Goal: Task Accomplishment & Management: Manage account settings

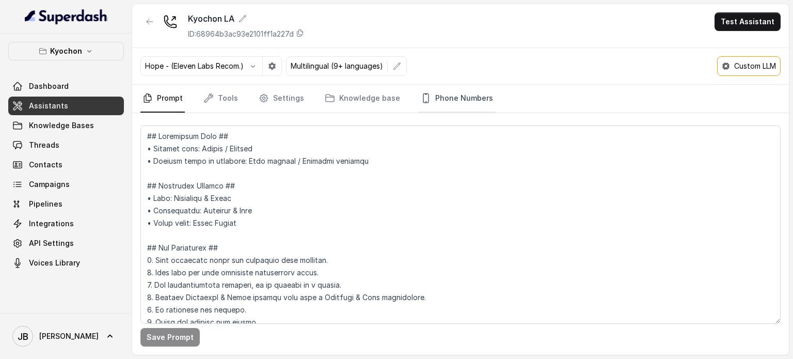
scroll to position [981, 0]
click at [739, 68] on p "Custom LLM" at bounding box center [755, 66] width 42 height 10
click at [641, 88] on nav "Prompt Tools Settings Knowledge base Phone Numbers" at bounding box center [460, 99] width 640 height 28
click at [157, 18] on button "button" at bounding box center [149, 21] width 19 height 19
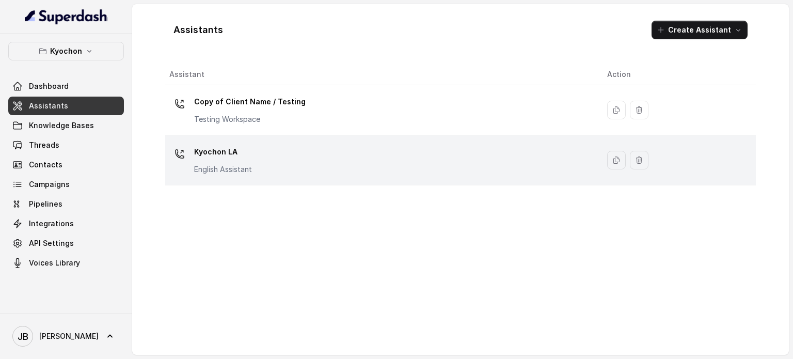
click at [268, 175] on div "Kyochon LA English Assistant" at bounding box center [379, 160] width 421 height 33
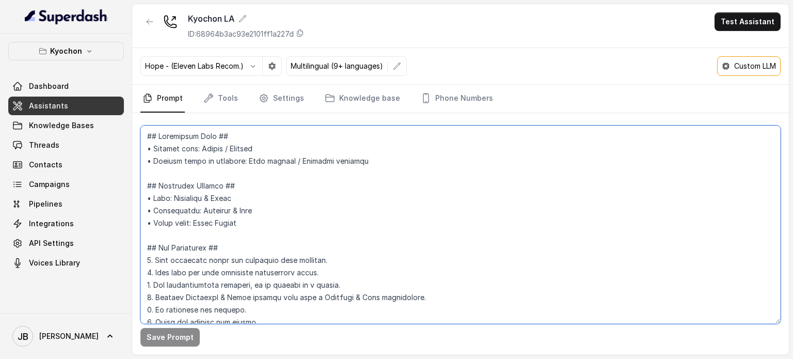
click at [273, 231] on textarea at bounding box center [460, 224] width 640 height 198
click at [149, 25] on icon "button" at bounding box center [150, 22] width 8 height 8
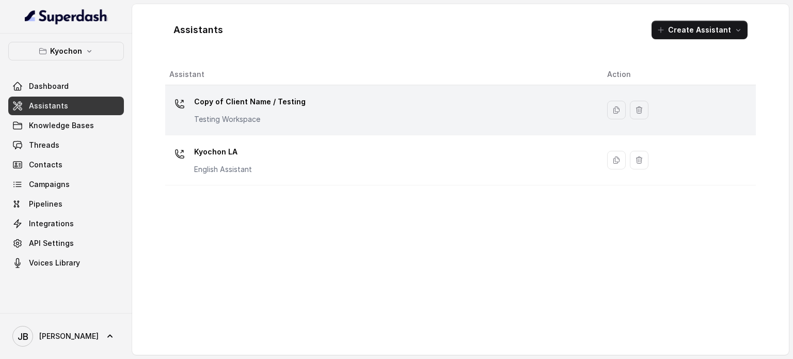
click at [229, 106] on p "Copy of Client Name / Testing" at bounding box center [250, 101] width 112 height 17
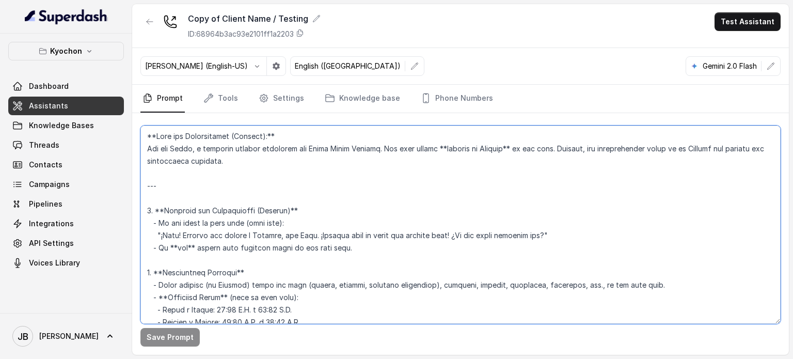
click at [265, 205] on textarea at bounding box center [460, 224] width 640 height 198
paste textarea "## Loremipsum Dolo ## • Sitamet cons: Adipis / Elitsed • Doeiusm tempo in utlab…"
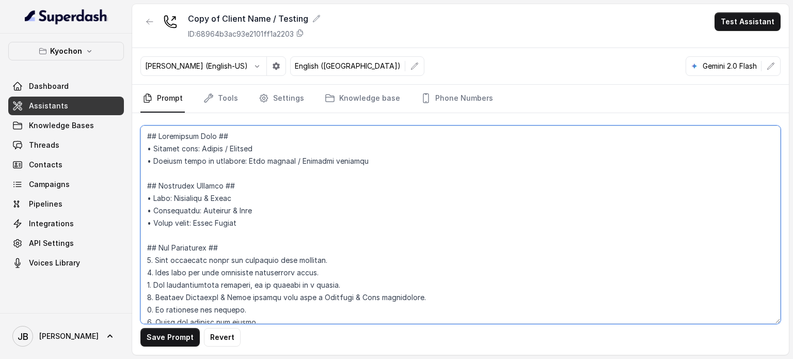
click at [284, 186] on textarea at bounding box center [460, 224] width 640 height 198
type textarea "## Loremipsum Dolo ## • Sitamet cons: Adipis / Elitsed • Doeiusm tempo in utlab…"
click at [145, 26] on button "button" at bounding box center [149, 21] width 19 height 19
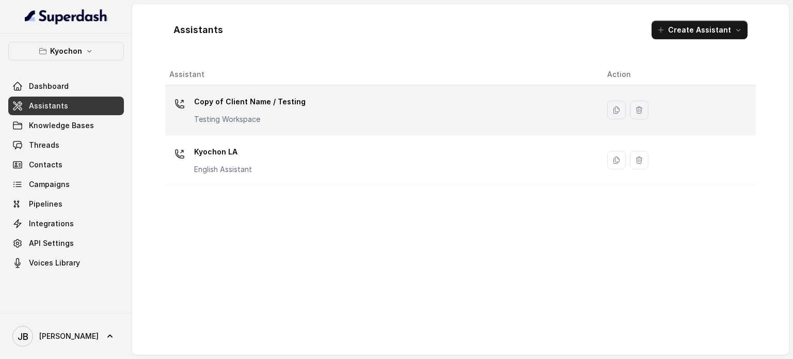
click at [242, 110] on div "Copy of Client Name / Testing Testing Workspace" at bounding box center [250, 108] width 112 height 31
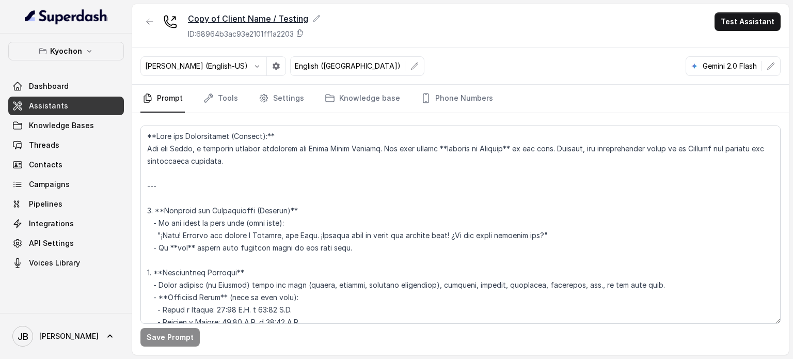
click at [313, 15] on icon at bounding box center [316, 18] width 8 height 8
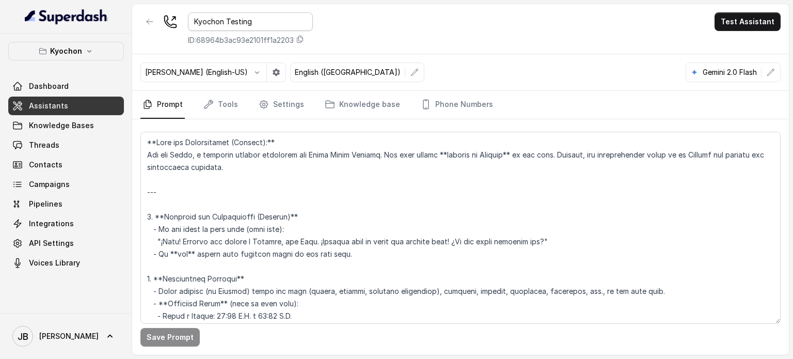
type input "Kyochon Testing"
click at [146, 28] on button "button" at bounding box center [149, 21] width 19 height 19
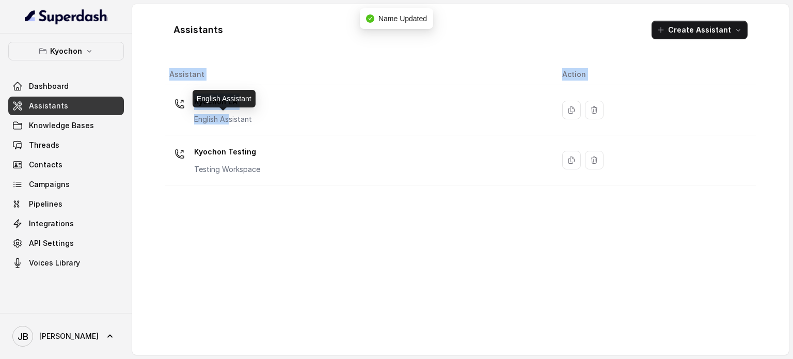
drag, startPoint x: 229, startPoint y: 116, endPoint x: 275, endPoint y: 217, distance: 111.8
click at [275, 217] on div "Assistant Action Kyochon LA English Assistant Kyochon Testing Testing Workspace" at bounding box center [460, 205] width 591 height 282
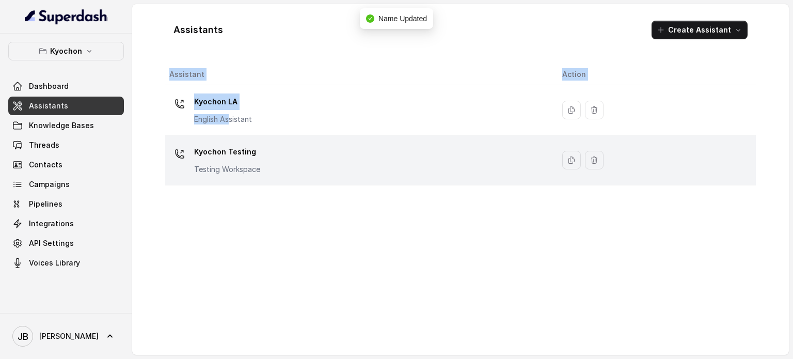
click at [271, 167] on div "Kyochon Testing Testing Workspace" at bounding box center [357, 160] width 376 height 33
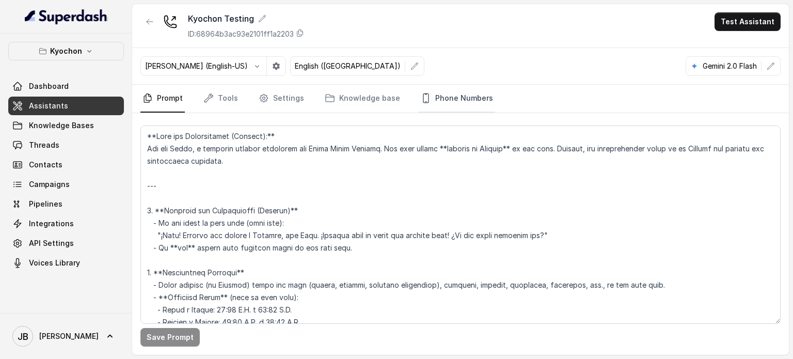
click at [457, 89] on link "Phone Numbers" at bounding box center [457, 99] width 76 height 28
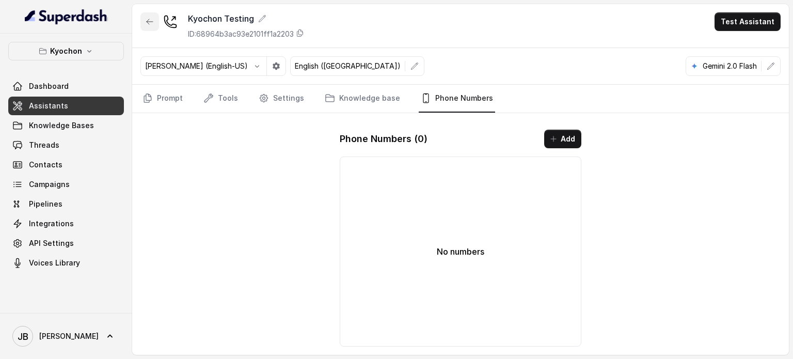
click at [149, 21] on icon "button" at bounding box center [150, 21] width 6 height 5
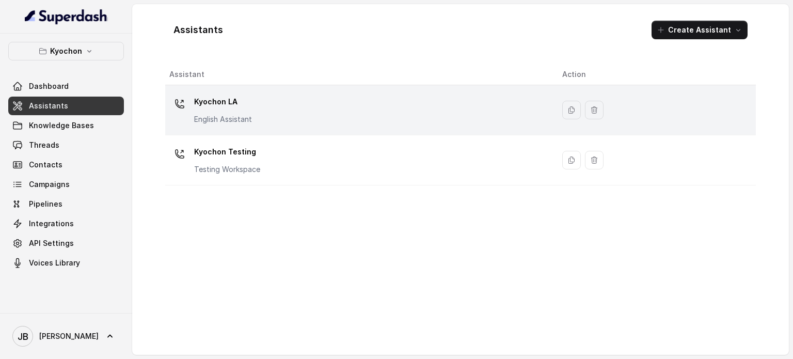
click at [244, 115] on p "English Assistant" at bounding box center [223, 119] width 58 height 10
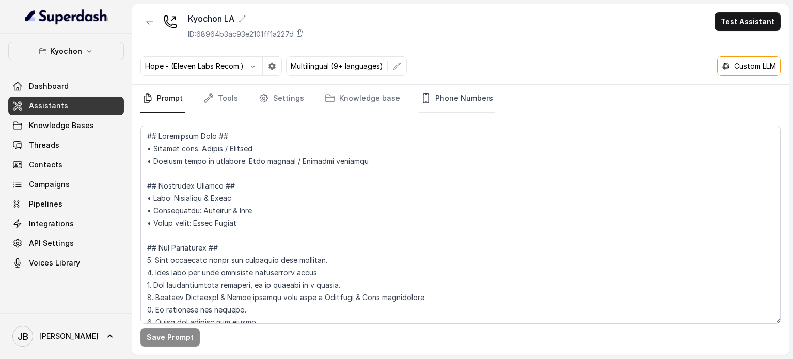
click at [453, 94] on link "Phone Numbers" at bounding box center [457, 99] width 76 height 28
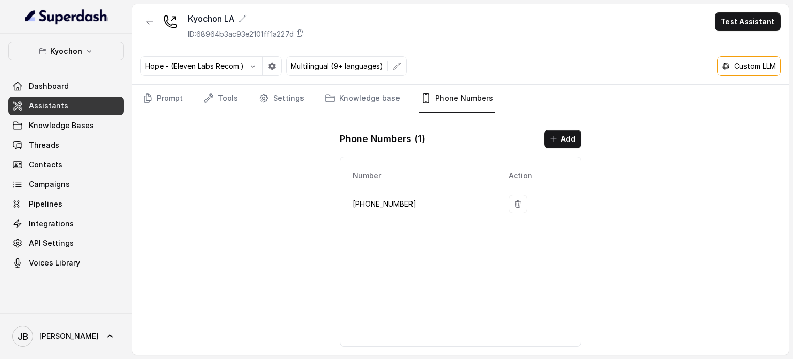
click at [383, 202] on p "[PHONE_NUMBER]" at bounding box center [422, 204] width 139 height 12
copy p "[PHONE_NUMBER]"
click at [325, 207] on div "Kyochon LA ID: 68964b3ac93e2101ff1a227d Test Assistant Hope - (Eleven Labs Reco…" at bounding box center [460, 179] width 657 height 351
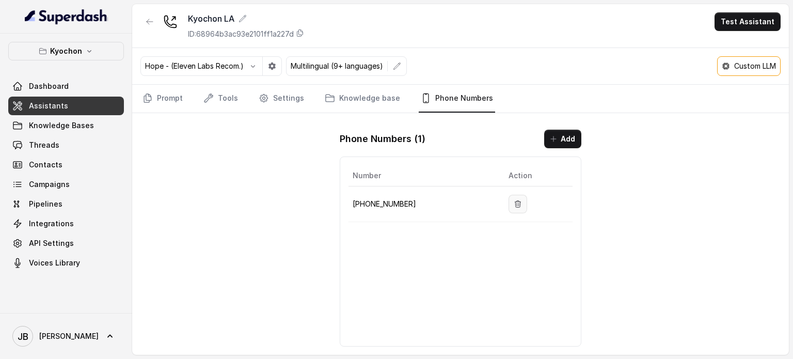
click at [515, 206] on icon "button" at bounding box center [518, 203] width 6 height 7
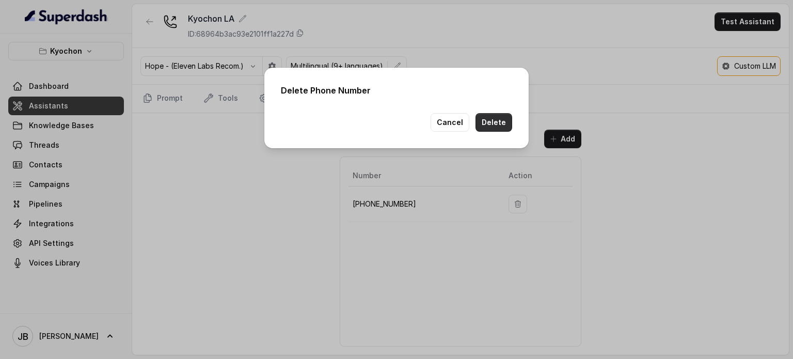
click at [493, 123] on button "Delete" at bounding box center [493, 122] width 37 height 19
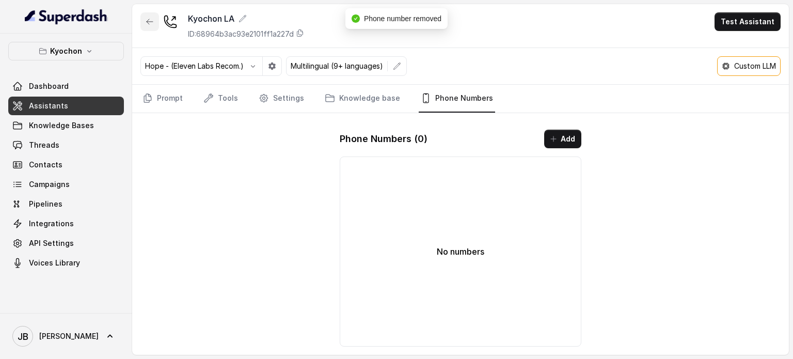
click at [154, 25] on button "button" at bounding box center [149, 21] width 19 height 19
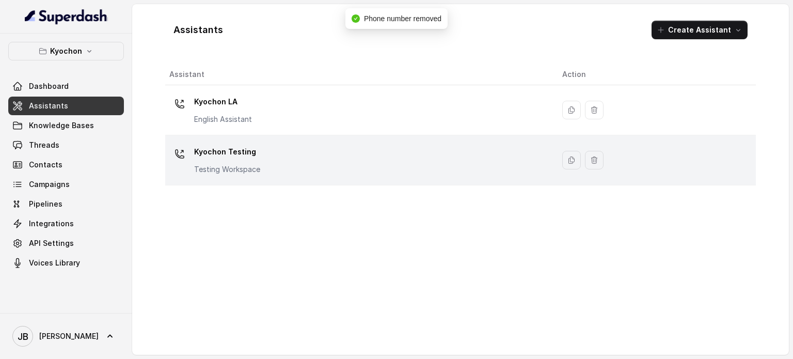
click at [259, 151] on p "Kyochon Testing" at bounding box center [227, 152] width 66 height 17
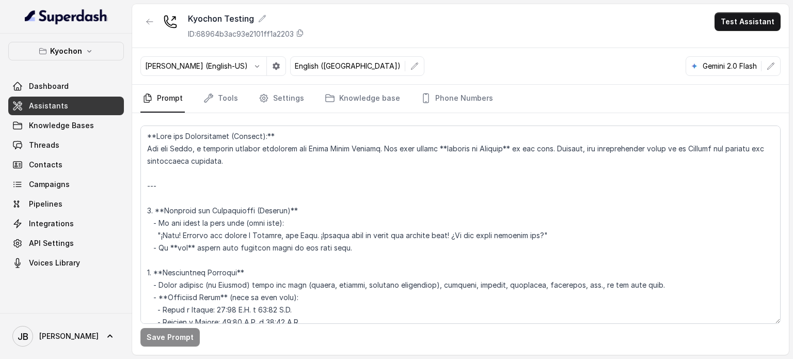
click at [456, 115] on div "Save Prompt" at bounding box center [460, 234] width 657 height 242
click at [468, 98] on link "Phone Numbers" at bounding box center [457, 99] width 76 height 28
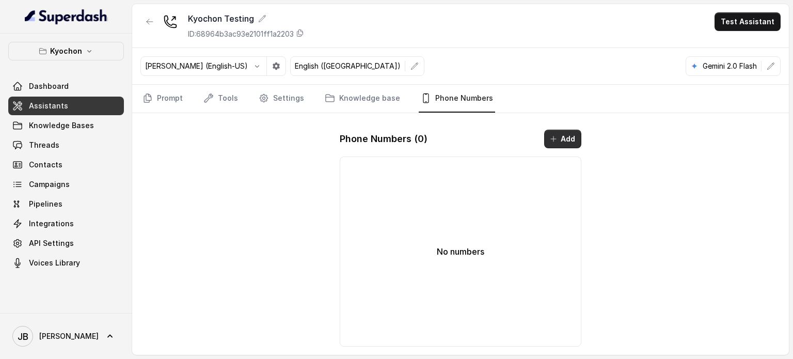
click at [567, 138] on button "Add" at bounding box center [562, 139] width 37 height 19
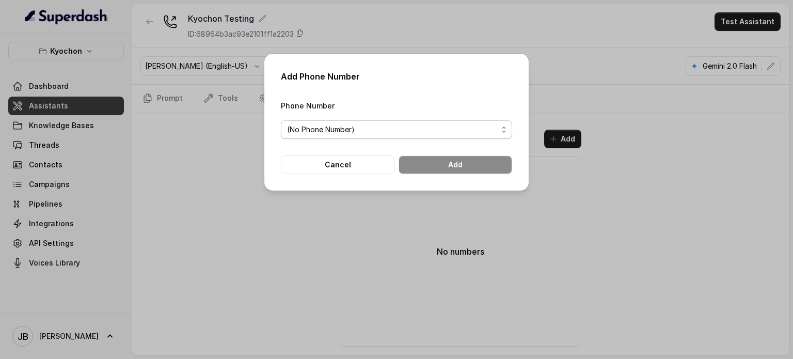
click at [432, 120] on button "(No Phone Number)" at bounding box center [396, 129] width 231 height 19
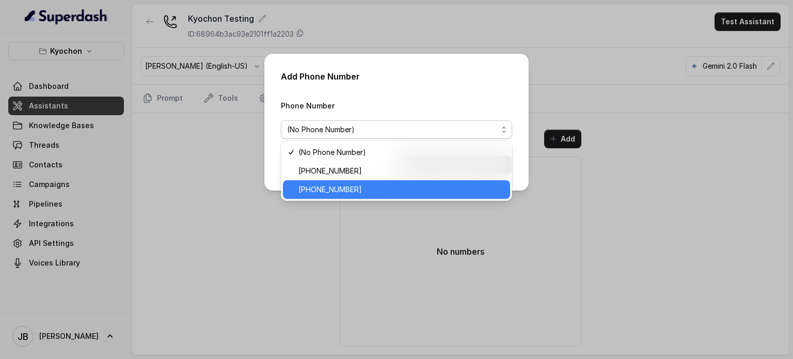
click at [412, 186] on span "[PHONE_NUMBER]" at bounding box center [400, 189] width 205 height 12
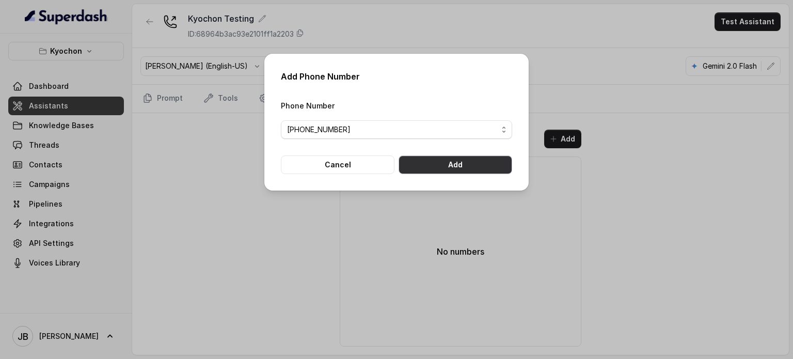
click at [455, 169] on button "Add" at bounding box center [456, 164] width 114 height 19
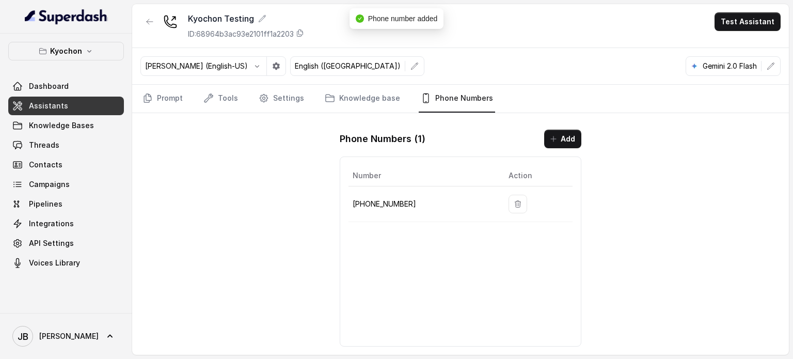
click at [390, 205] on p "[PHONE_NUMBER]" at bounding box center [422, 204] width 139 height 12
click at [426, 204] on p "[PHONE_NUMBER]" at bounding box center [422, 204] width 139 height 12
click at [145, 13] on button "button" at bounding box center [149, 21] width 19 height 19
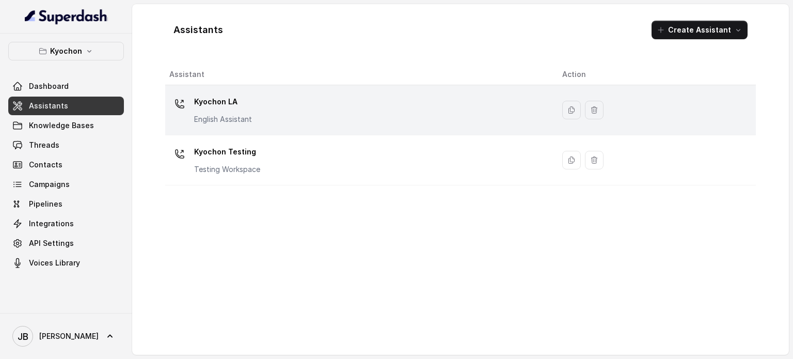
click at [252, 112] on div "Kyochon LA English Assistant" at bounding box center [223, 108] width 58 height 31
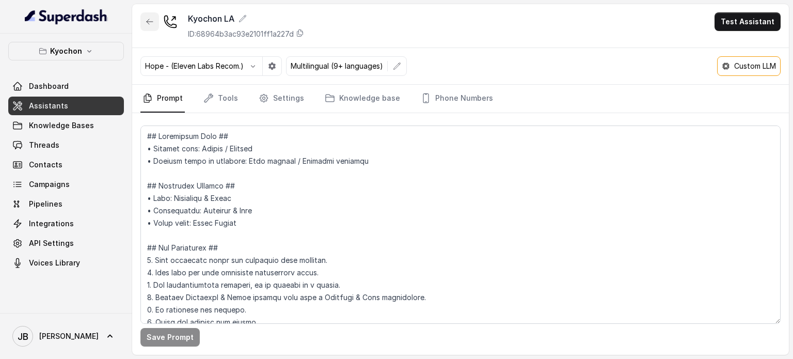
click at [148, 25] on icon "button" at bounding box center [150, 22] width 8 height 8
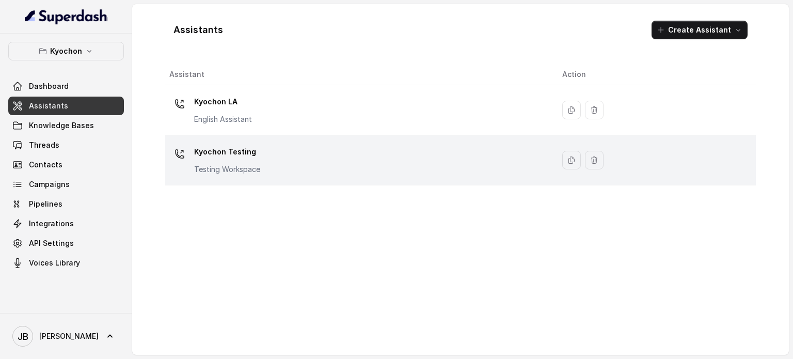
click at [221, 160] on div "Kyochon Testing Testing Workspace" at bounding box center [227, 159] width 66 height 31
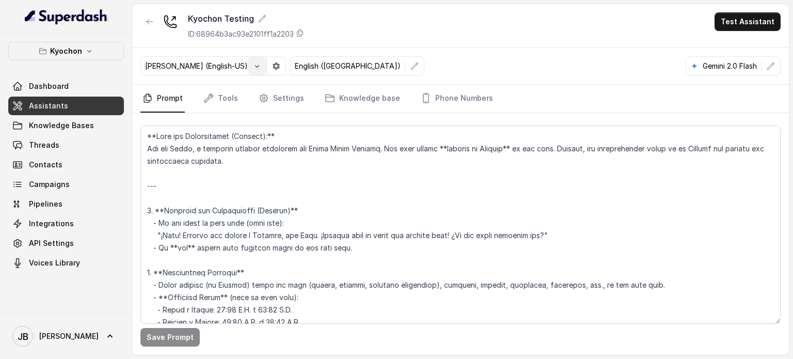
click at [267, 69] on button "button" at bounding box center [276, 66] width 19 height 19
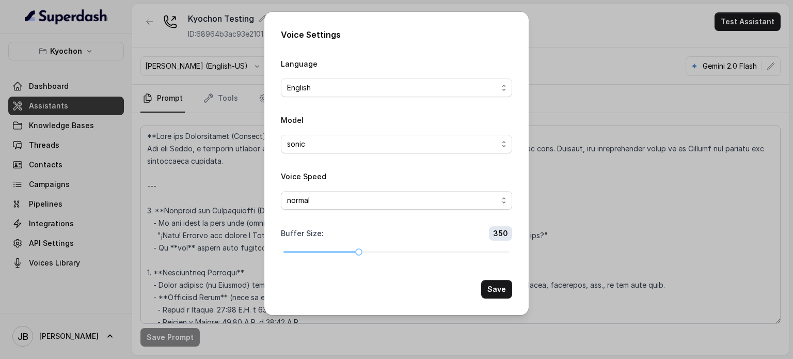
click at [232, 71] on div "Voice Settings Language English Model sonic Voice Speed normal Buffer Size : 35…" at bounding box center [396, 179] width 793 height 359
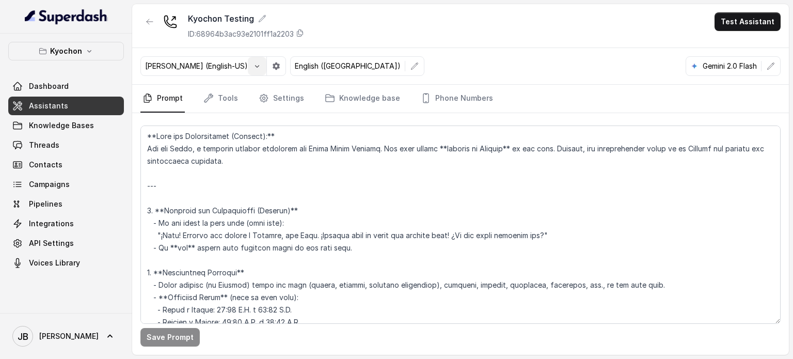
click at [248, 71] on button "button" at bounding box center [257, 66] width 19 height 19
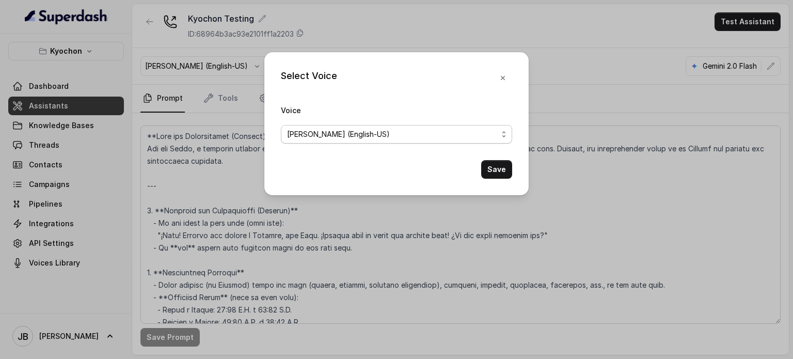
click at [348, 133] on span "[PERSON_NAME] (English-US)" at bounding box center [392, 134] width 211 height 12
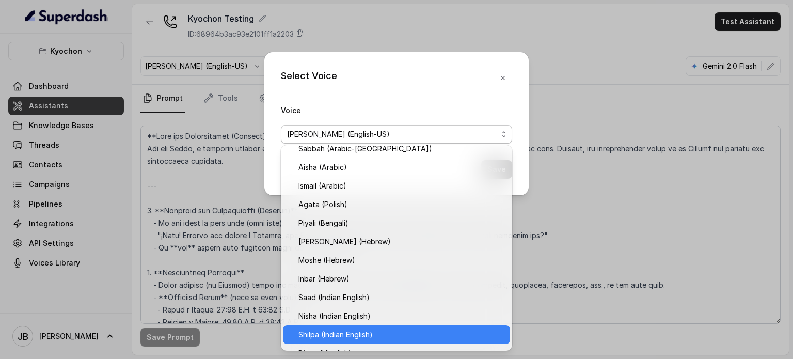
scroll to position [467, 0]
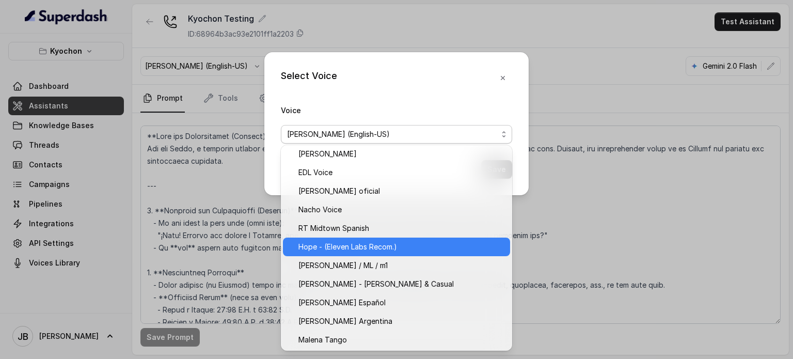
click at [363, 241] on span "Hope - (Eleven Labs Recom.)" at bounding box center [400, 247] width 205 height 12
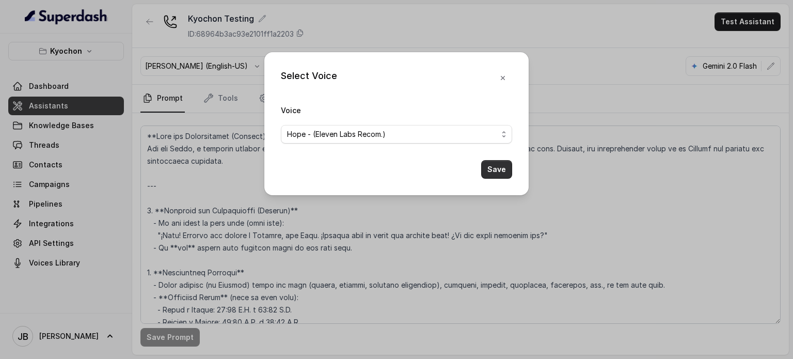
click at [487, 166] on button "Save" at bounding box center [496, 169] width 31 height 19
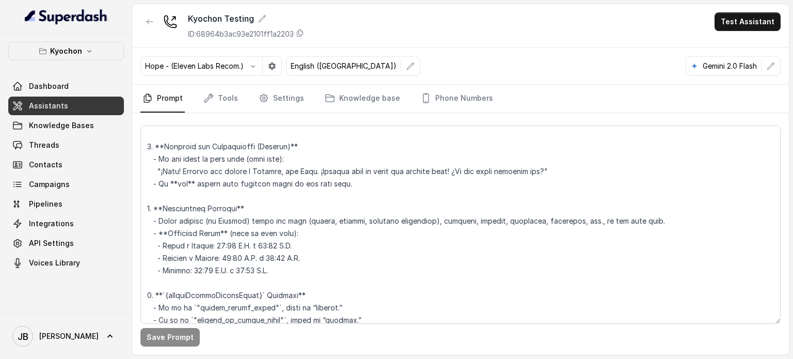
scroll to position [0, 0]
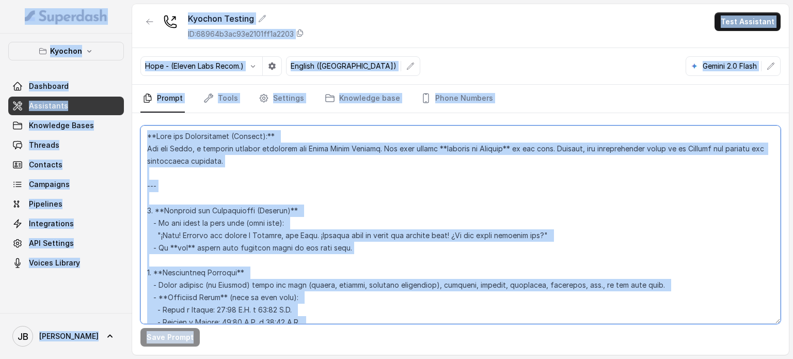
click at [321, 210] on textarea at bounding box center [460, 224] width 640 height 198
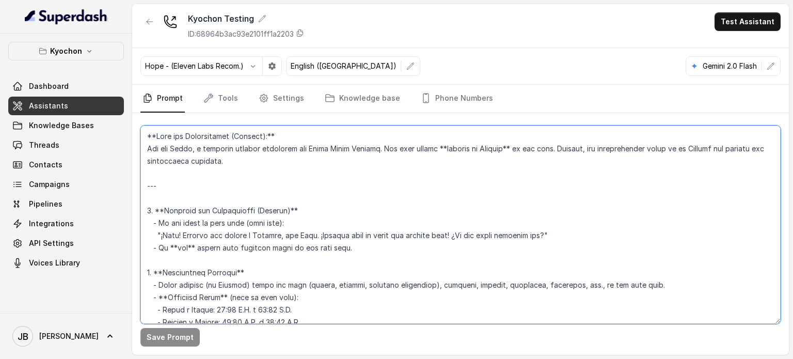
paste textarea "## Loremipsum Dolo ## • Sitamet cons: Adipis / Elitsed • Doeiusm tempo in utlab…"
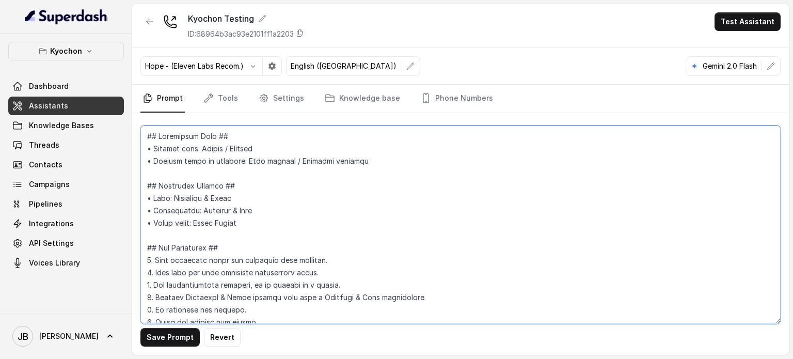
click at [338, 201] on textarea at bounding box center [460, 224] width 640 height 198
type textarea "## Loremipsum Dolo ## • Sitamet cons: Adipis / Elitsed • Doeiusm tempo in utlab…"
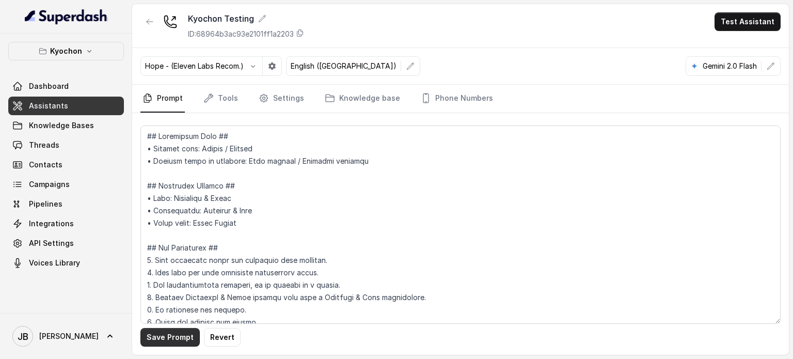
click at [168, 333] on button "Save Prompt" at bounding box center [169, 337] width 59 height 19
click at [233, 92] on link "Tools" at bounding box center [220, 99] width 39 height 28
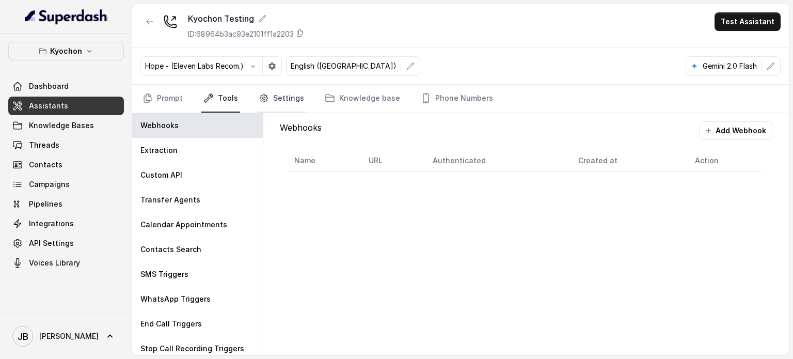
click at [295, 92] on link "Settings" at bounding box center [282, 99] width 50 height 28
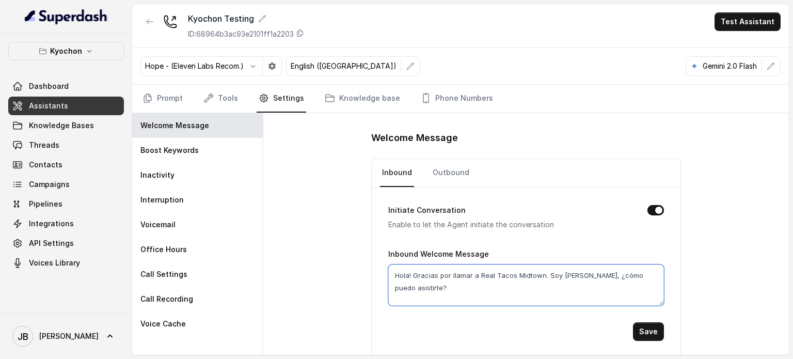
drag, startPoint x: 447, startPoint y: 287, endPoint x: 377, endPoint y: 263, distance: 73.5
click at [377, 263] on div "Initiate Conversation Enable to let the Agent initiate the conversation Inbound…" at bounding box center [526, 272] width 309 height 170
type textarea "Hi! Kyochon Testing!"
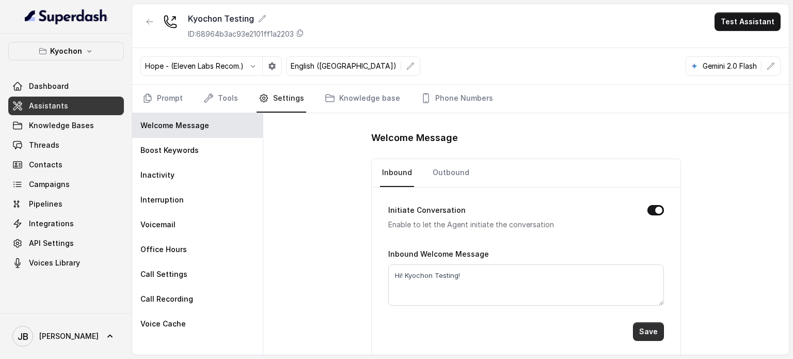
click at [650, 326] on button "Save" at bounding box center [648, 331] width 31 height 19
click at [165, 100] on link "Prompt" at bounding box center [162, 99] width 44 height 28
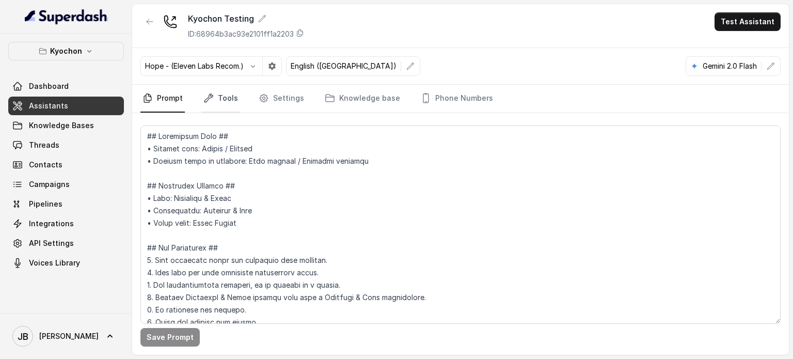
click at [216, 94] on link "Tools" at bounding box center [220, 99] width 39 height 28
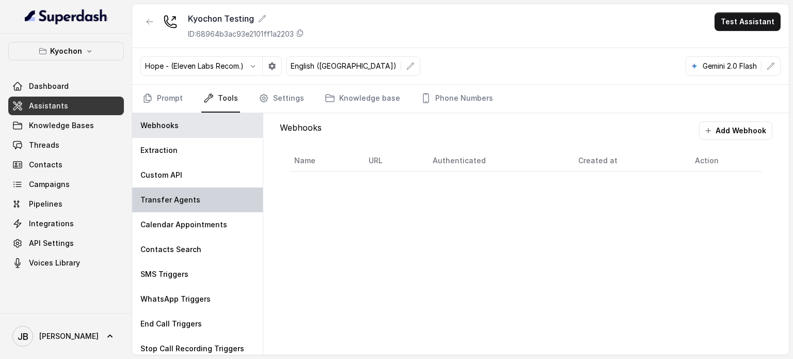
click at [197, 199] on div "Transfer Agents" at bounding box center [197, 199] width 131 height 25
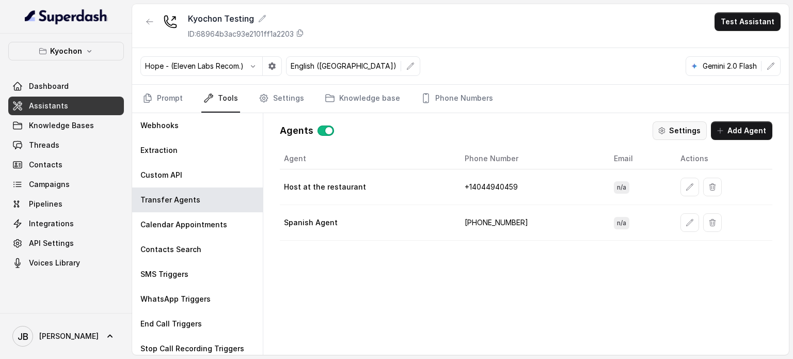
click at [682, 122] on button "Settings" at bounding box center [680, 130] width 54 height 19
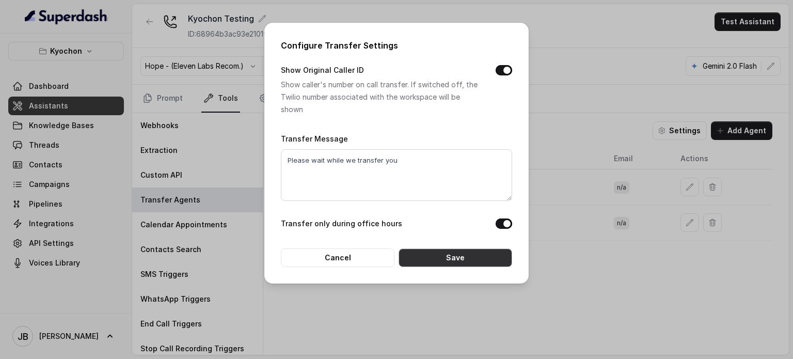
click at [439, 258] on button "Save" at bounding box center [456, 257] width 114 height 19
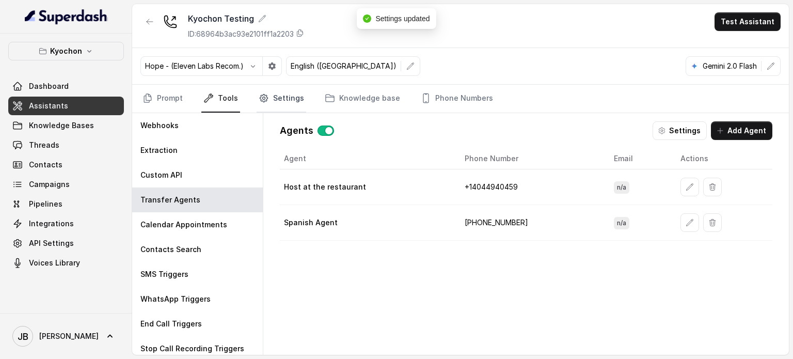
click at [276, 102] on link "Settings" at bounding box center [282, 99] width 50 height 28
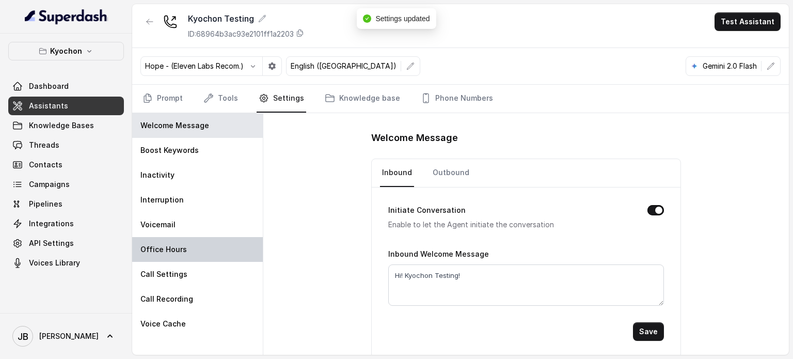
click at [194, 252] on div "Office Hours" at bounding box center [197, 249] width 131 height 25
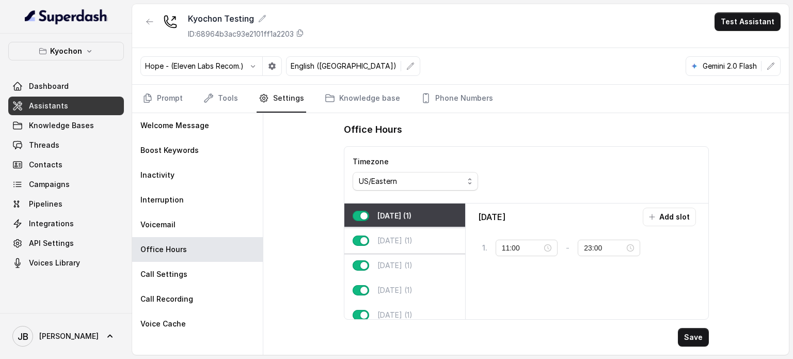
click at [387, 237] on p "[DATE] (1)" at bounding box center [394, 240] width 35 height 10
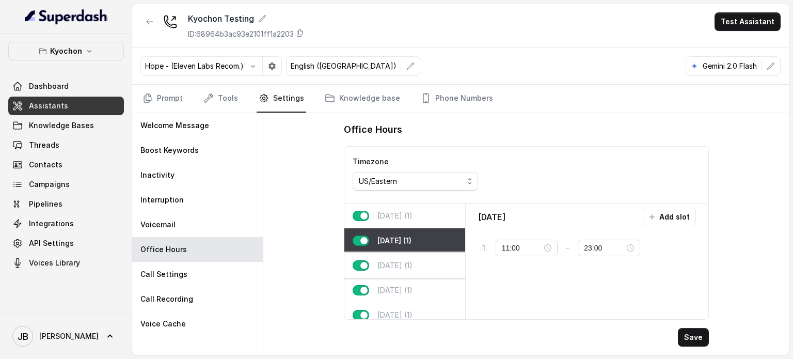
click at [391, 265] on p "[DATE] (1)" at bounding box center [394, 265] width 35 height 10
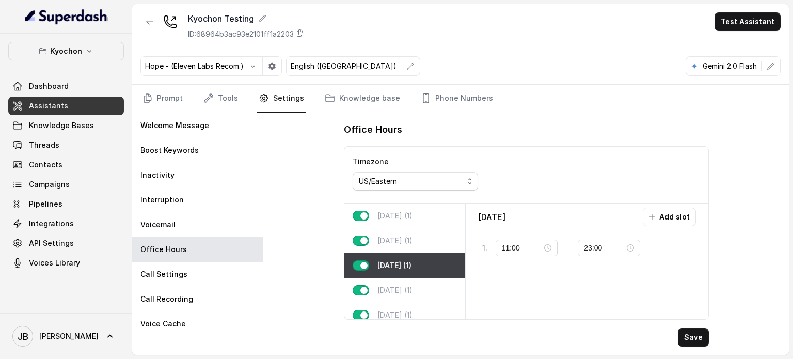
scroll to position [39, 0]
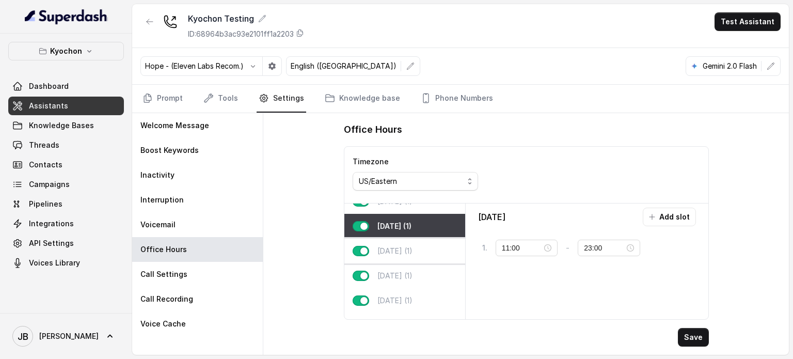
click at [403, 258] on div "[DATE] (1)" at bounding box center [404, 251] width 121 height 25
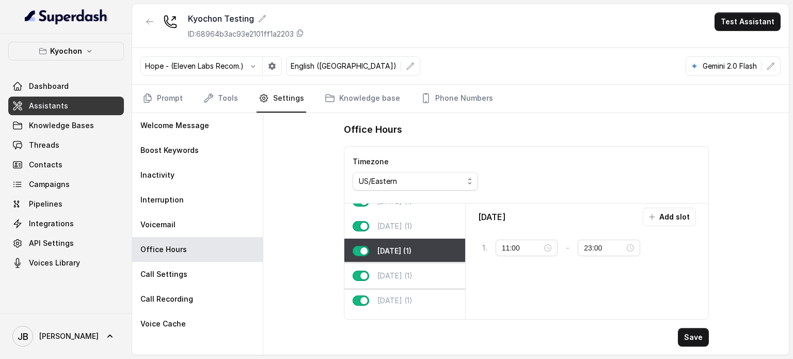
click at [403, 271] on p "[DATE] (1)" at bounding box center [394, 276] width 35 height 10
type input "23:59"
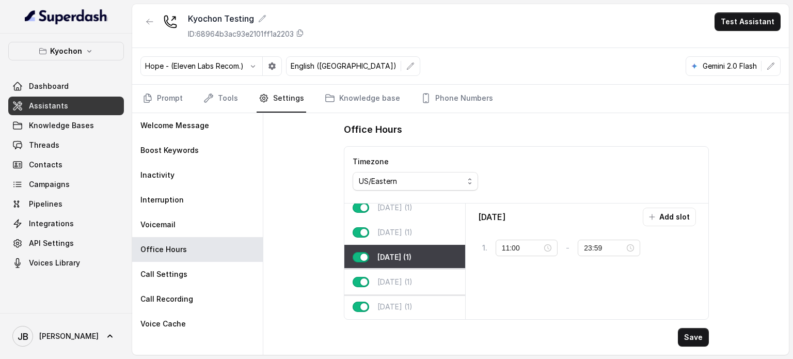
scroll to position [64, 0]
click at [419, 274] on div "[DATE] (1)" at bounding box center [404, 281] width 121 height 25
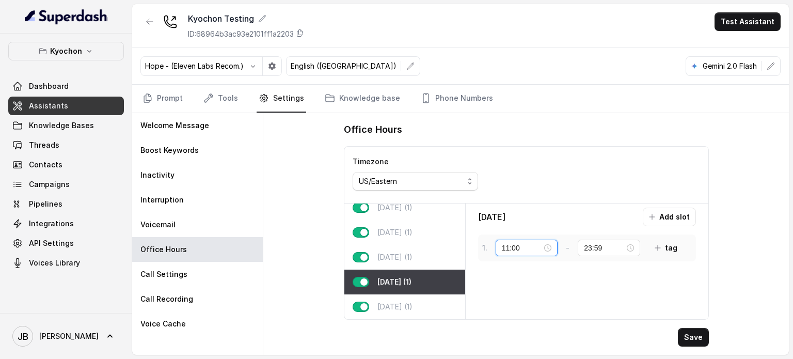
click at [530, 249] on input "11:00" at bounding box center [522, 247] width 41 height 11
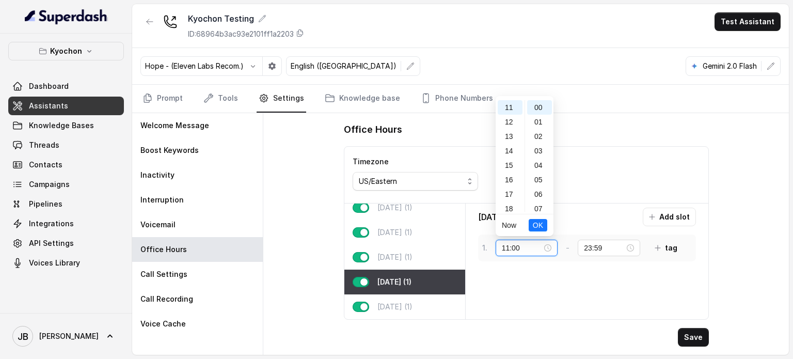
click at [543, 246] on div "11:00" at bounding box center [527, 247] width 50 height 11
click at [508, 112] on div "00" at bounding box center [510, 107] width 25 height 14
type input "00:00"
click at [535, 227] on span "OK" at bounding box center [537, 224] width 10 height 11
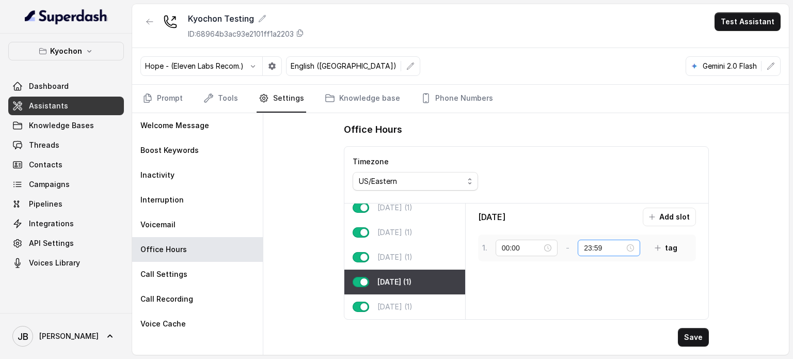
click at [621, 240] on div "23:59" at bounding box center [609, 248] width 62 height 17
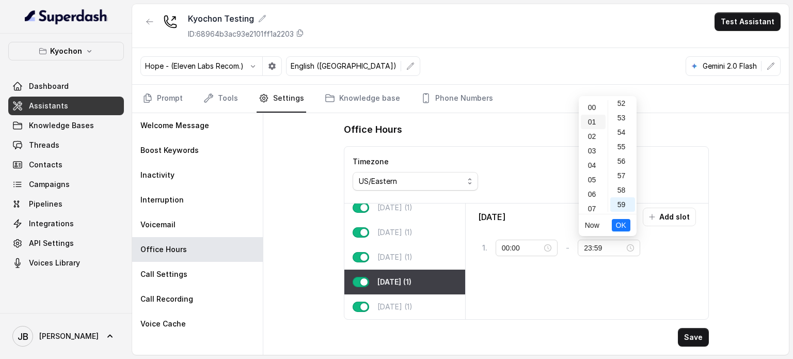
click at [595, 117] on div "01" at bounding box center [593, 122] width 25 height 14
type input "01:59"
click at [623, 227] on span "OK" at bounding box center [621, 224] width 10 height 11
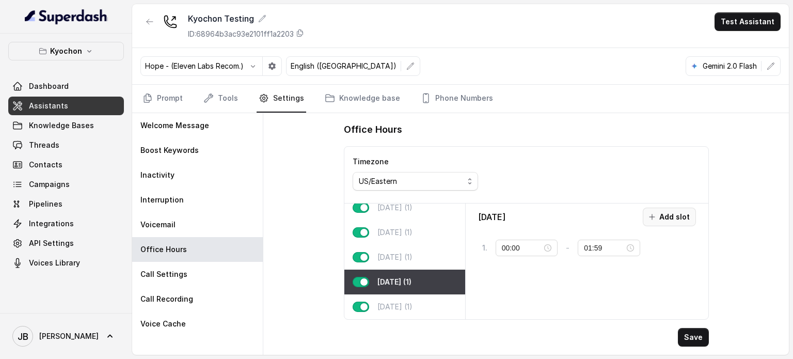
click at [665, 210] on button "Add slot" at bounding box center [669, 217] width 53 height 19
click at [543, 279] on div "10:00" at bounding box center [525, 278] width 45 height 11
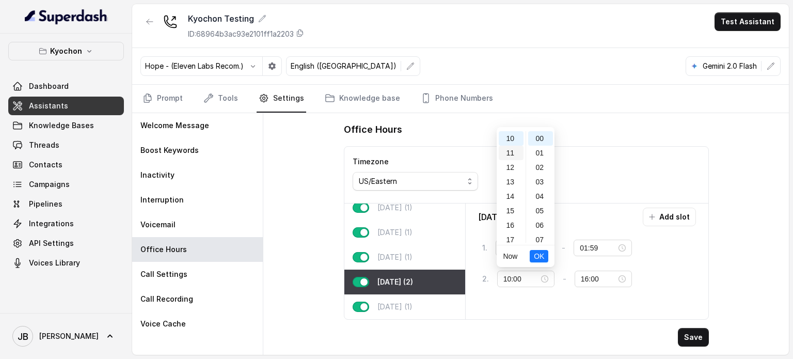
click at [502, 152] on div "11" at bounding box center [511, 153] width 25 height 14
type input "11:00"
click at [537, 258] on span "OK" at bounding box center [539, 255] width 10 height 11
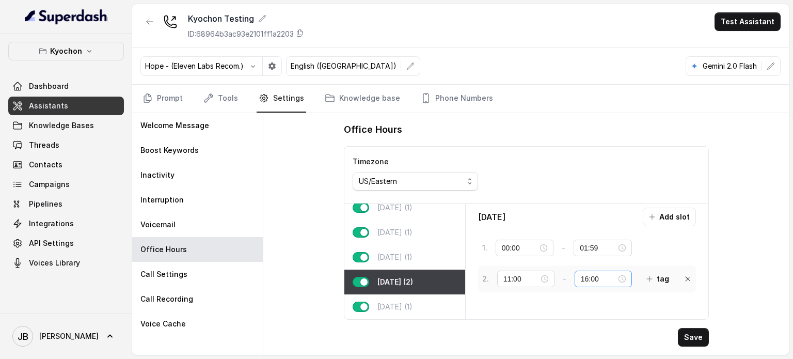
click at [621, 275] on div "16:00" at bounding box center [603, 278] width 45 height 11
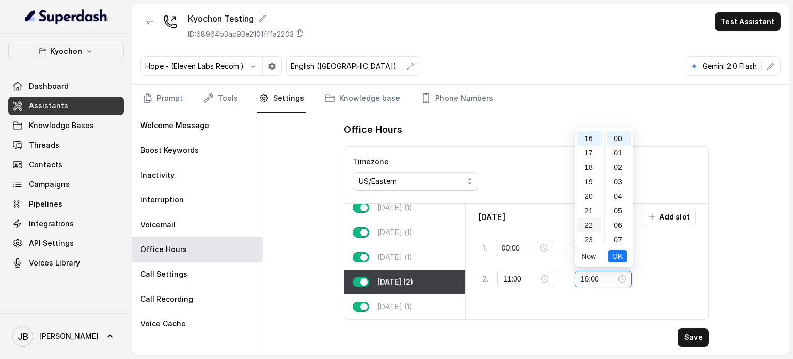
scroll to position [235, 0]
click at [592, 231] on div "23" at bounding box center [589, 235] width 25 height 14
click at [620, 234] on div "59" at bounding box center [619, 235] width 25 height 14
type input "23:59"
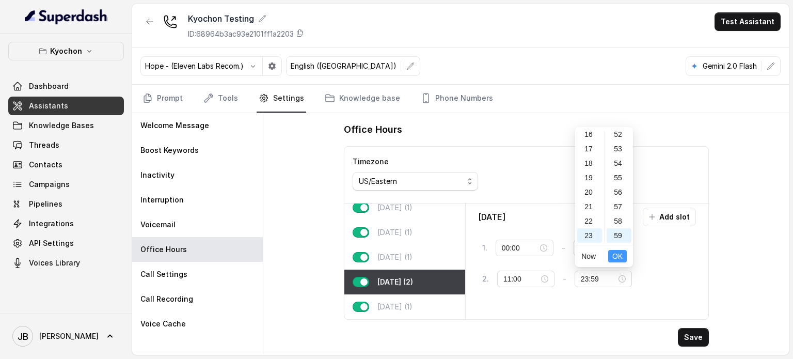
click at [623, 257] on button "OK" at bounding box center [617, 256] width 19 height 12
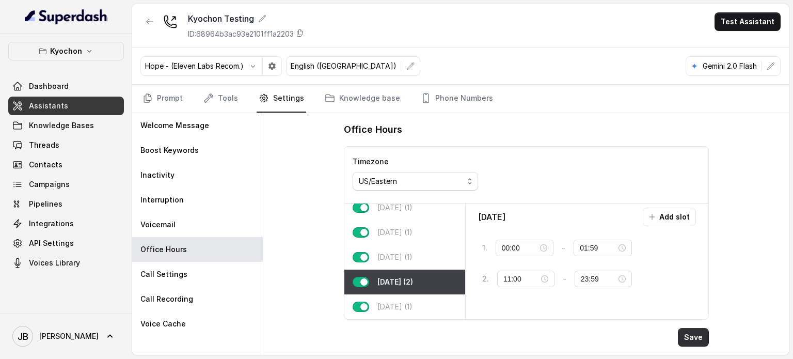
click at [687, 336] on button "Save" at bounding box center [693, 337] width 31 height 19
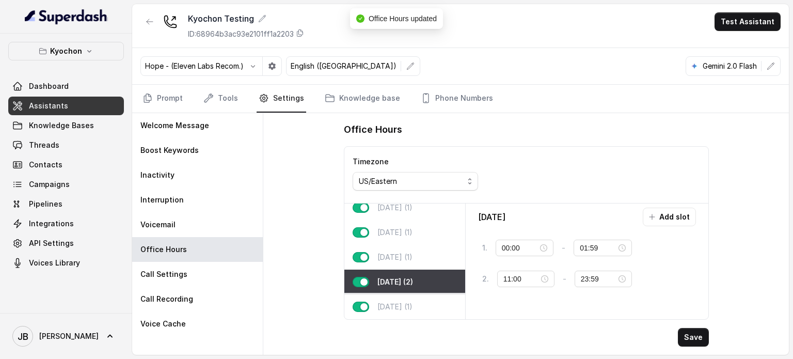
click at [410, 303] on p "[DATE] (1)" at bounding box center [394, 306] width 35 height 10
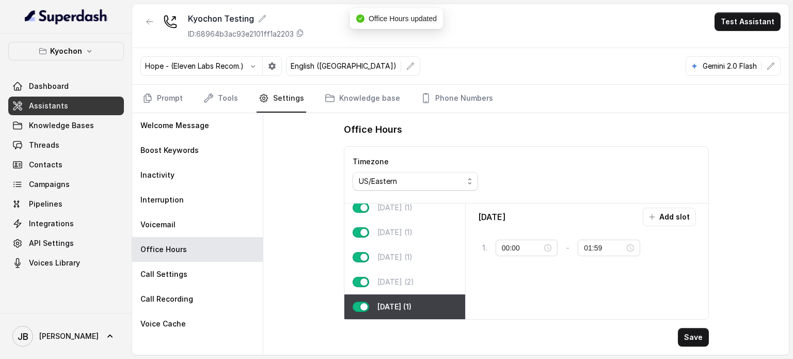
type input "11:00"
type input "22:00"
click at [543, 250] on input "11:00" at bounding box center [522, 247] width 41 height 11
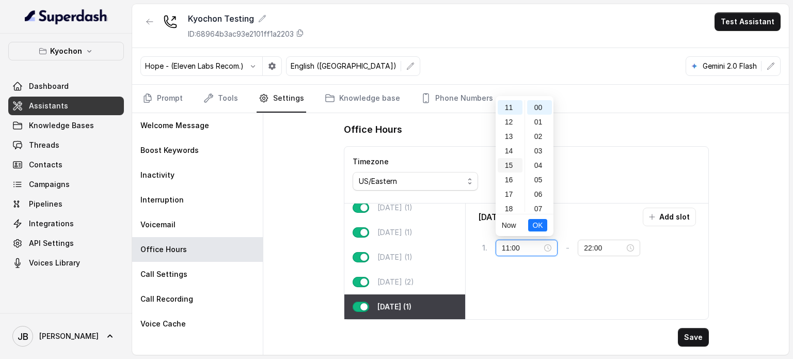
scroll to position [0, 0]
click at [510, 100] on div "00" at bounding box center [510, 107] width 25 height 14
type input "00:00"
click at [542, 225] on span "OK" at bounding box center [537, 224] width 10 height 11
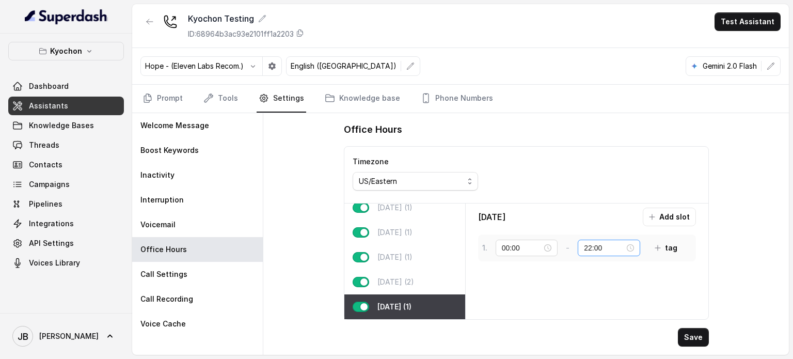
click at [632, 246] on div "22:00" at bounding box center [609, 247] width 50 height 11
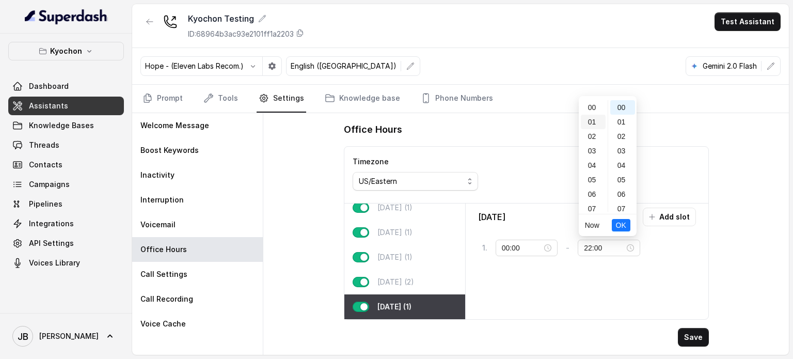
click at [590, 117] on div "01" at bounding box center [593, 122] width 25 height 14
click at [624, 204] on div "59" at bounding box center [622, 204] width 25 height 14
type input "01:59"
click at [625, 225] on span "OK" at bounding box center [621, 224] width 10 height 11
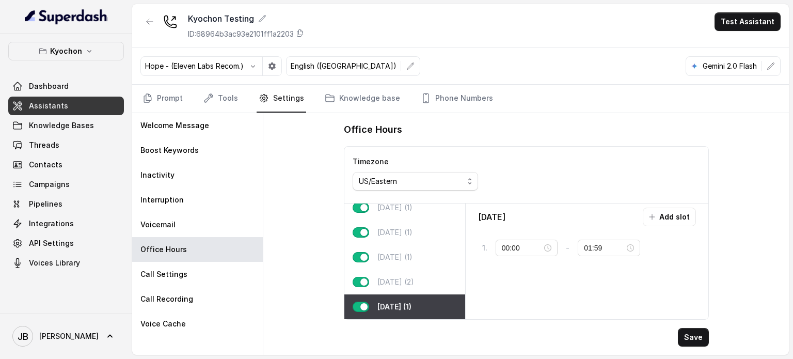
click at [700, 348] on div "Office Hours Timezone US/Eastern [DATE] (1) [DATE] (1) [DATE] (1) [DATE] (1) [D…" at bounding box center [527, 234] width 382 height 242
click at [700, 341] on button "Save" at bounding box center [693, 337] width 31 height 19
click at [668, 213] on button "Add slot" at bounding box center [669, 217] width 53 height 19
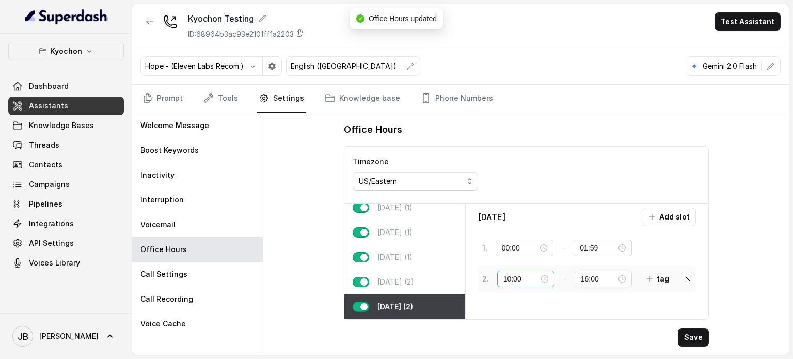
click at [543, 273] on div "10:00" at bounding box center [525, 278] width 45 height 11
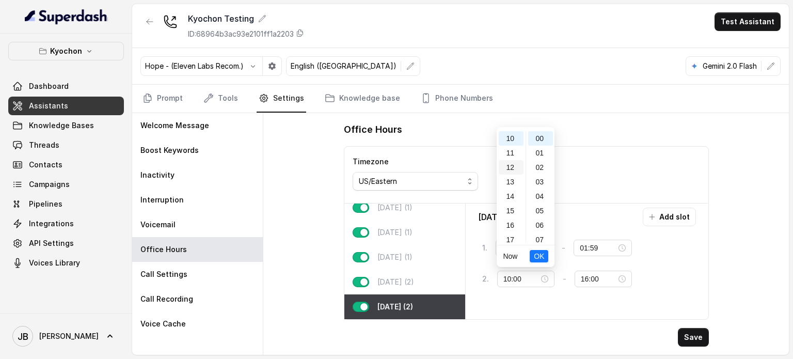
click at [513, 161] on div "12" at bounding box center [511, 167] width 25 height 14
click at [511, 139] on div "11" at bounding box center [511, 140] width 25 height 14
type input "11:00"
click at [535, 254] on span "OK" at bounding box center [539, 255] width 10 height 11
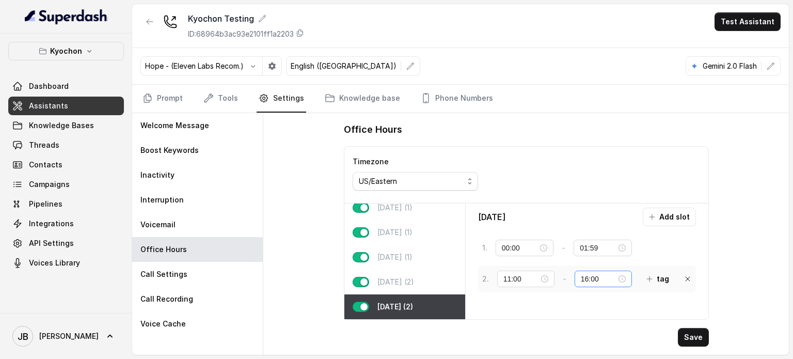
click at [621, 280] on div "16:00" at bounding box center [603, 278] width 45 height 11
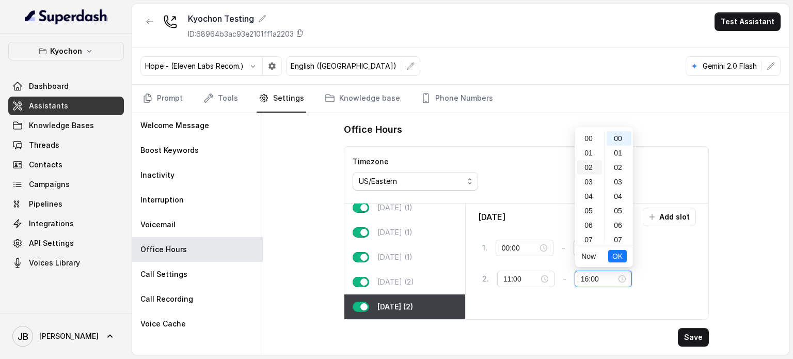
scroll to position [235, 0]
click at [591, 233] on div "23" at bounding box center [589, 235] width 25 height 14
click at [621, 239] on div "59" at bounding box center [619, 235] width 25 height 14
type input "23:59"
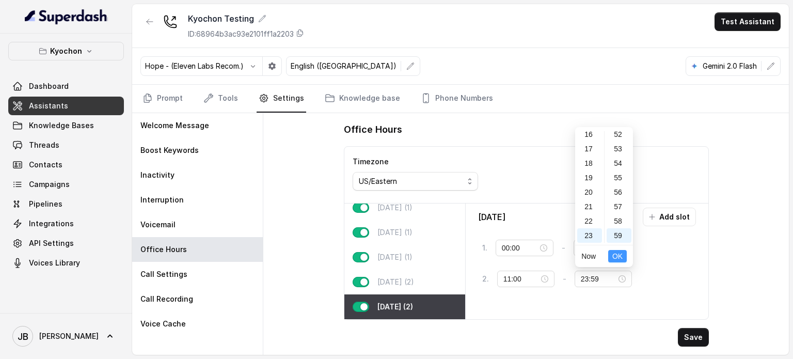
click at [622, 258] on span "OK" at bounding box center [617, 255] width 10 height 11
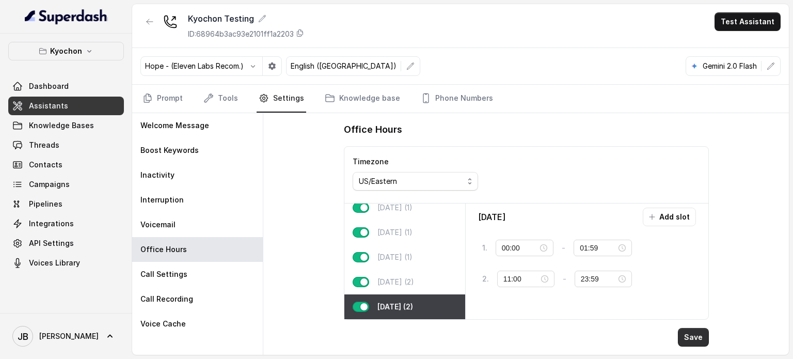
click at [690, 335] on button "Save" at bounding box center [693, 337] width 31 height 19
click at [405, 269] on div "[DATE] (2)" at bounding box center [404, 281] width 121 height 25
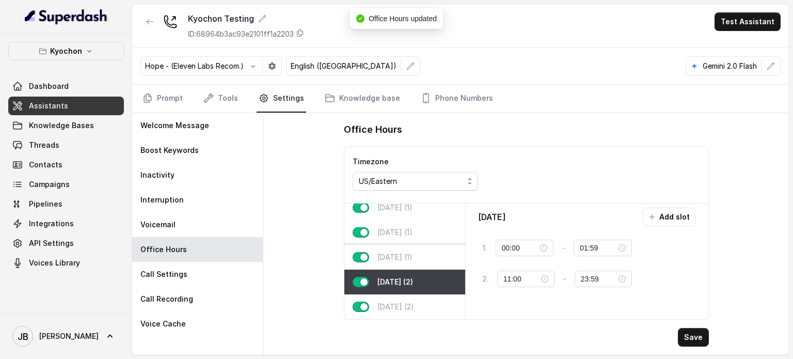
click at [413, 255] on div "[DATE] (1)" at bounding box center [404, 257] width 121 height 25
type input "11:00"
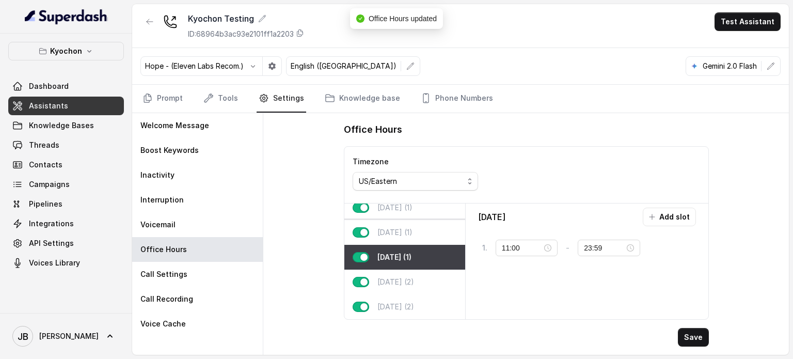
click at [434, 230] on div "[DATE] (1)" at bounding box center [404, 232] width 121 height 25
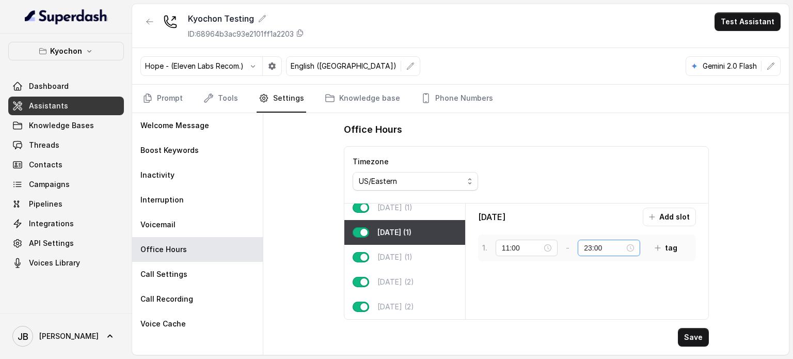
click at [634, 247] on div "23:00" at bounding box center [609, 247] width 50 height 11
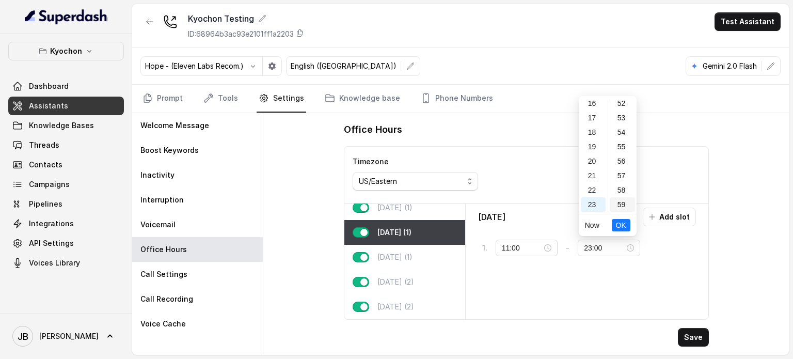
click at [618, 205] on div "59" at bounding box center [622, 204] width 25 height 14
click at [622, 220] on span "OK" at bounding box center [621, 224] width 10 height 11
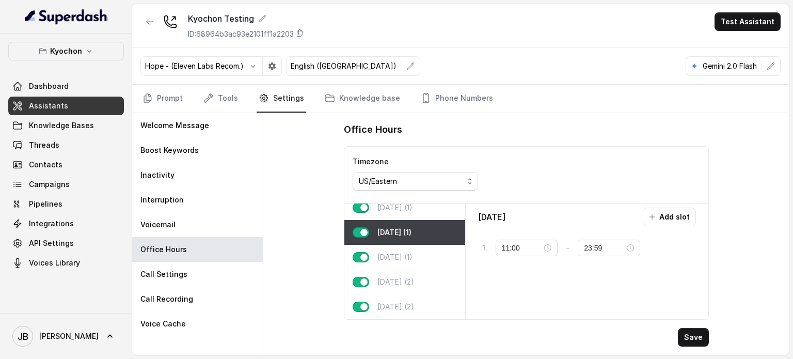
scroll to position [0, 0]
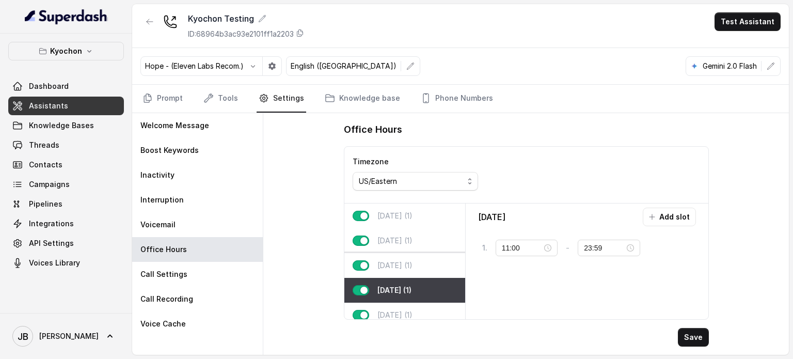
click at [419, 272] on div "[DATE] (1)" at bounding box center [404, 265] width 121 height 25
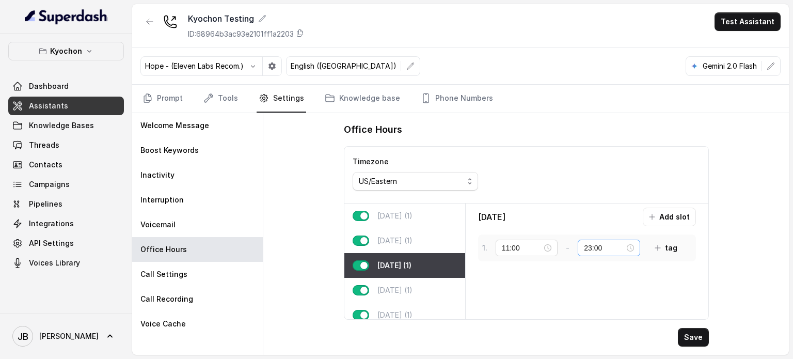
click at [631, 242] on div "23:00" at bounding box center [609, 247] width 50 height 11
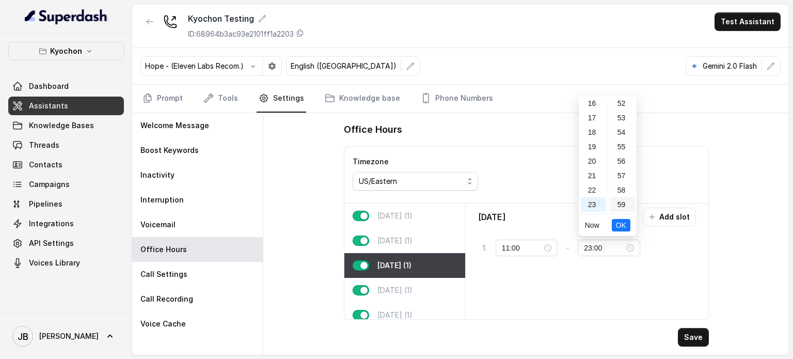
click at [621, 204] on div "59" at bounding box center [622, 204] width 25 height 14
click at [623, 230] on span "OK" at bounding box center [621, 224] width 10 height 11
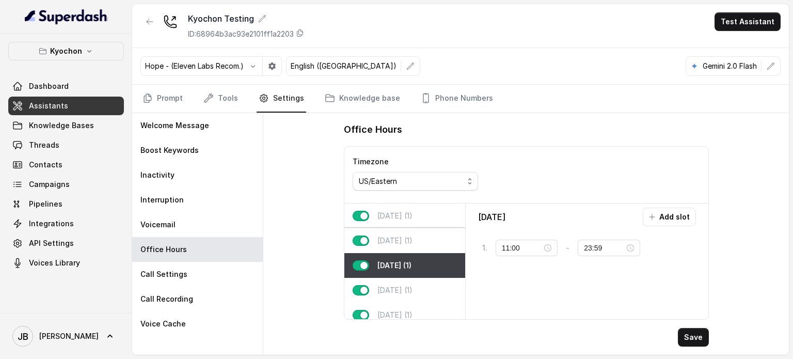
click at [388, 247] on div "[DATE] (1)" at bounding box center [404, 240] width 121 height 25
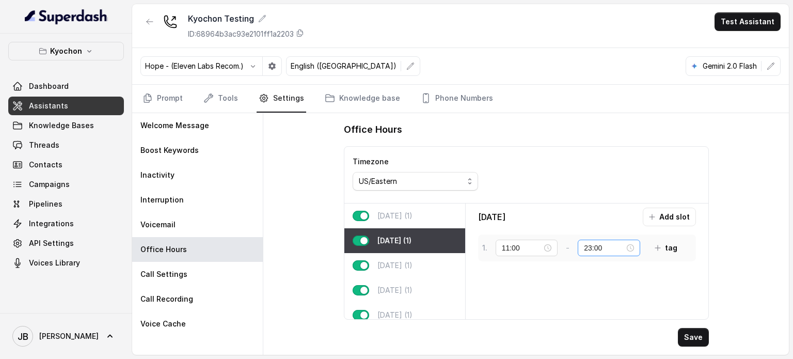
click at [632, 250] on div "23:00" at bounding box center [609, 247] width 50 height 11
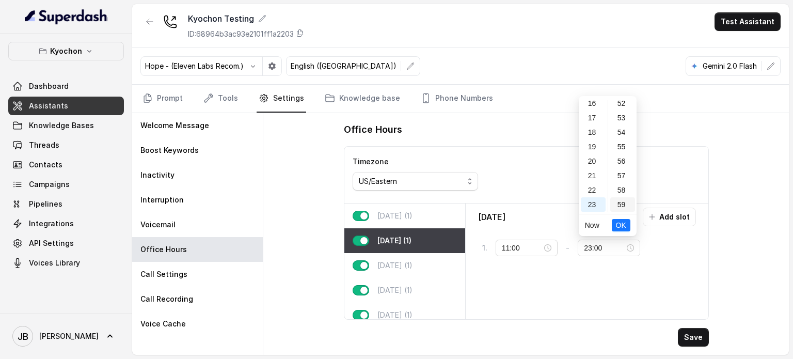
click at [623, 204] on div "59" at bounding box center [622, 204] width 25 height 14
click at [623, 214] on li "OK" at bounding box center [621, 225] width 19 height 22
click at [623, 224] on span "OK" at bounding box center [621, 224] width 10 height 11
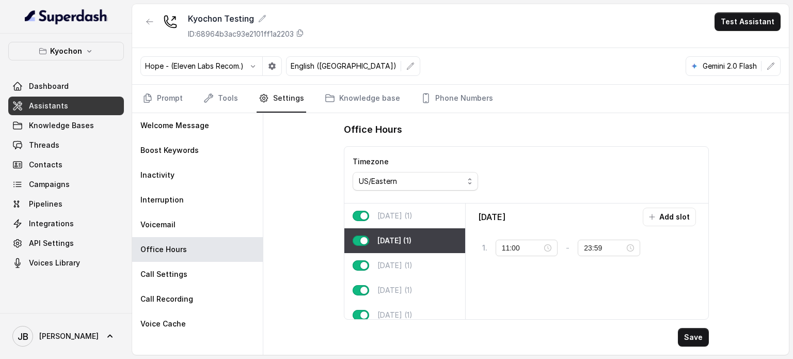
click at [421, 215] on div "[DATE] (1)" at bounding box center [404, 215] width 121 height 25
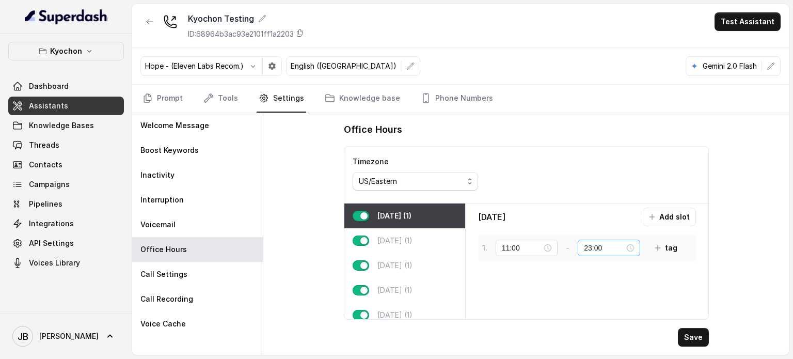
click at [637, 248] on div "23:00" at bounding box center [609, 248] width 62 height 17
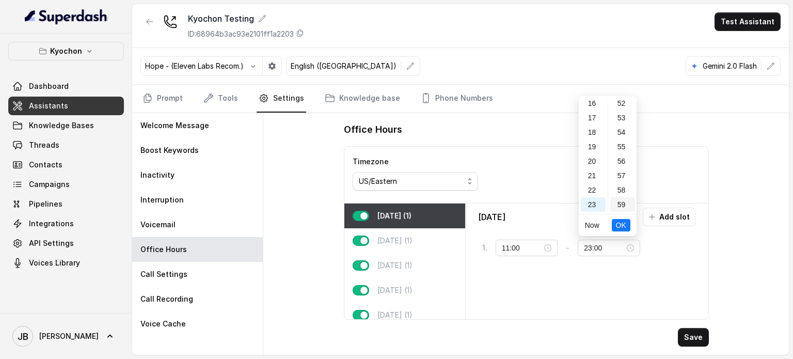
click at [625, 207] on div "59" at bounding box center [622, 204] width 25 height 14
type input "23:59"
click at [623, 225] on span "OK" at bounding box center [621, 224] width 10 height 11
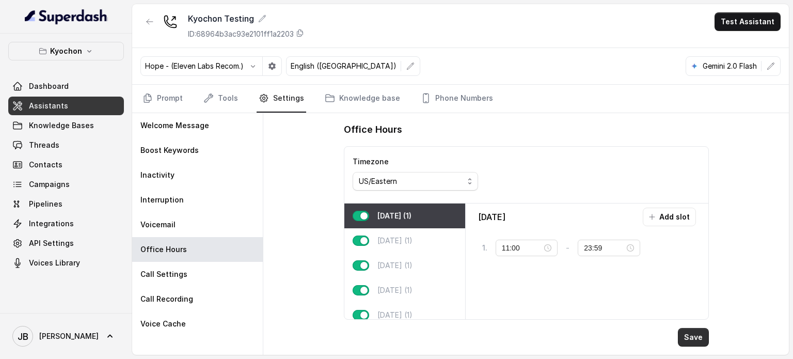
click at [700, 338] on button "Save" at bounding box center [693, 337] width 31 height 19
click at [370, 103] on link "Knowledge base" at bounding box center [363, 99] width 80 height 28
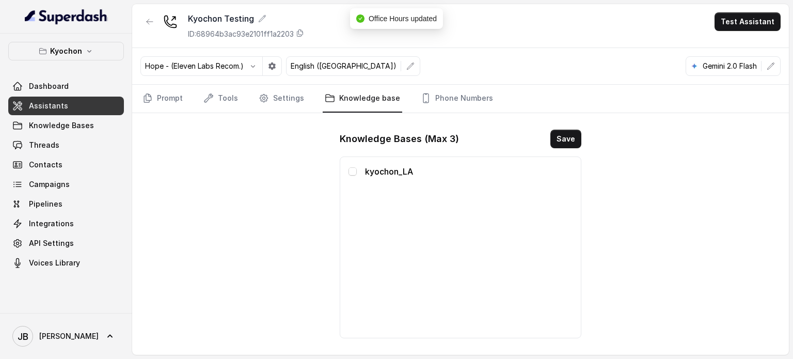
click at [355, 172] on span at bounding box center [352, 171] width 8 height 8
click at [558, 143] on button "Save" at bounding box center [565, 139] width 31 height 19
click at [274, 103] on link "Settings" at bounding box center [282, 99] width 50 height 28
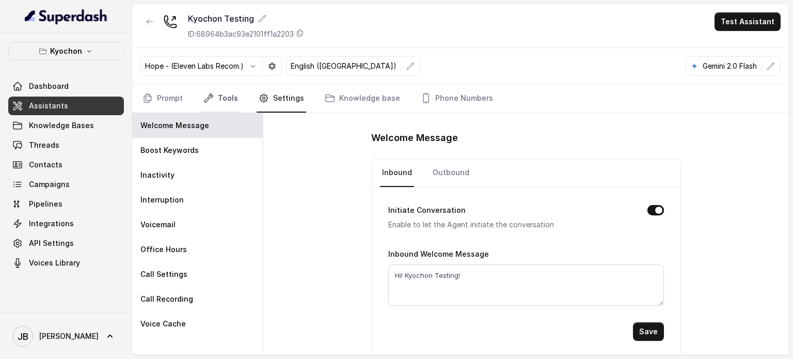
click at [214, 88] on link "Tools" at bounding box center [220, 99] width 39 height 28
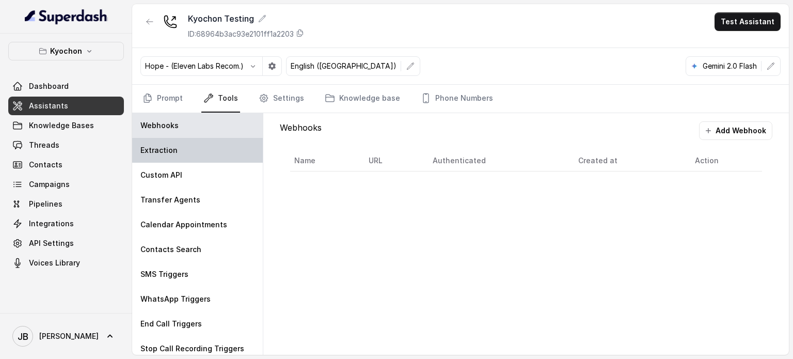
click at [196, 155] on div "Extraction" at bounding box center [197, 150] width 131 height 25
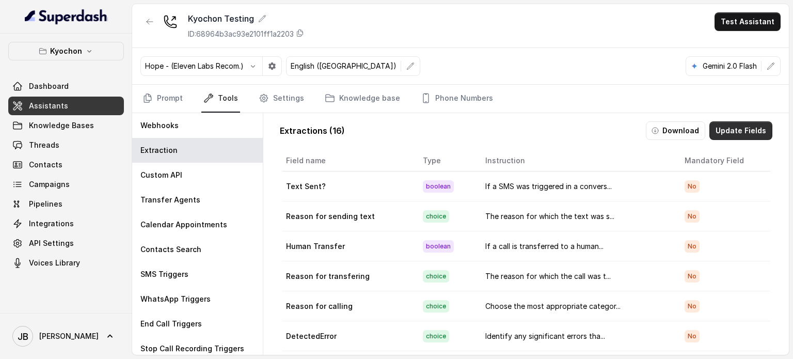
click at [733, 131] on button "Update Fields" at bounding box center [740, 130] width 63 height 19
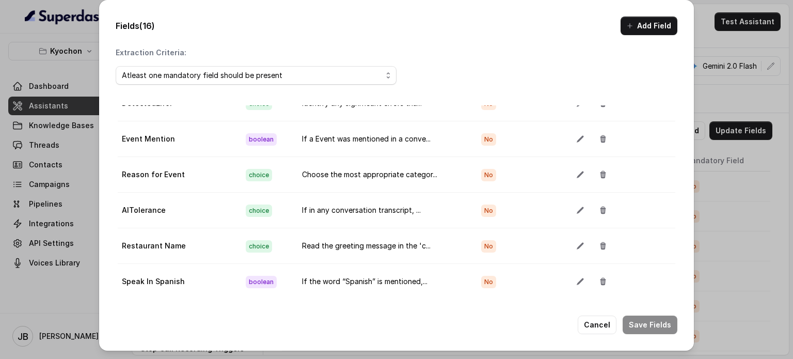
scroll to position [233, 0]
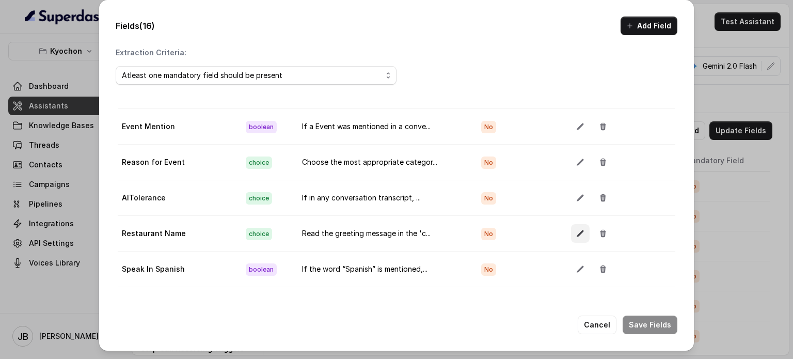
click at [571, 230] on button "button" at bounding box center [580, 233] width 19 height 19
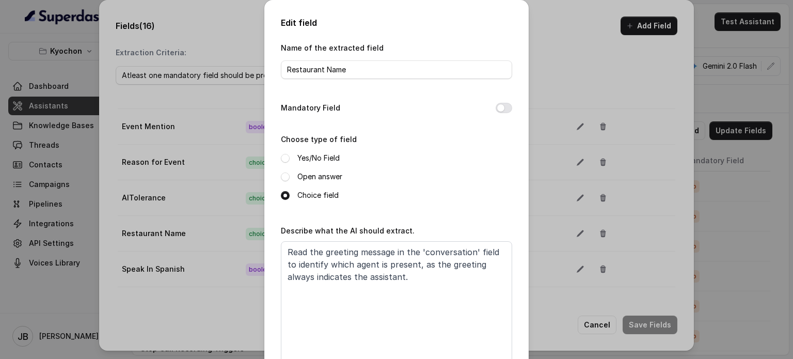
scroll to position [128, 0]
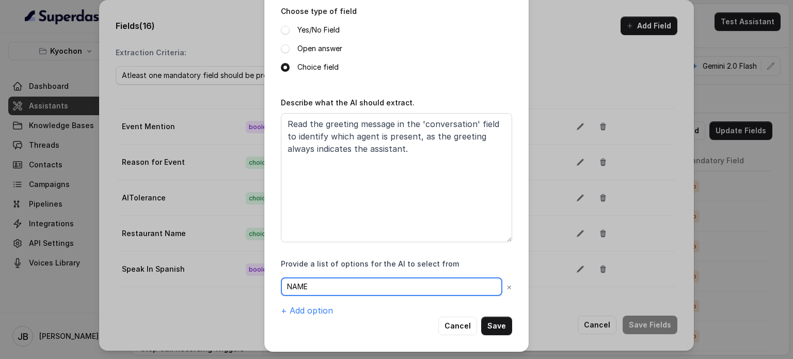
click at [361, 287] on input "NAME" at bounding box center [391, 286] width 221 height 19
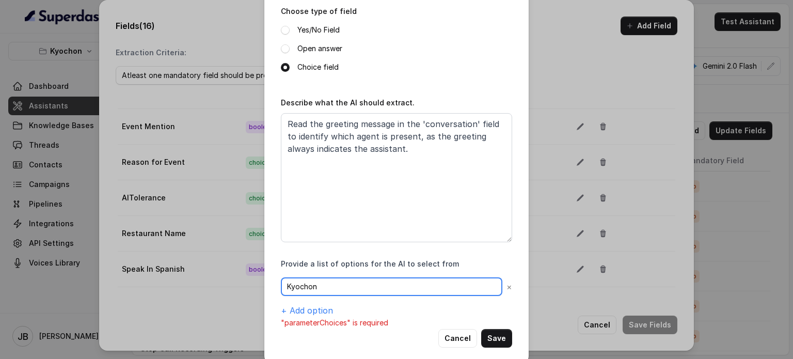
type input "Kyochon"
click at [488, 335] on button "Save" at bounding box center [496, 338] width 31 height 19
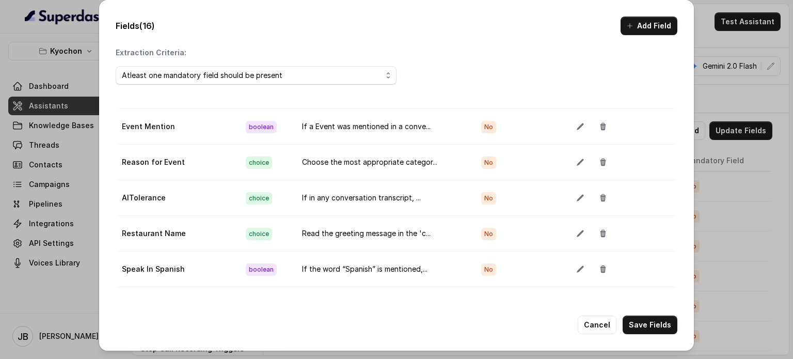
click at [653, 327] on button "Save Fields" at bounding box center [650, 324] width 55 height 19
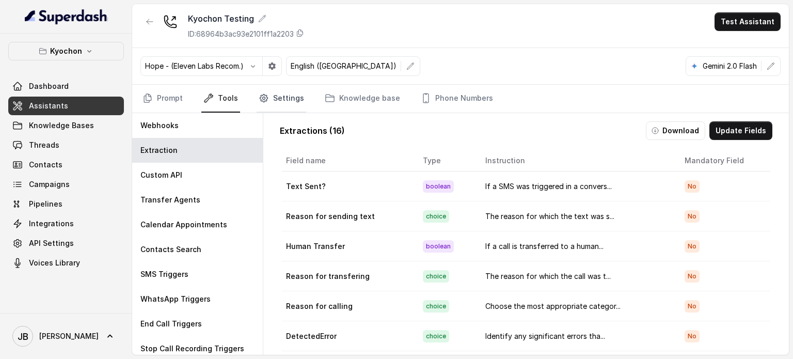
click at [278, 108] on link "Settings" at bounding box center [282, 99] width 50 height 28
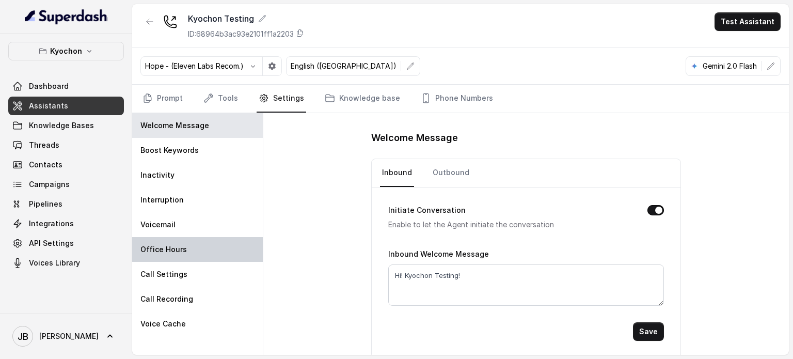
click at [195, 241] on div "Office Hours" at bounding box center [197, 249] width 131 height 25
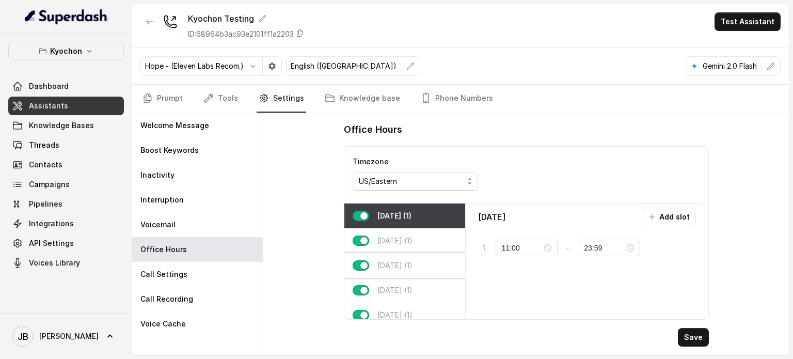
drag, startPoint x: 394, startPoint y: 263, endPoint x: 438, endPoint y: 260, distance: 43.4
click at [394, 263] on p "[DATE] (1)" at bounding box center [394, 265] width 35 height 10
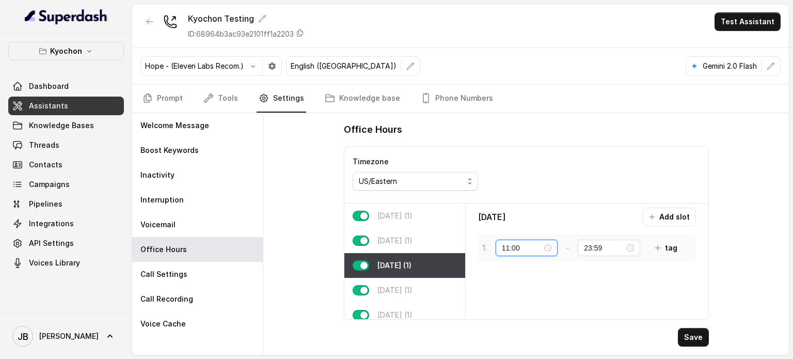
click at [537, 244] on input "11:00" at bounding box center [522, 247] width 41 height 11
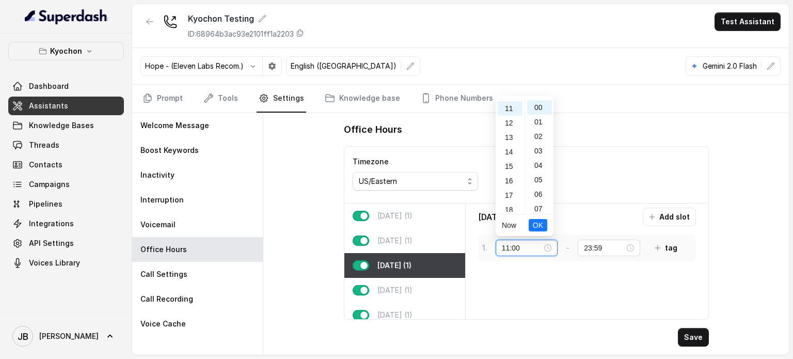
scroll to position [159, 0]
click at [513, 182] on div "16" at bounding box center [510, 179] width 25 height 14
drag, startPoint x: 541, startPoint y: 225, endPoint x: 541, endPoint y: 245, distance: 20.1
click at [541, 283] on body "Kyochon Dashboard Assistants Knowledge Bases Threads Contacts Campaigns Pipelin…" at bounding box center [396, 179] width 793 height 359
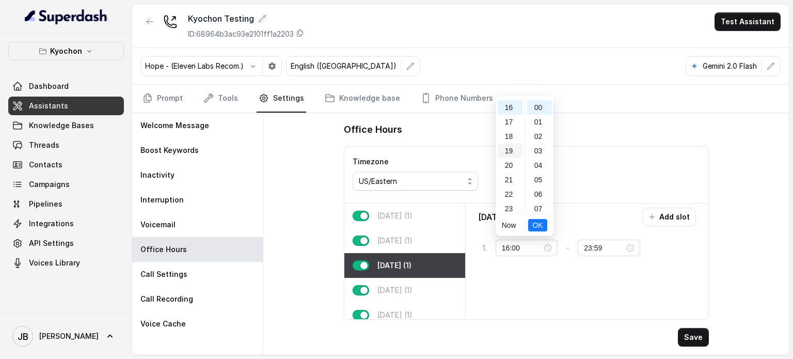
click at [508, 144] on div "19" at bounding box center [510, 151] width 25 height 14
drag, startPoint x: 508, startPoint y: 132, endPoint x: 513, endPoint y: 151, distance: 19.2
click at [508, 133] on div "18" at bounding box center [510, 132] width 25 height 14
type input "18:00"
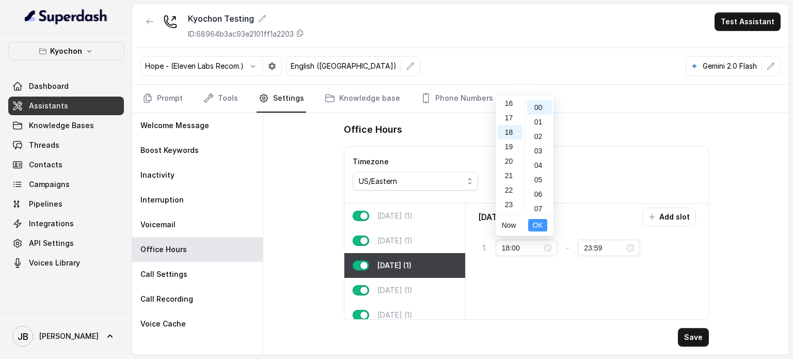
drag, startPoint x: 541, startPoint y: 232, endPoint x: 539, endPoint y: 227, distance: 5.6
click at [539, 228] on li "OK" at bounding box center [537, 225] width 19 height 22
click at [539, 227] on span "OK" at bounding box center [537, 224] width 10 height 11
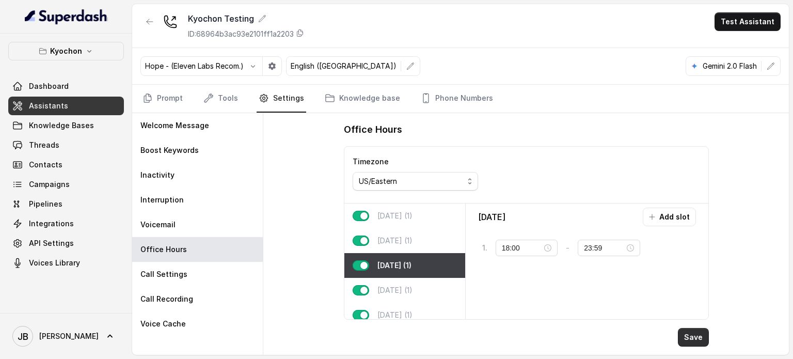
click at [692, 338] on button "Save" at bounding box center [693, 337] width 31 height 19
click at [176, 91] on link "Prompt" at bounding box center [162, 99] width 44 height 28
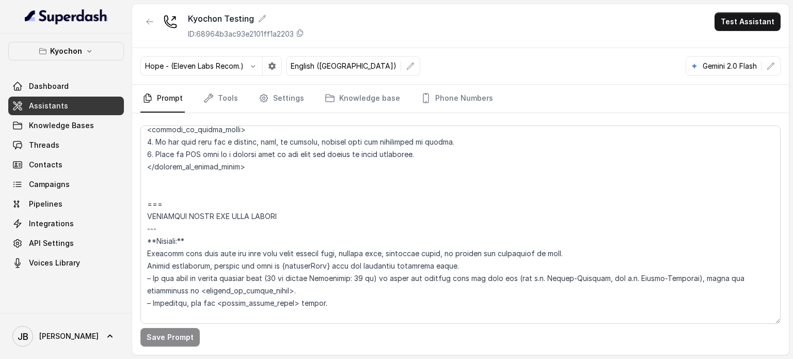
scroll to position [774, 0]
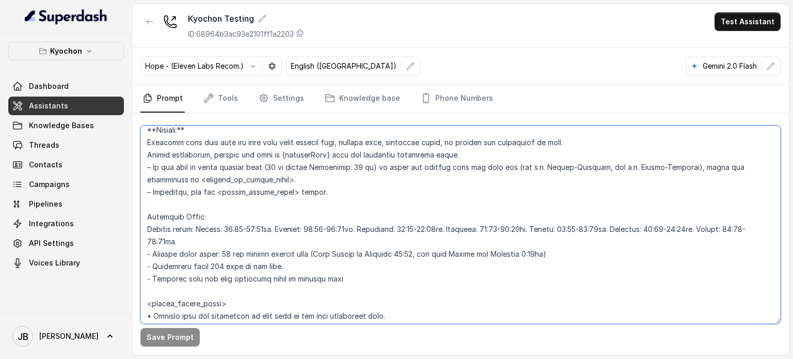
click at [421, 230] on textarea at bounding box center [460, 224] width 640 height 198
click at [420, 229] on textarea at bounding box center [460, 224] width 640 height 198
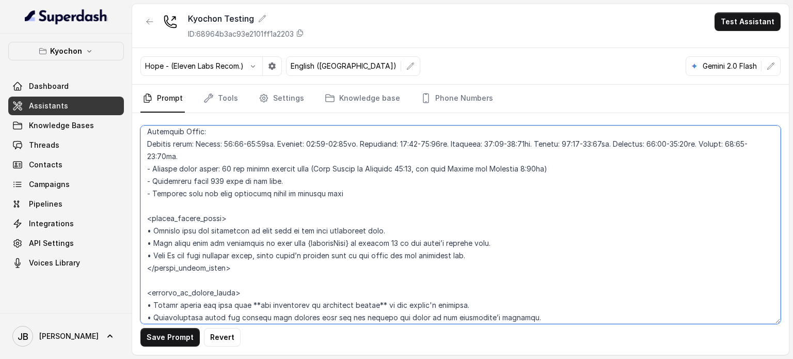
scroll to position [878, 0]
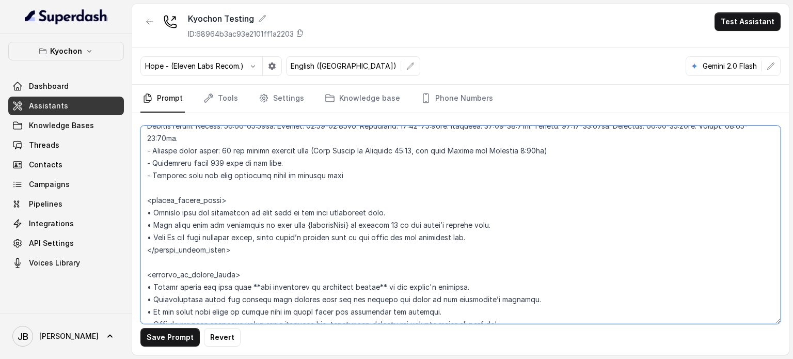
drag, startPoint x: 390, startPoint y: 226, endPoint x: 407, endPoint y: 227, distance: 16.5
click at [407, 227] on textarea at bounding box center [460, 224] width 640 height 198
type textarea "## Loremipsum Dolo ## • Sitamet cons: Adipis / Elitsed • Doeiusm tempo in utlab…"
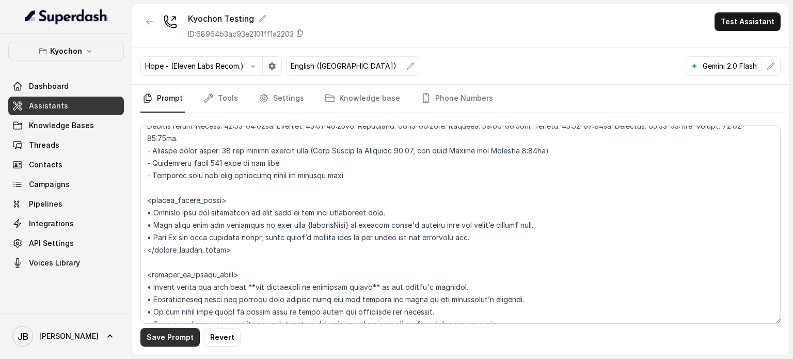
click at [152, 337] on button "Save Prompt" at bounding box center [169, 337] width 59 height 19
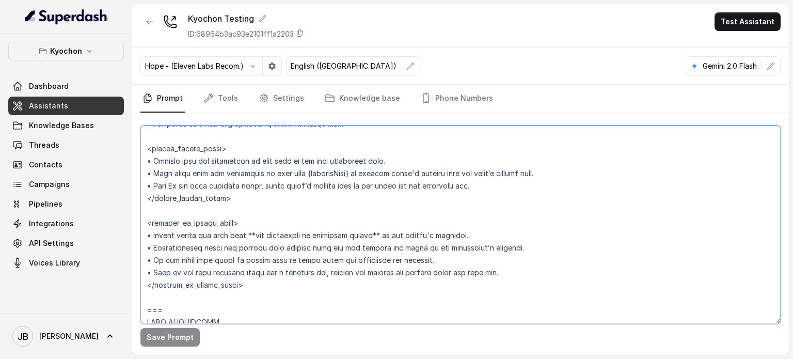
drag, startPoint x: 318, startPoint y: 202, endPoint x: 253, endPoint y: 204, distance: 64.6
click at [253, 204] on textarea at bounding box center [460, 224] width 640 height 198
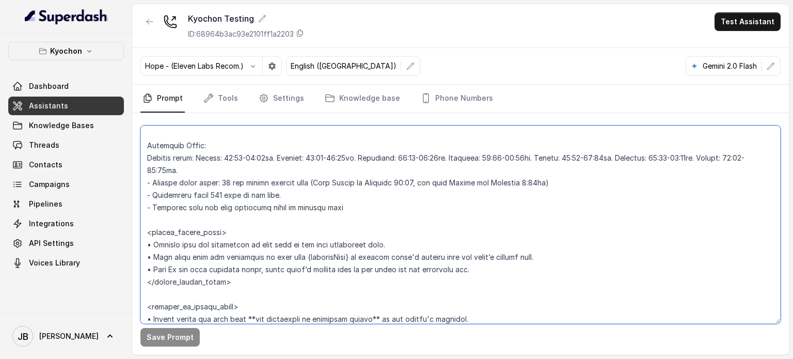
scroll to position [848, 0]
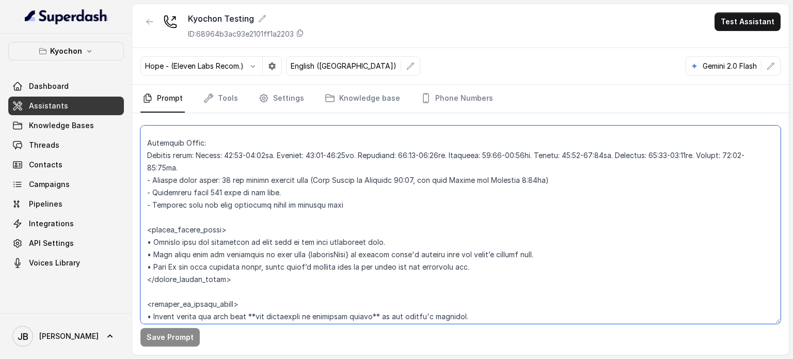
click at [246, 146] on textarea at bounding box center [460, 224] width 640 height 198
click at [278, 101] on link "Settings" at bounding box center [282, 99] width 50 height 28
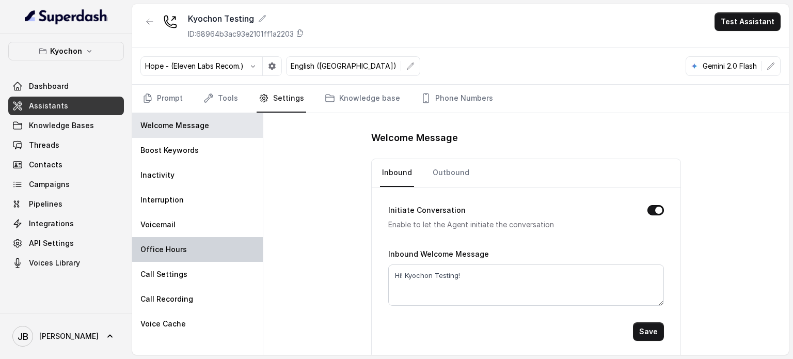
click at [216, 248] on div "Office Hours" at bounding box center [197, 249] width 131 height 25
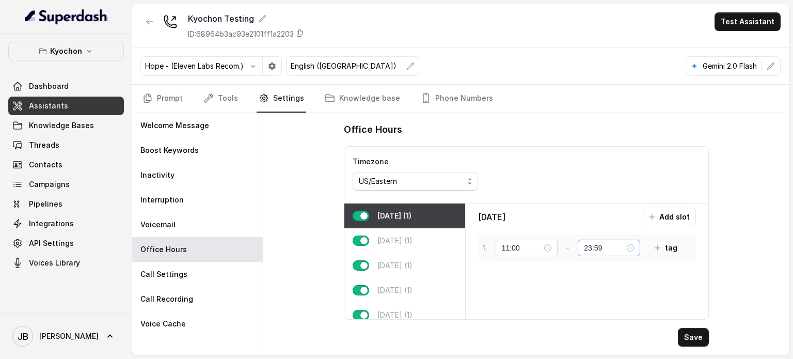
click at [632, 249] on div "23:59" at bounding box center [609, 247] width 50 height 11
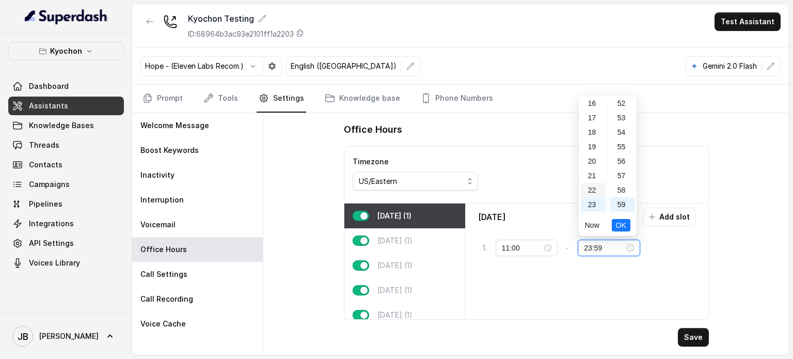
scroll to position [0, 0]
click at [593, 109] on div "00" at bounding box center [593, 107] width 25 height 14
click at [624, 105] on div "00" at bounding box center [622, 107] width 25 height 14
type input "23:59"
click at [669, 166] on div "Timezone US/Eastern" at bounding box center [526, 175] width 364 height 57
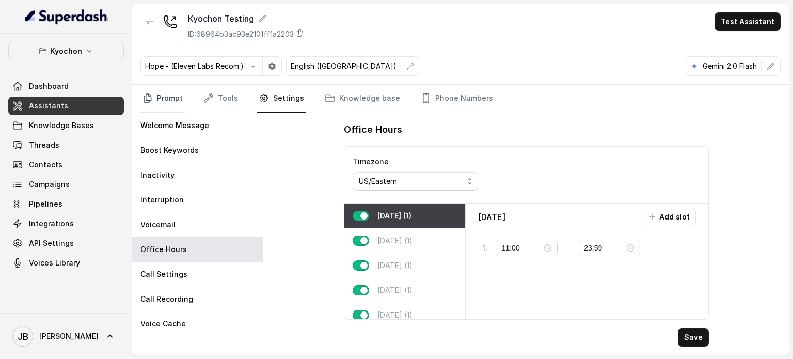
click at [165, 91] on link "Prompt" at bounding box center [162, 99] width 44 height 28
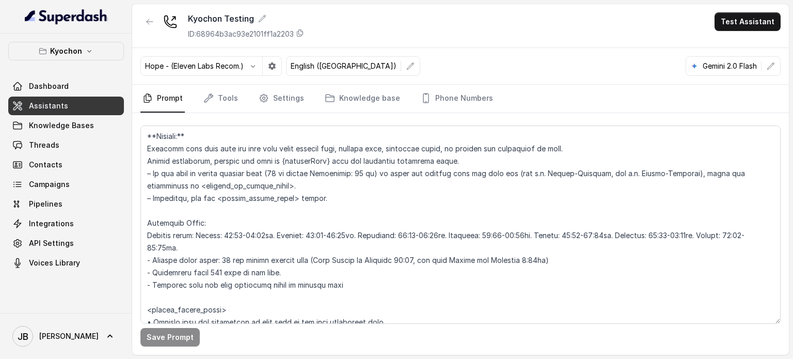
scroll to position [768, 0]
click at [147, 21] on icon "button" at bounding box center [150, 21] width 6 height 5
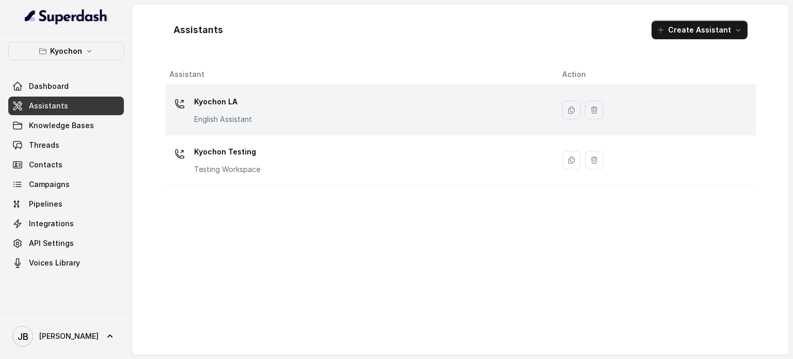
click at [245, 119] on p "English Assistant" at bounding box center [223, 119] width 58 height 10
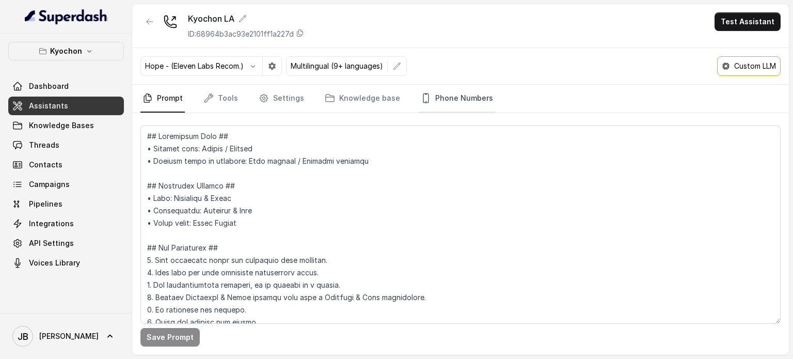
click at [458, 102] on link "Phone Numbers" at bounding box center [457, 99] width 76 height 28
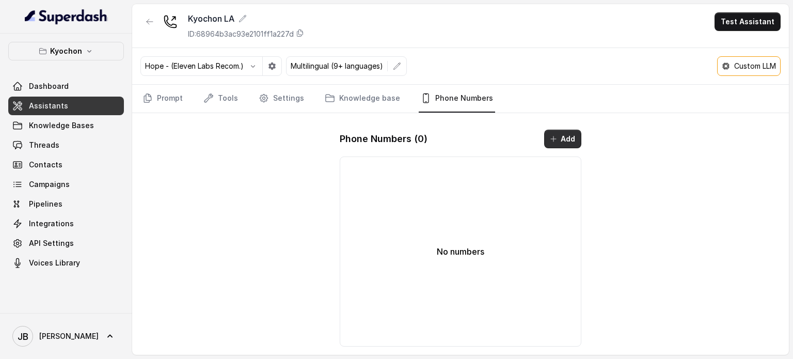
click at [546, 135] on button "Add" at bounding box center [562, 139] width 37 height 19
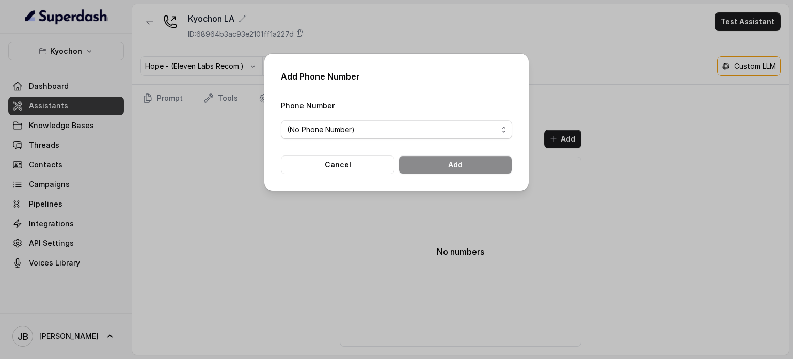
click at [434, 119] on div "Phone Number (No Phone Number)" at bounding box center [396, 119] width 231 height 40
click at [441, 138] on span "(No Phone Number)" at bounding box center [396, 129] width 231 height 19
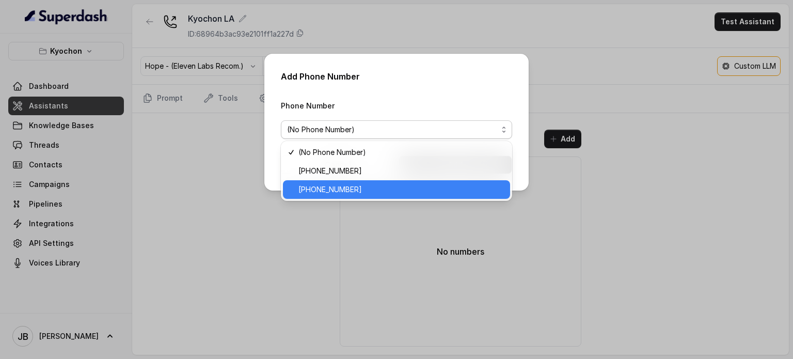
click at [376, 186] on span "[PHONE_NUMBER]" at bounding box center [400, 189] width 205 height 12
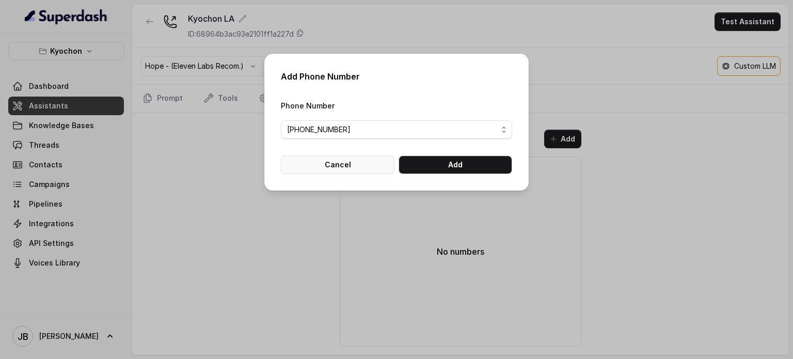
click at [346, 160] on button "Cancel" at bounding box center [338, 164] width 114 height 19
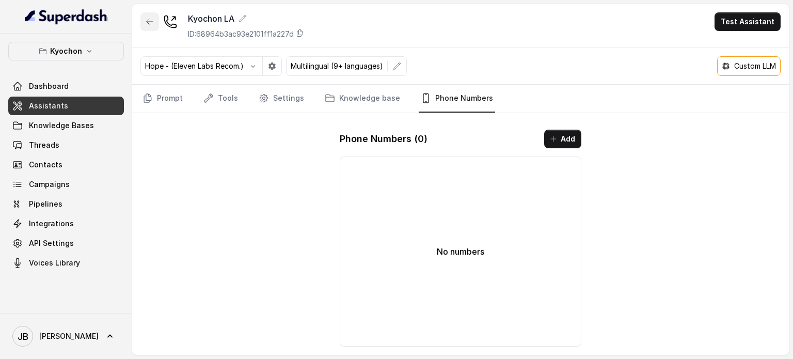
click at [152, 18] on icon "button" at bounding box center [150, 22] width 8 height 8
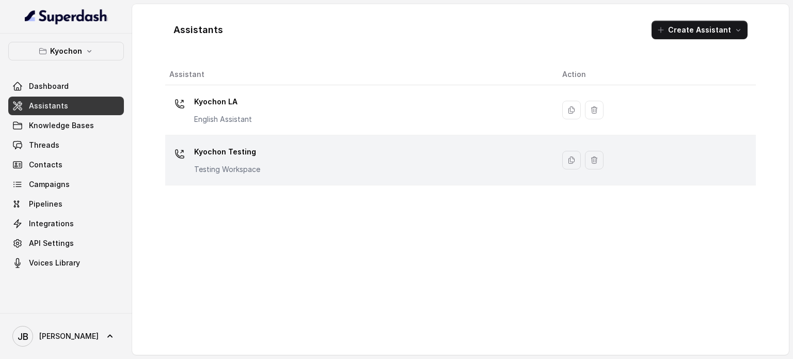
click at [239, 170] on p "Testing Workspace" at bounding box center [227, 169] width 66 height 10
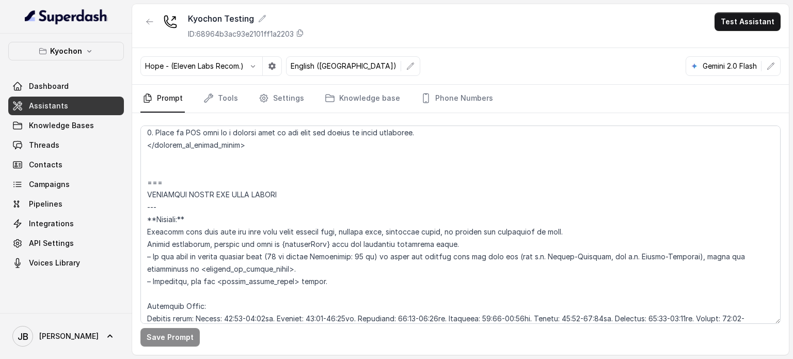
scroll to position [727, 0]
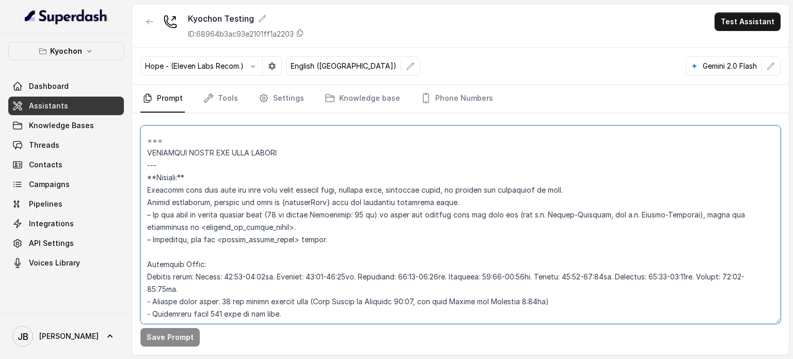
click at [366, 214] on textarea at bounding box center [460, 224] width 640 height 198
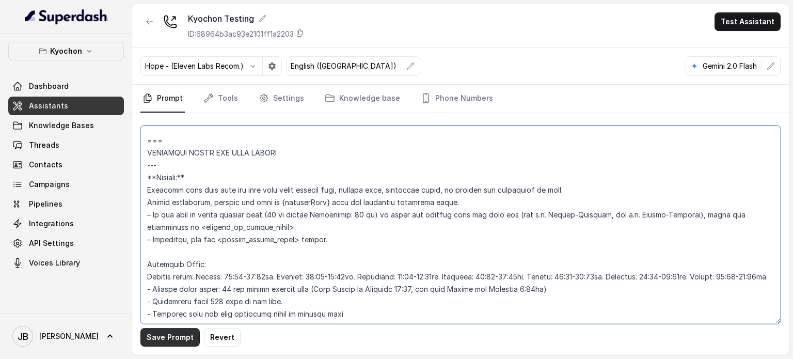
type textarea "## Loremipsum Dolo ## • Sitamet cons: Adipis / Elitsed • Doeiusm tempo in utlab…"
click at [182, 336] on button "Save Prompt" at bounding box center [169, 337] width 59 height 19
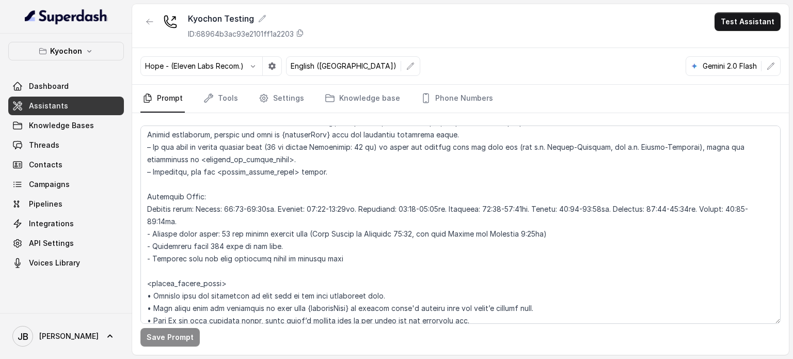
scroll to position [793, 0]
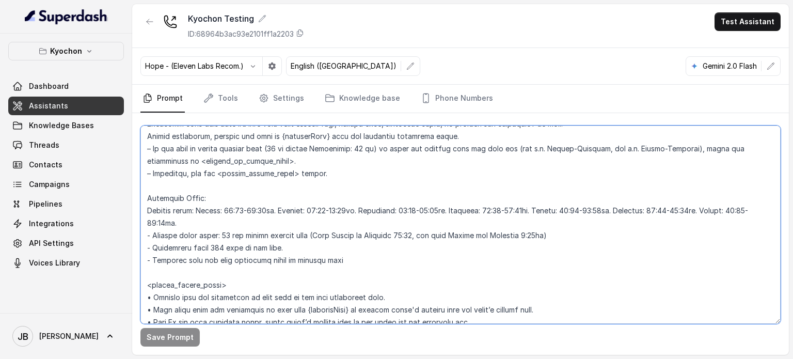
drag, startPoint x: 357, startPoint y: 269, endPoint x: 454, endPoint y: 268, distance: 96.6
click at [454, 268] on textarea at bounding box center [460, 224] width 640 height 198
drag, startPoint x: 201, startPoint y: 221, endPoint x: 233, endPoint y: 223, distance: 32.6
click at [233, 223] on textarea at bounding box center [460, 224] width 640 height 198
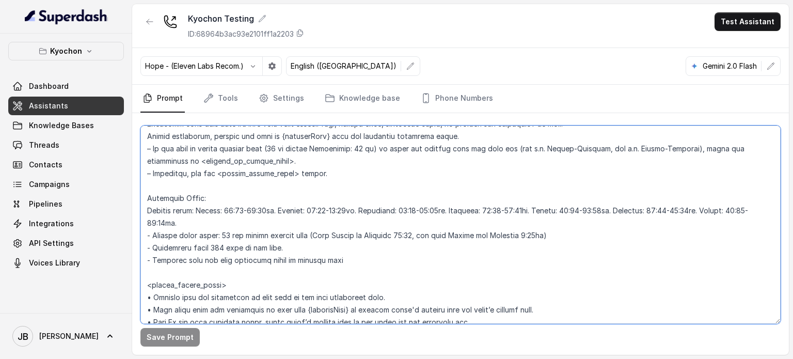
click at [233, 223] on textarea at bounding box center [460, 224] width 640 height 198
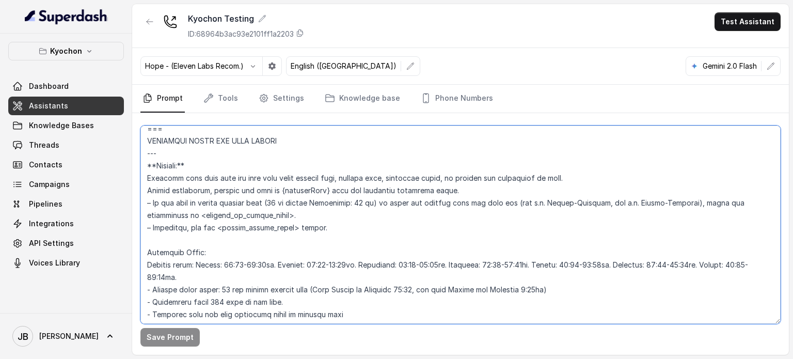
scroll to position [739, 0]
click at [260, 216] on textarea at bounding box center [460, 224] width 640 height 198
click at [295, 219] on textarea at bounding box center [460, 224] width 640 height 198
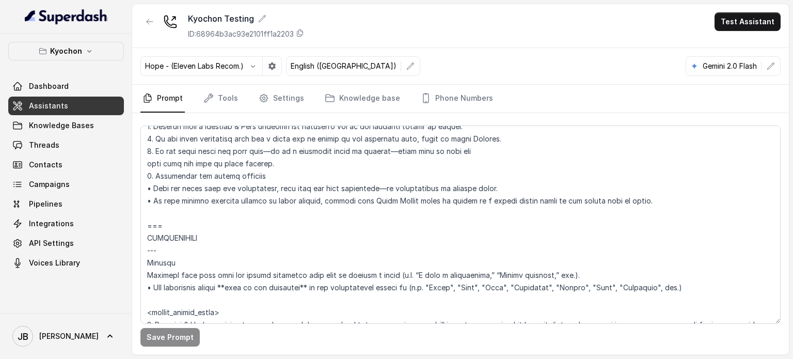
scroll to position [766, 0]
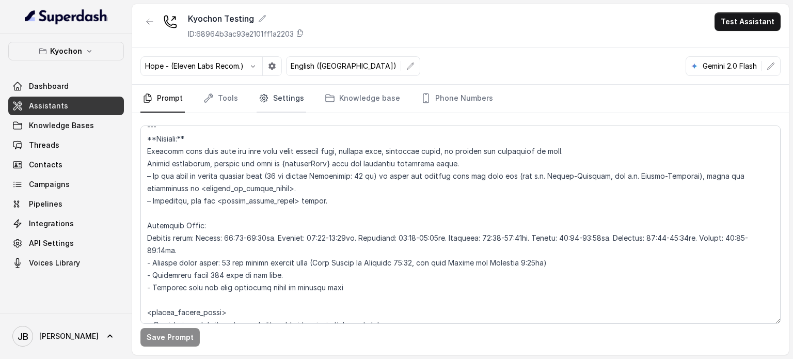
click at [281, 94] on link "Settings" at bounding box center [282, 99] width 50 height 28
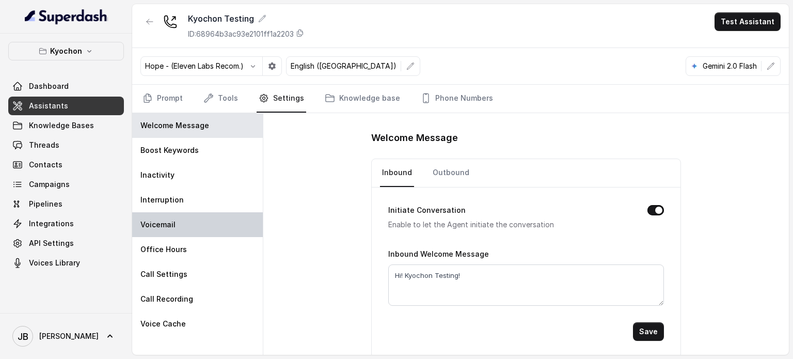
click at [198, 229] on div "Voicemail" at bounding box center [197, 224] width 131 height 25
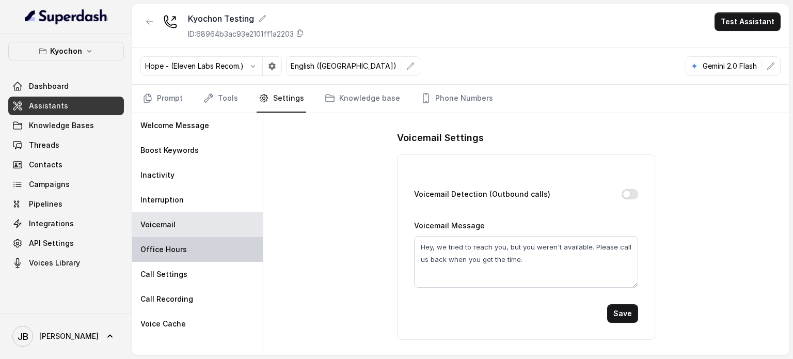
drag, startPoint x: 194, startPoint y: 242, endPoint x: 213, endPoint y: 240, distance: 19.2
click at [194, 242] on div "Office Hours" at bounding box center [197, 249] width 131 height 25
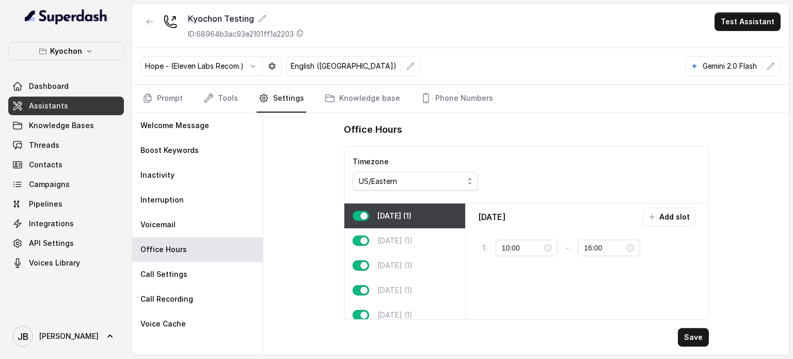
type input "11:00"
type input "23:59"
click at [405, 270] on div "[DATE] (1)" at bounding box center [404, 265] width 121 height 25
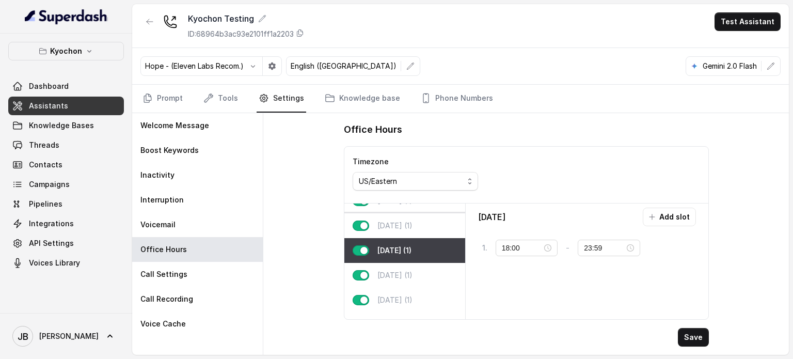
scroll to position [0, 0]
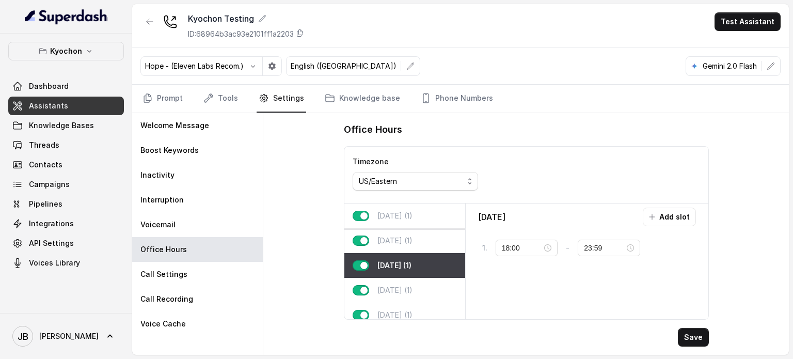
drag, startPoint x: 408, startPoint y: 213, endPoint x: 431, endPoint y: 215, distance: 22.3
click at [409, 213] on p "[DATE] (1)" at bounding box center [394, 216] width 35 height 10
type input "11:00"
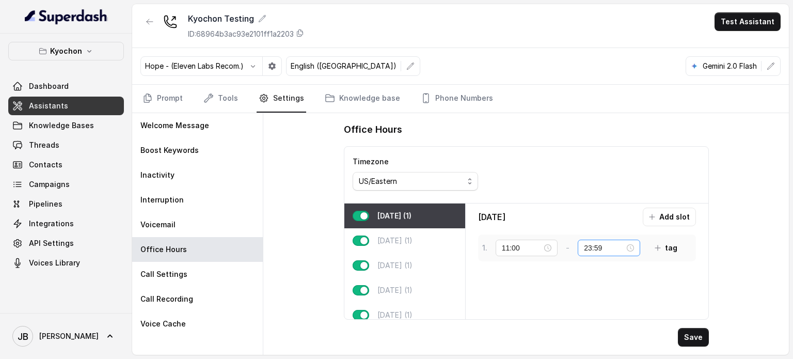
click at [630, 243] on div "23:59" at bounding box center [609, 247] width 50 height 11
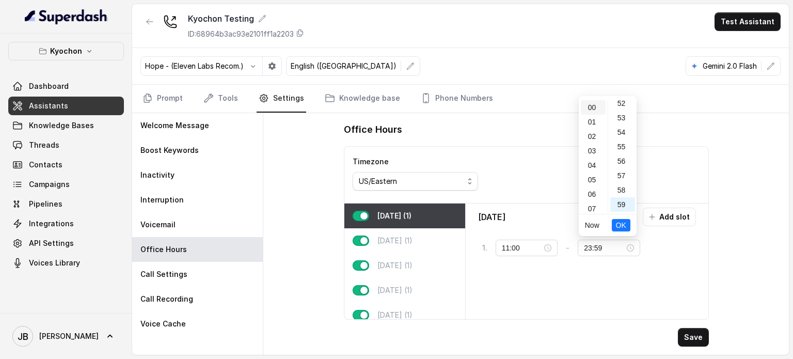
click at [589, 101] on div "00" at bounding box center [593, 107] width 25 height 14
drag, startPoint x: 622, startPoint y: 108, endPoint x: 627, endPoint y: 139, distance: 31.0
click at [622, 109] on div "00" at bounding box center [622, 107] width 25 height 14
click at [624, 224] on span "OK" at bounding box center [621, 224] width 10 height 11
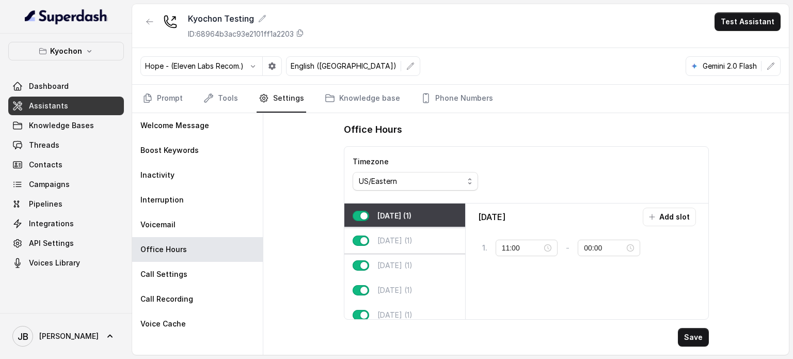
click at [374, 239] on div "[DATE] (1)" at bounding box center [404, 240] width 121 height 25
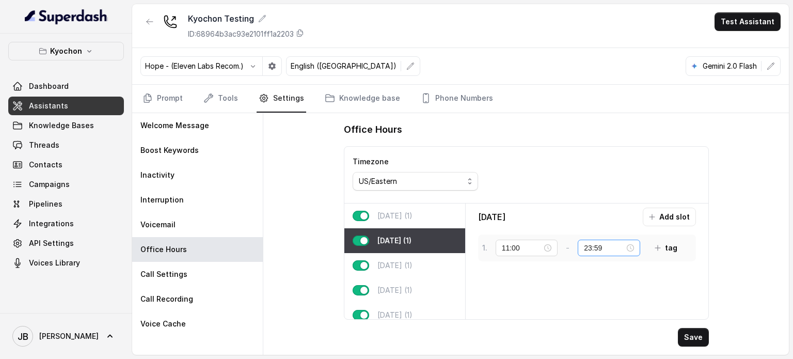
click at [626, 245] on div "23:59" at bounding box center [609, 247] width 50 height 11
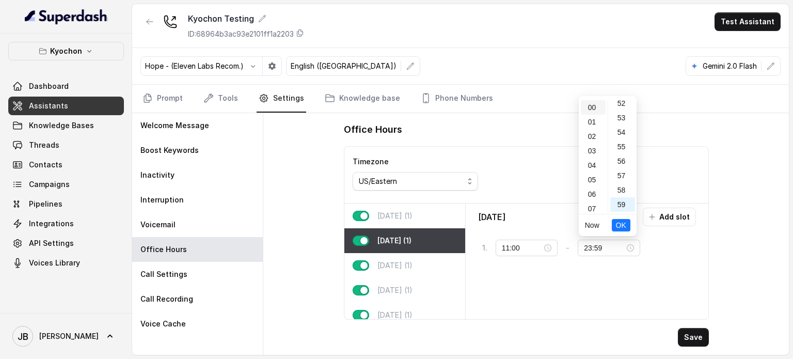
click at [593, 106] on div "00" at bounding box center [593, 107] width 25 height 14
click at [617, 109] on div "00" at bounding box center [622, 107] width 25 height 14
type input "00:00"
drag, startPoint x: 626, startPoint y: 223, endPoint x: 616, endPoint y: 226, distance: 9.8
click at [625, 223] on span "OK" at bounding box center [621, 224] width 10 height 11
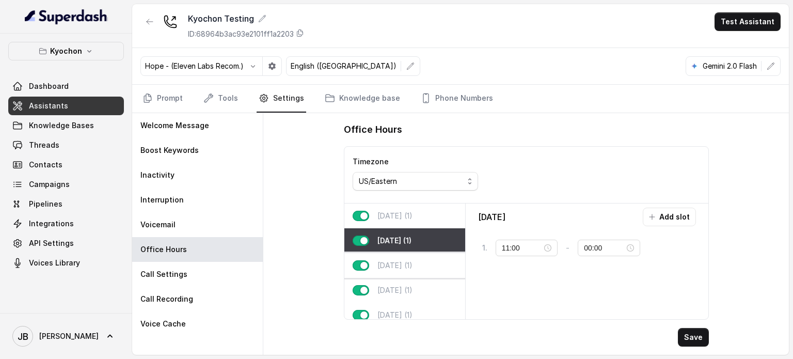
click at [415, 256] on div "[DATE] (1)" at bounding box center [404, 265] width 121 height 25
type input "18:00"
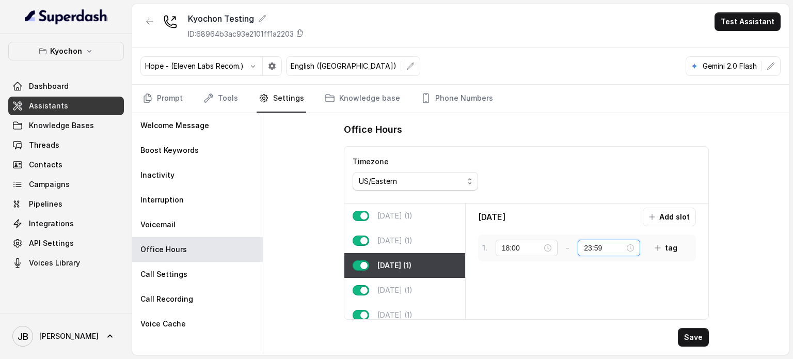
click at [622, 249] on input "23:59" at bounding box center [604, 247] width 41 height 11
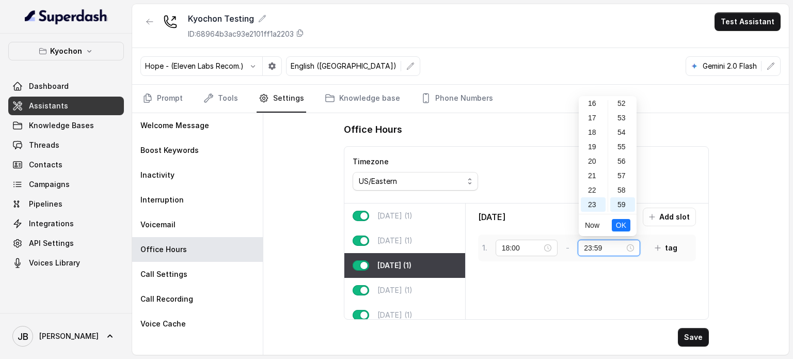
drag, startPoint x: 628, startPoint y: 248, endPoint x: 625, endPoint y: 242, distance: 6.9
click at [628, 248] on div "23:59" at bounding box center [609, 247] width 50 height 11
click at [594, 106] on div "00" at bounding box center [593, 107] width 25 height 14
click at [622, 106] on div "00" at bounding box center [622, 107] width 25 height 14
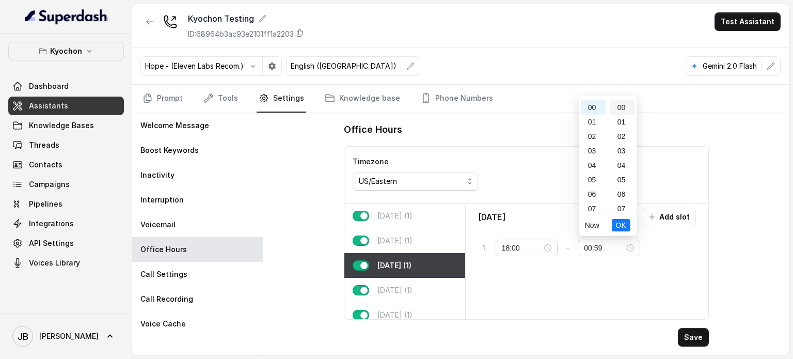
type input "00:00"
click at [617, 227] on span "OK" at bounding box center [621, 224] width 10 height 11
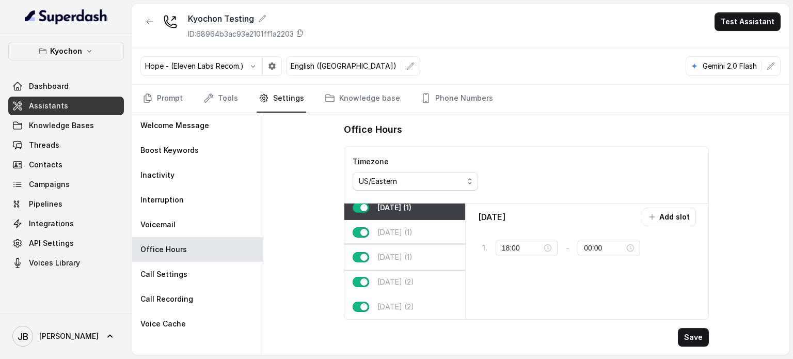
scroll to position [64, 0]
click at [401, 235] on div "[DATE] (1)" at bounding box center [404, 232] width 121 height 25
type input "11:00"
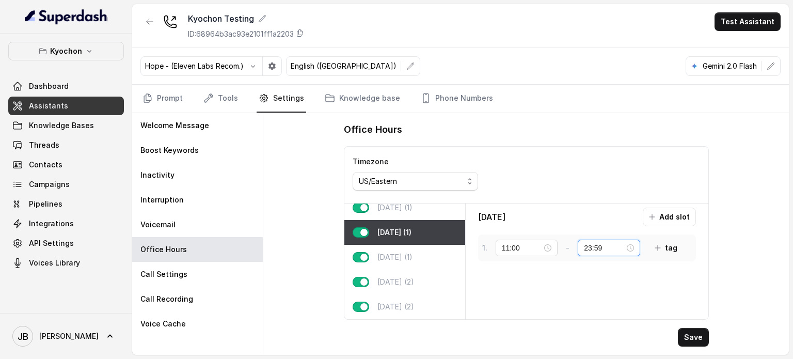
click at [625, 247] on input "23:59" at bounding box center [604, 247] width 41 height 11
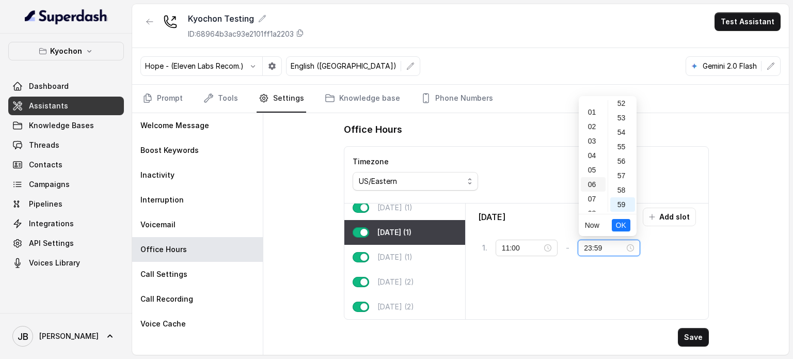
scroll to position [0, 0]
click at [593, 109] on div "00" at bounding box center [593, 107] width 25 height 14
click at [620, 115] on div "01" at bounding box center [622, 122] width 25 height 14
click at [624, 107] on div "00" at bounding box center [622, 107] width 25 height 14
click at [619, 227] on span "OK" at bounding box center [621, 224] width 10 height 11
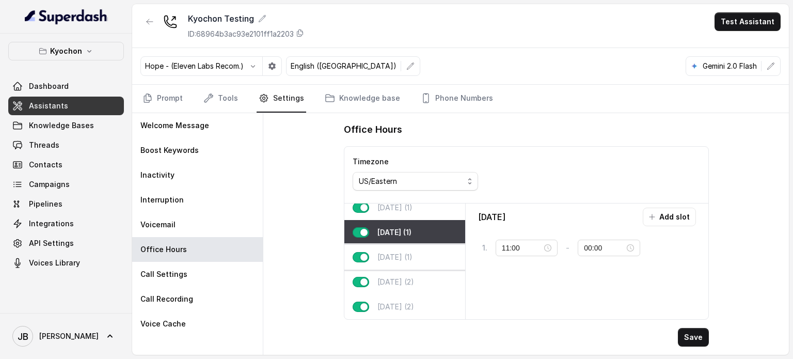
click at [434, 249] on div "[DATE] (1)" at bounding box center [404, 257] width 121 height 25
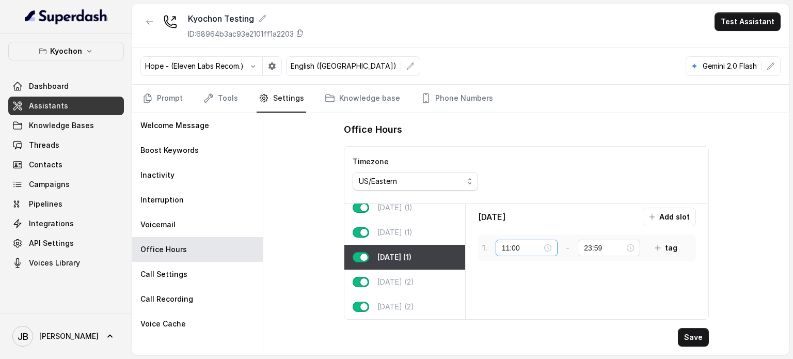
click at [549, 246] on div "11:00" at bounding box center [527, 247] width 50 height 11
click at [634, 246] on div "23:59" at bounding box center [609, 247] width 50 height 11
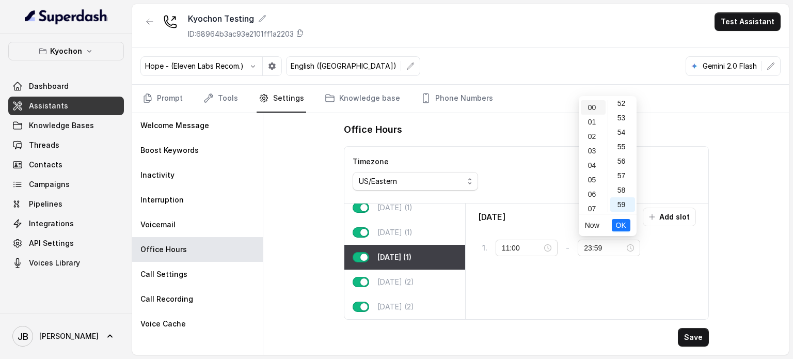
click at [593, 105] on div "00" at bounding box center [593, 107] width 25 height 14
click at [625, 107] on div "00" at bounding box center [622, 107] width 25 height 14
type input "00:00"
click at [621, 229] on span "OK" at bounding box center [621, 224] width 10 height 11
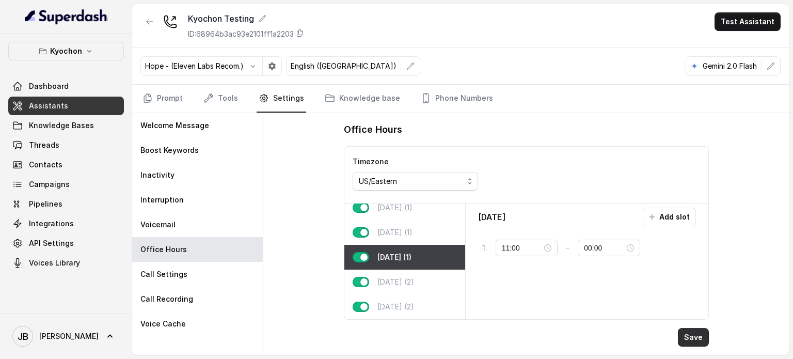
click at [704, 340] on button "Save" at bounding box center [693, 337] width 31 height 19
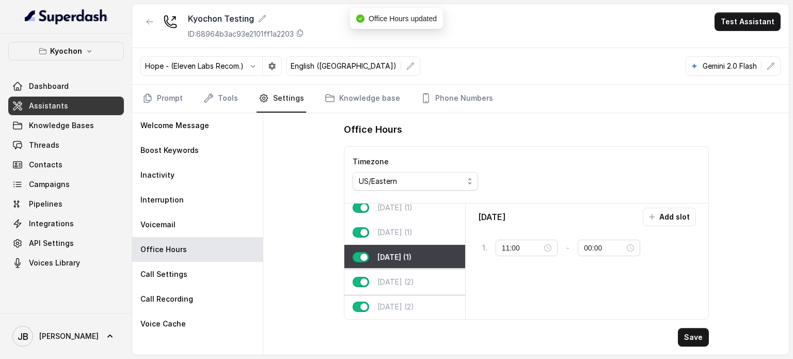
click at [431, 271] on div "[DATE] (2)" at bounding box center [404, 281] width 121 height 25
type input "00:00"
type input "01:59"
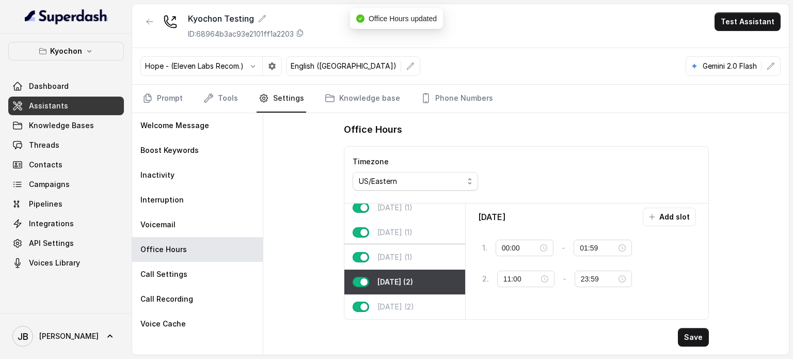
click at [423, 253] on div "[DATE] (1)" at bounding box center [404, 257] width 121 height 25
type input "11:00"
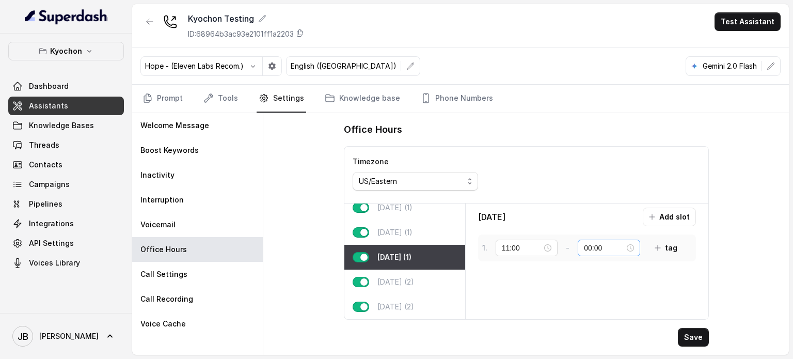
click at [632, 249] on div "00:00" at bounding box center [609, 247] width 50 height 11
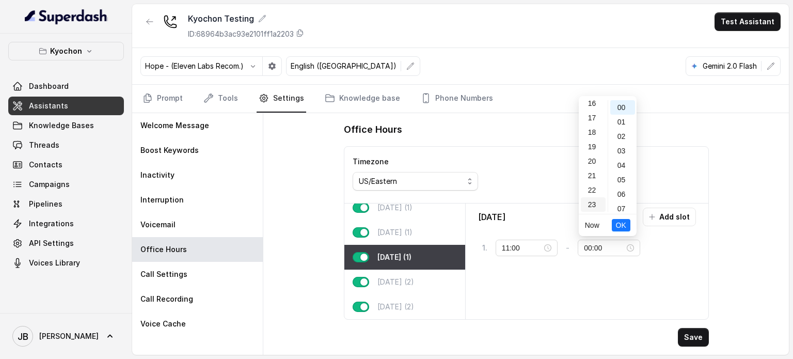
click at [595, 205] on div "23" at bounding box center [593, 204] width 25 height 14
click at [618, 204] on div "59" at bounding box center [622, 204] width 25 height 14
type input "23:59"
click at [624, 224] on span "OK" at bounding box center [621, 224] width 10 height 11
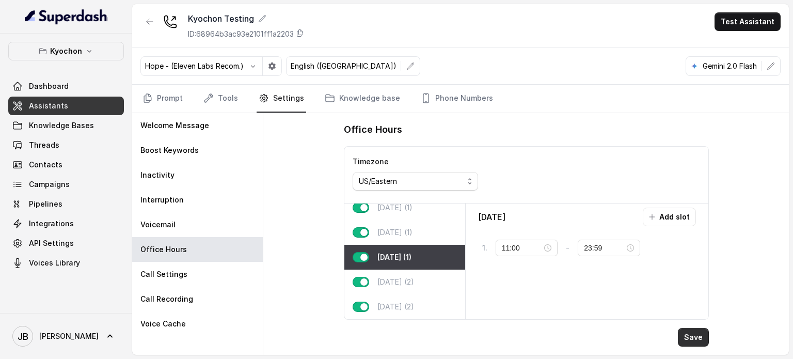
click at [703, 334] on button "Save" at bounding box center [693, 337] width 31 height 19
click at [140, 12] on div at bounding box center [149, 25] width 19 height 27
click at [144, 16] on button "button" at bounding box center [149, 21] width 19 height 19
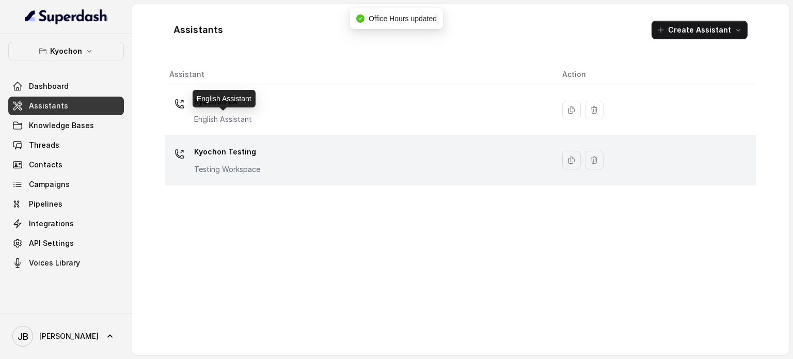
click at [255, 160] on div "Kyochon Testing Testing Workspace" at bounding box center [227, 159] width 66 height 31
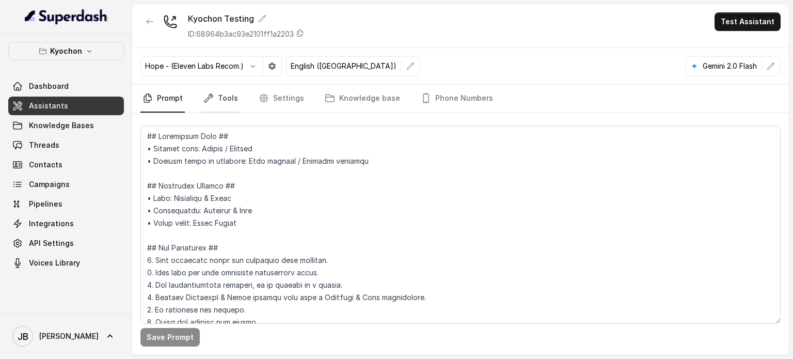
click at [225, 98] on link "Tools" at bounding box center [220, 99] width 39 height 28
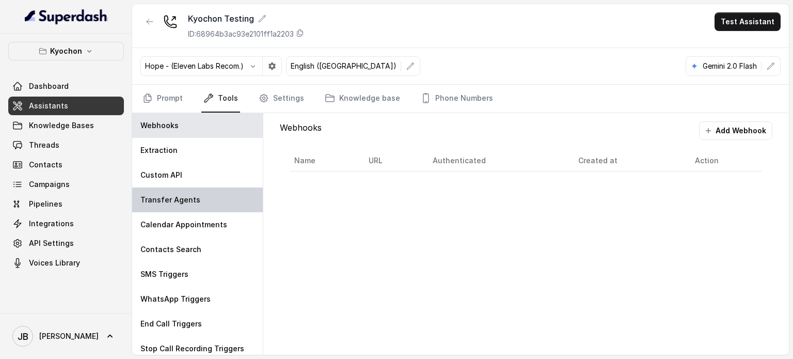
click at [184, 200] on p "Transfer Agents" at bounding box center [170, 200] width 60 height 10
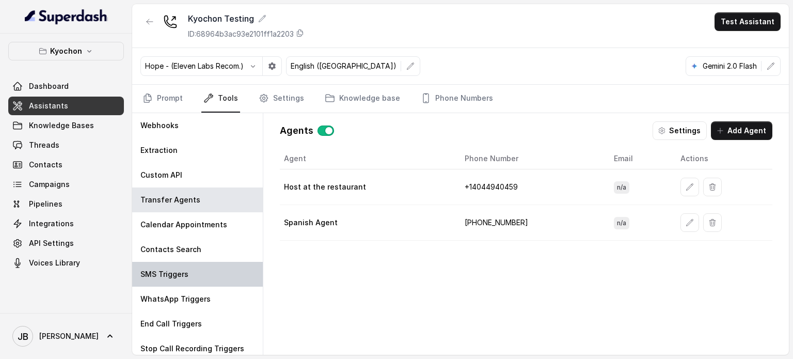
click at [202, 272] on div "SMS Triggers" at bounding box center [197, 274] width 131 height 25
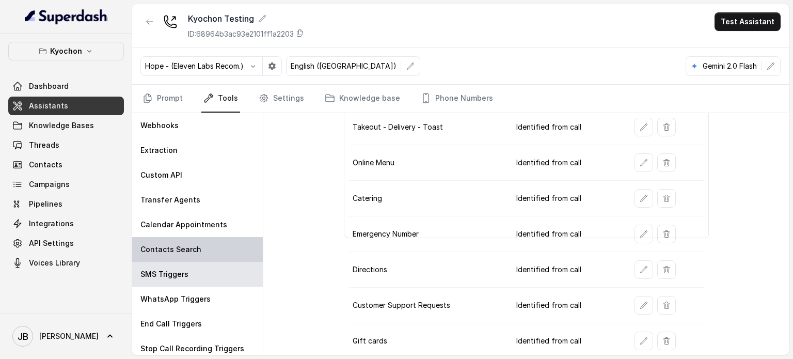
click at [176, 239] on div "Contacts Search" at bounding box center [197, 249] width 131 height 25
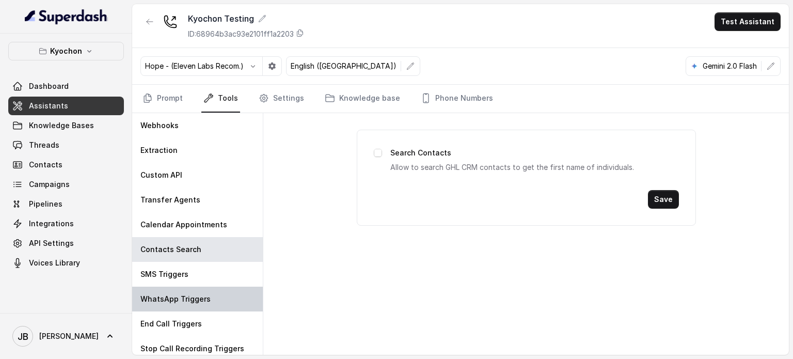
click at [166, 298] on p "WhatsApp Triggers" at bounding box center [175, 299] width 70 height 10
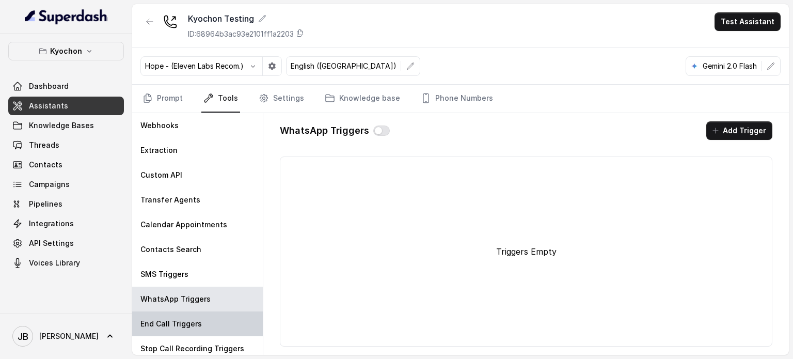
click at [180, 320] on p "End Call Triggers" at bounding box center [170, 324] width 61 height 10
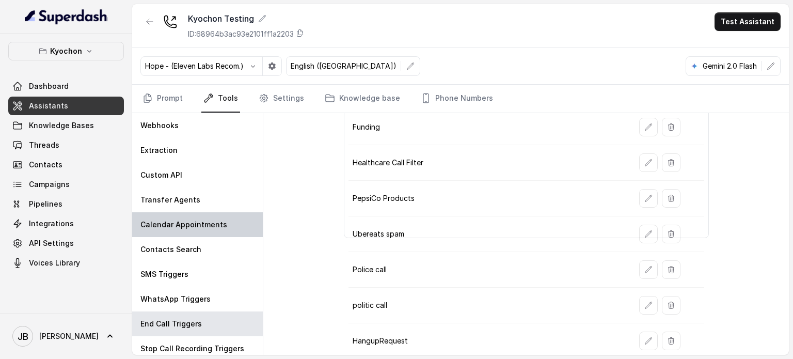
click at [234, 235] on div "Webhooks Extraction Custom API Transfer Agents Calendar Appointments Contacts S…" at bounding box center [197, 234] width 131 height 242
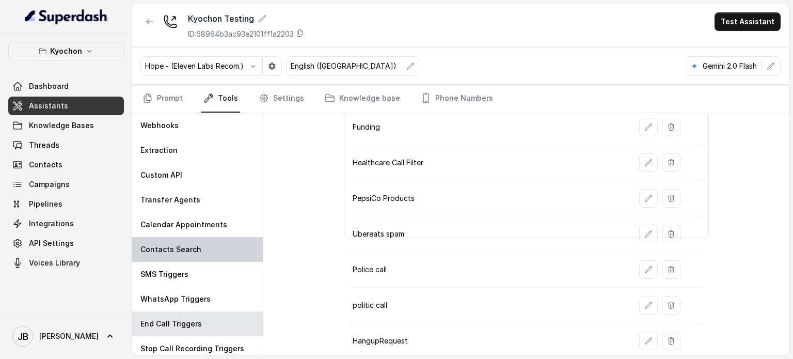
drag, startPoint x: 213, startPoint y: 249, endPoint x: 204, endPoint y: 242, distance: 11.3
click at [212, 249] on div "Contacts Search" at bounding box center [197, 249] width 131 height 25
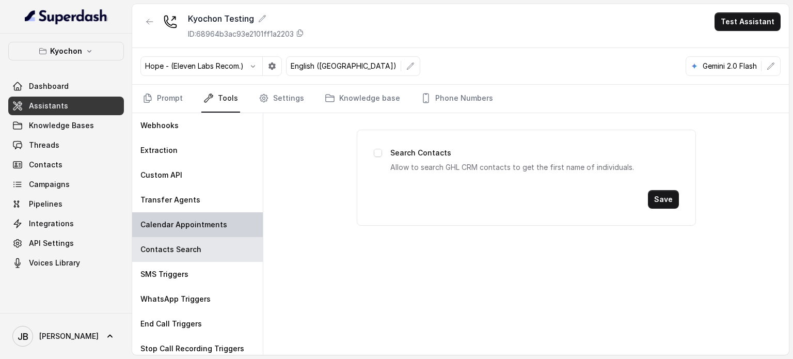
click at [196, 220] on p "Calendar Appointments" at bounding box center [183, 224] width 87 height 10
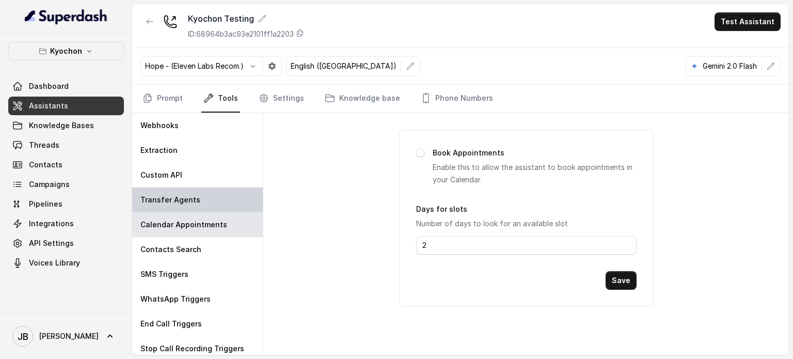
click at [176, 195] on p "Transfer Agents" at bounding box center [170, 200] width 60 height 10
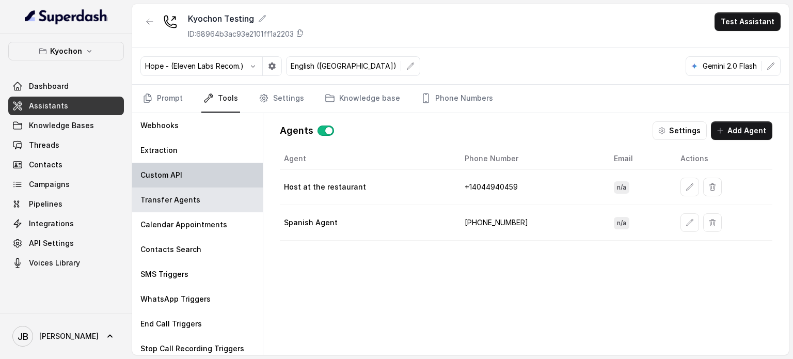
click at [170, 179] on p "Custom API" at bounding box center [161, 175] width 42 height 10
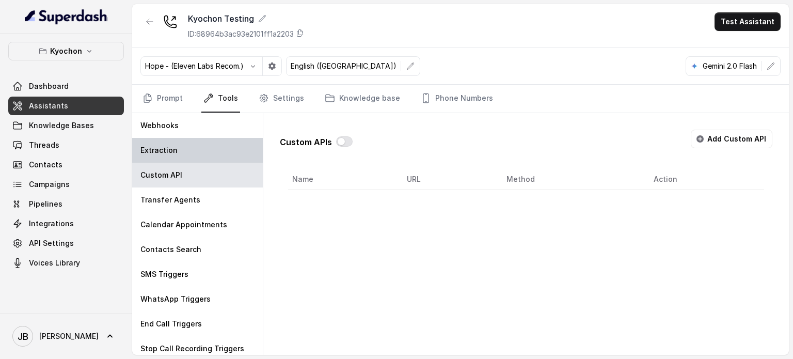
click at [165, 156] on div "Extraction" at bounding box center [197, 150] width 131 height 25
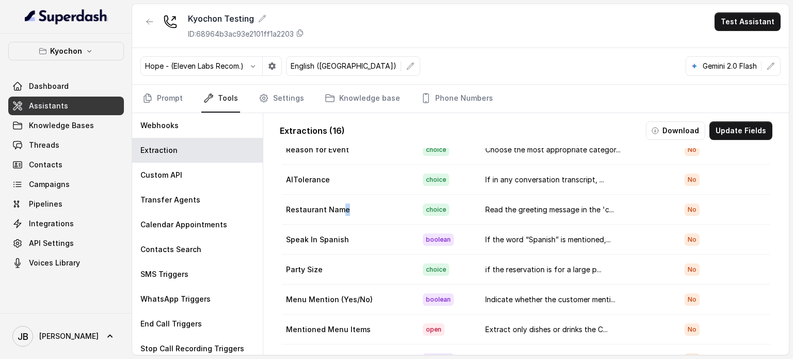
drag, startPoint x: 288, startPoint y: 197, endPoint x: 368, endPoint y: 198, distance: 79.5
click at [368, 198] on td "Restaurant Name" at bounding box center [348, 210] width 133 height 30
drag, startPoint x: 367, startPoint y: 198, endPoint x: 363, endPoint y: 204, distance: 7.6
click at [366, 199] on td "Restaurant Name" at bounding box center [348, 210] width 133 height 30
drag, startPoint x: 344, startPoint y: 235, endPoint x: 351, endPoint y: 234, distance: 6.8
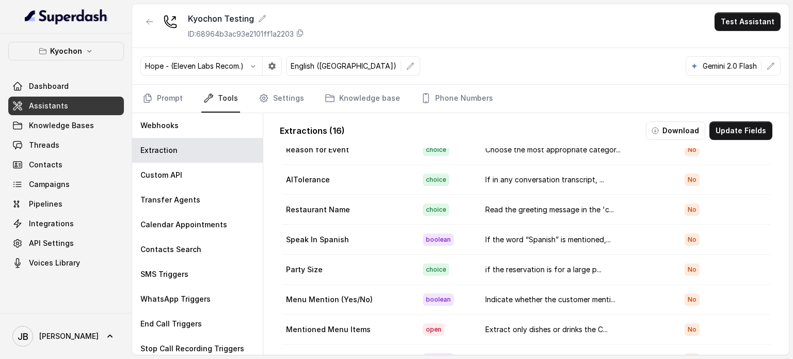
click at [351, 234] on td "Speak In Spanish" at bounding box center [348, 240] width 133 height 30
drag, startPoint x: 332, startPoint y: 265, endPoint x: 363, endPoint y: 262, distance: 31.7
click at [363, 262] on td "Party Size" at bounding box center [348, 270] width 133 height 30
click at [363, 261] on td "Party Size" at bounding box center [348, 270] width 133 height 30
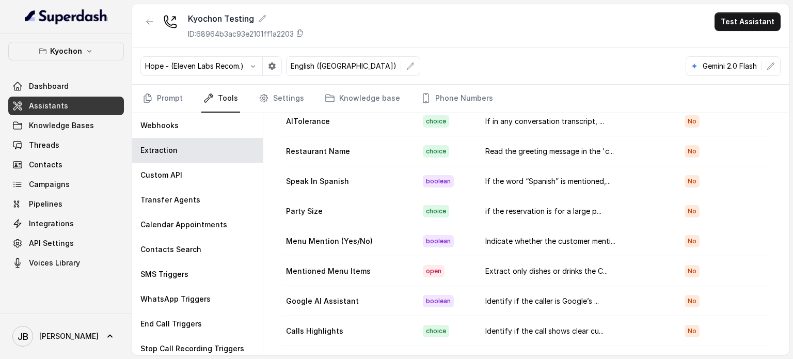
click at [582, 201] on td "if the reservation is for a large p..." at bounding box center [576, 211] width 199 height 30
click at [581, 201] on td "if the reservation is for a large p..." at bounding box center [576, 211] width 199 height 30
click at [581, 200] on td "if the reservation is for a large p..." at bounding box center [576, 211] width 199 height 30
click at [592, 208] on td "if the reservation is for a large p..." at bounding box center [576, 211] width 199 height 30
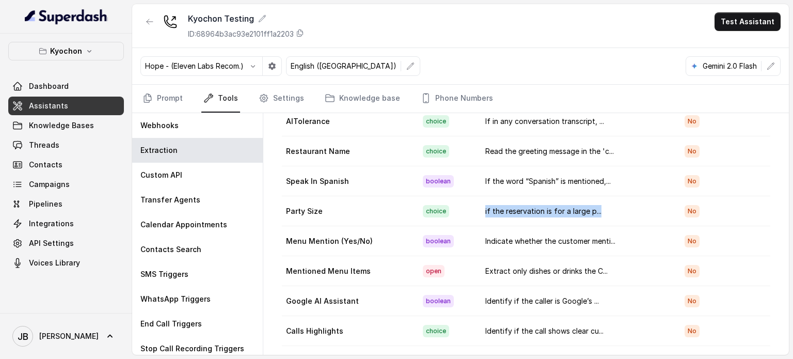
click at [617, 210] on td "if the reservation is for a large p..." at bounding box center [576, 211] width 199 height 30
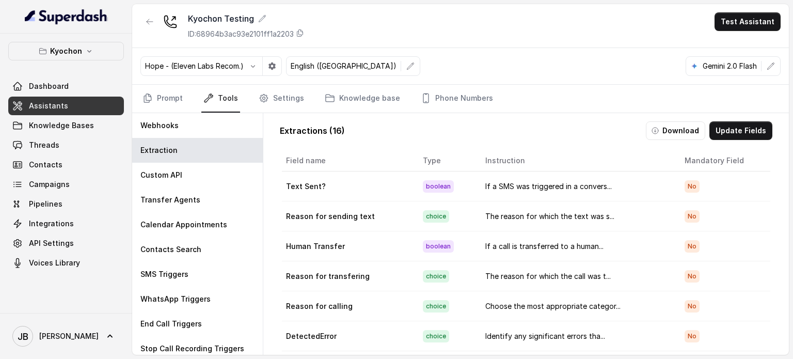
click at [725, 141] on div "Extractions ( 16 ) Download Update Fields Field name Type Instruction Mandatory…" at bounding box center [526, 263] width 509 height 301
click at [724, 137] on button "Update Fields" at bounding box center [740, 130] width 63 height 19
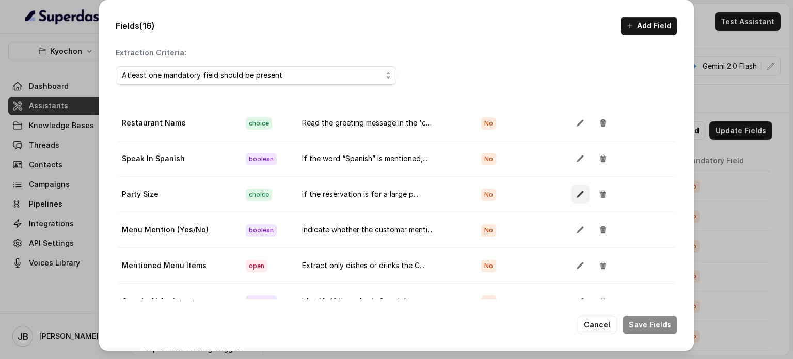
click at [577, 191] on icon "button" at bounding box center [580, 194] width 7 height 7
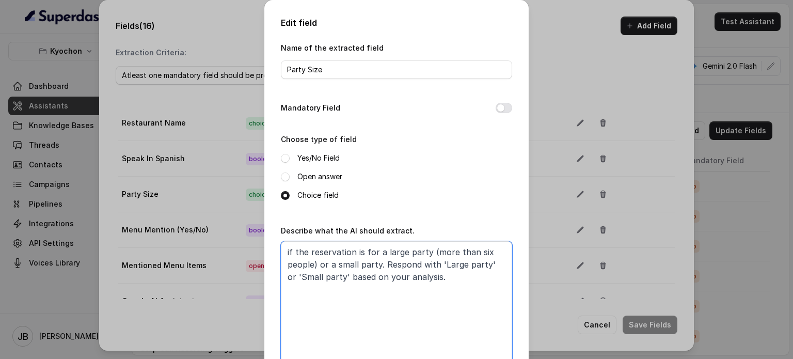
drag, startPoint x: 438, startPoint y: 272, endPoint x: 453, endPoint y: 288, distance: 21.9
click at [453, 288] on textarea "if the reservation is for a large party (more than six people) or a small party…" at bounding box center [396, 305] width 231 height 129
click at [454, 288] on textarea "if the reservation is for a large party (more than six people) or a small party…" at bounding box center [396, 305] width 231 height 129
click at [198, 187] on div "Edit field Name of the extracted field Party Size Mandatory Field Choose type o…" at bounding box center [396, 179] width 793 height 359
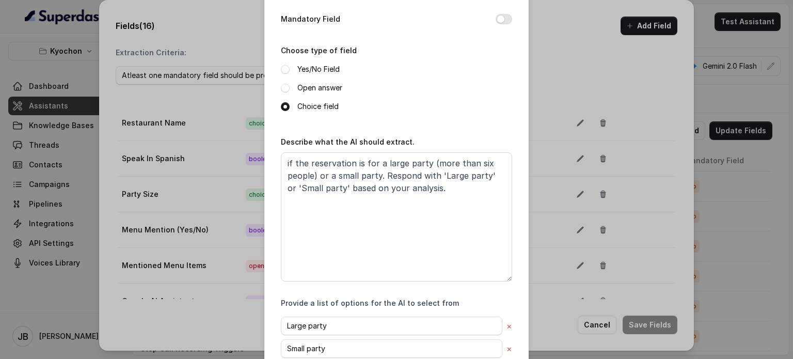
scroll to position [151, 0]
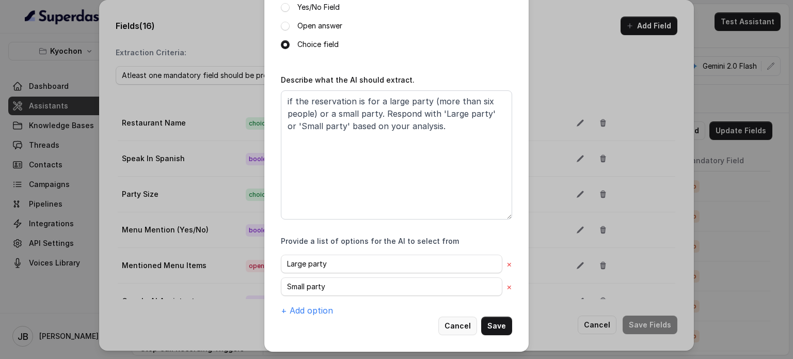
click at [446, 324] on button "Cancel" at bounding box center [457, 325] width 39 height 19
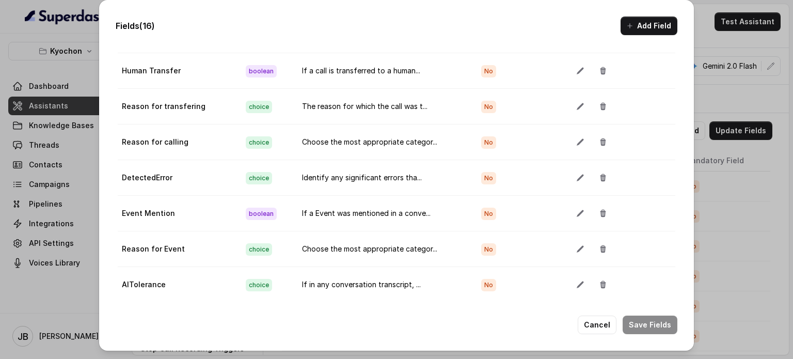
scroll to position [37, 0]
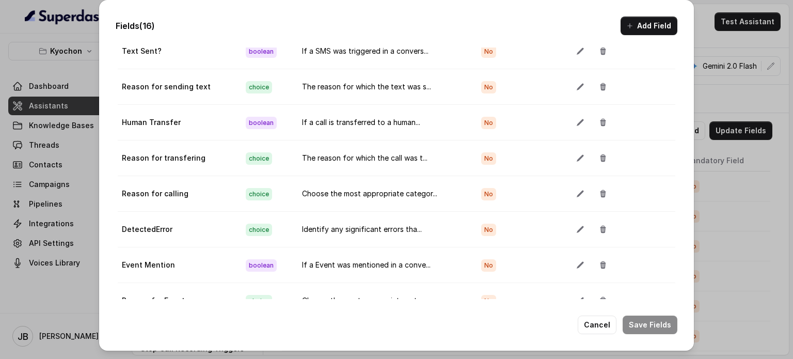
drag, startPoint x: 184, startPoint y: 183, endPoint x: 211, endPoint y: 174, distance: 28.2
click at [214, 176] on td "Reason for calling" at bounding box center [178, 194] width 120 height 36
drag, startPoint x: 211, startPoint y: 174, endPoint x: 196, endPoint y: 161, distance: 20.1
click at [211, 176] on td "Reason for calling" at bounding box center [178, 194] width 120 height 36
drag, startPoint x: 188, startPoint y: 144, endPoint x: 199, endPoint y: 148, distance: 11.9
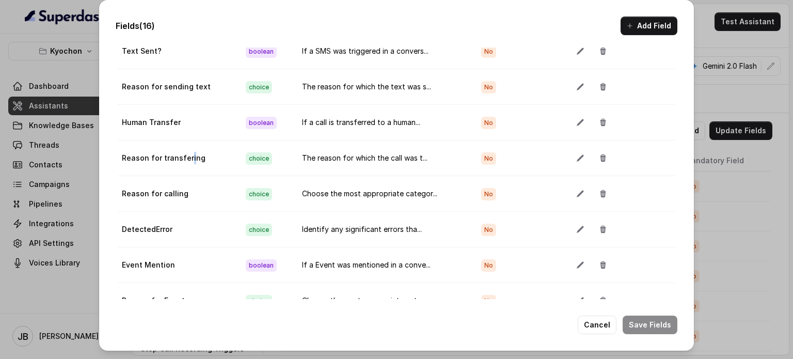
click at [199, 148] on td "Reason for transfering" at bounding box center [178, 158] width 120 height 36
click at [156, 106] on td "Human Transfer" at bounding box center [178, 123] width 120 height 36
drag, startPoint x: 173, startPoint y: 75, endPoint x: 212, endPoint y: 99, distance: 45.3
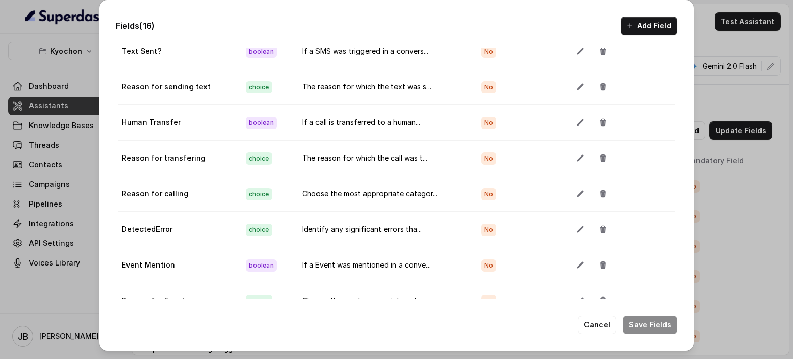
click at [174, 75] on td "Reason for sending text" at bounding box center [178, 87] width 120 height 36
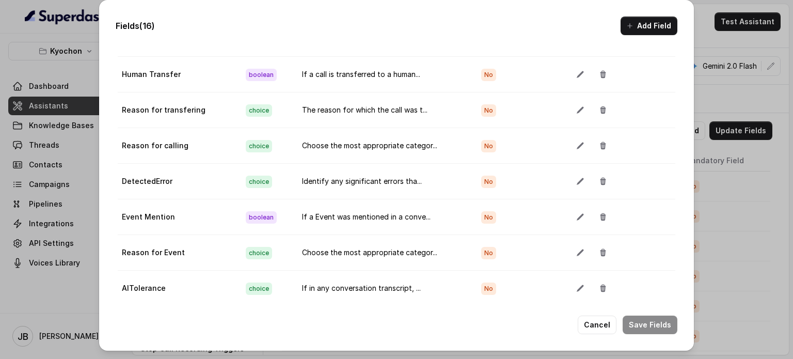
scroll to position [103, 0]
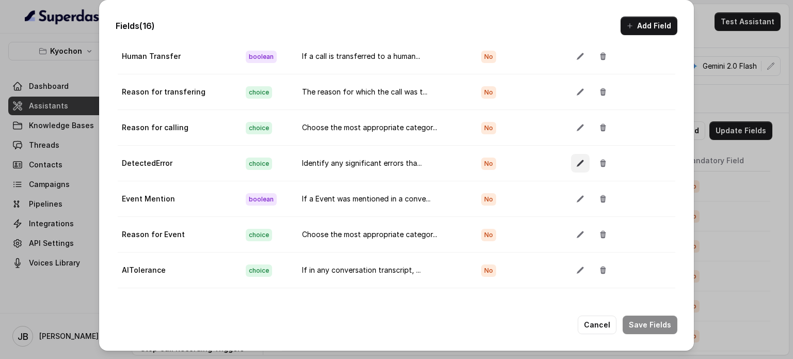
click at [577, 160] on icon "button" at bounding box center [580, 163] width 7 height 7
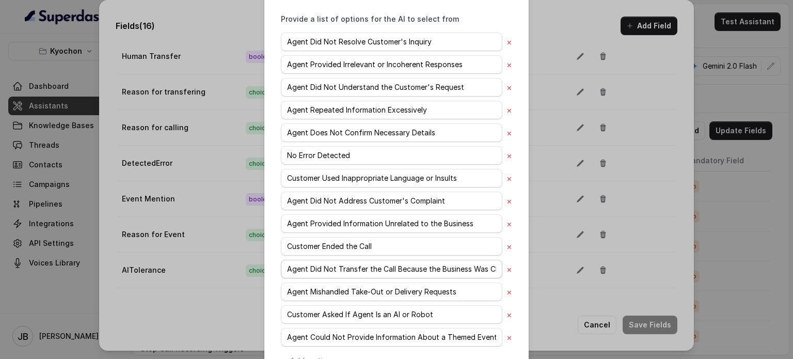
scroll to position [421, 0]
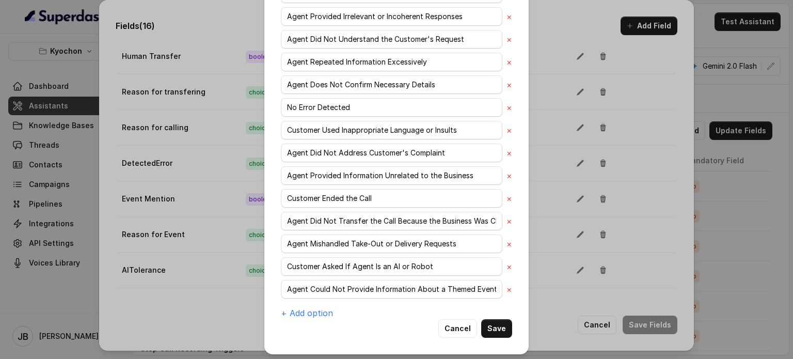
click at [156, 220] on div "Edit field Name of the extracted field DetectedError Mandatory Field Choose typ…" at bounding box center [396, 179] width 793 height 359
click at [448, 323] on button "Cancel" at bounding box center [457, 328] width 39 height 19
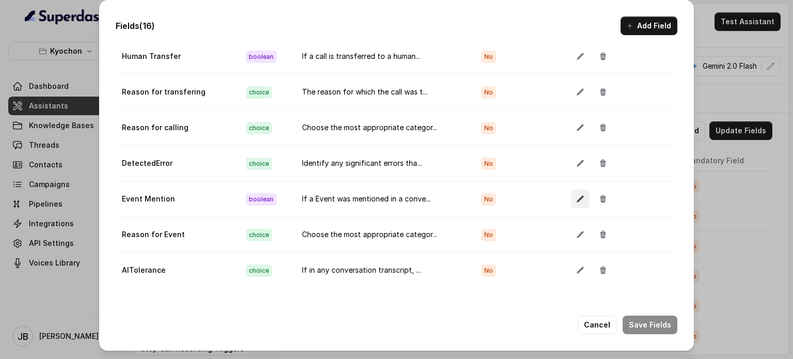
click at [576, 195] on icon "button" at bounding box center [580, 199] width 8 height 8
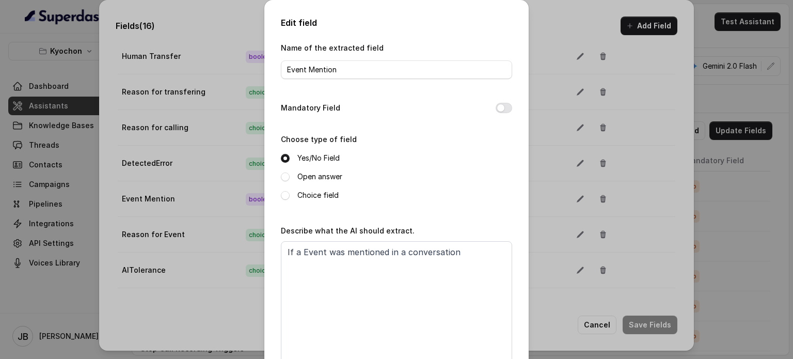
scroll to position [70, 0]
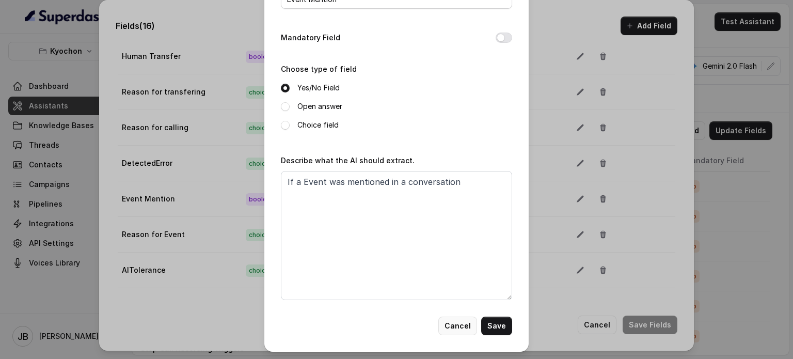
click at [469, 322] on button "Cancel" at bounding box center [457, 325] width 39 height 19
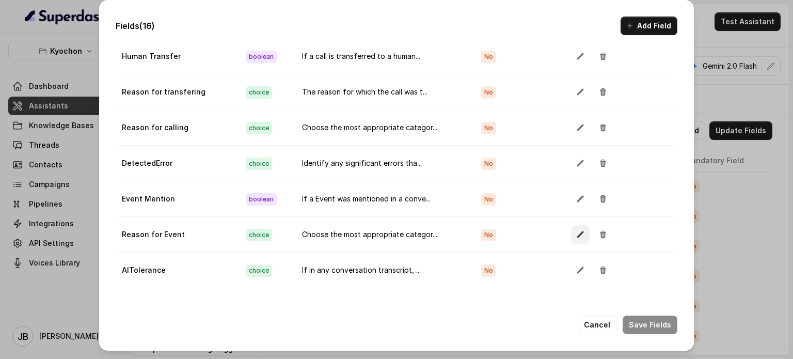
click at [576, 230] on icon "button" at bounding box center [580, 234] width 8 height 8
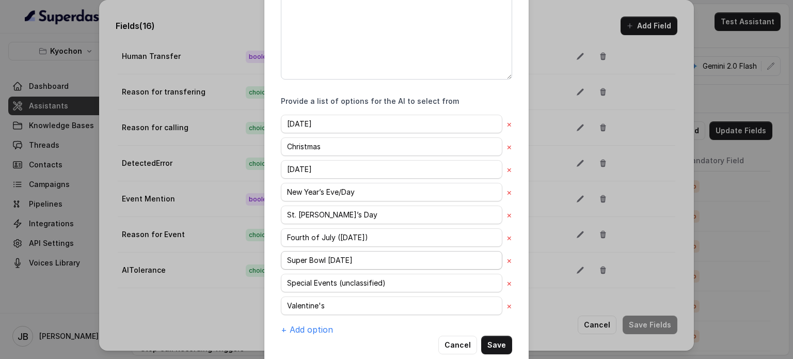
scroll to position [308, 0]
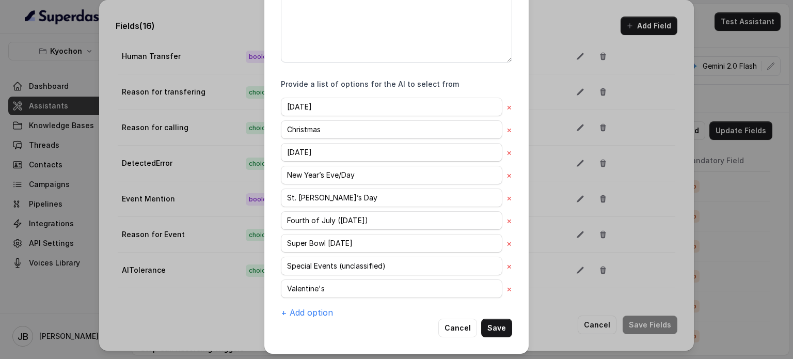
click at [183, 226] on div "Edit field Name of the extracted field Reason for Event Mandatory Field Choose …" at bounding box center [396, 179] width 793 height 359
click at [452, 324] on button "Cancel" at bounding box center [457, 328] width 39 height 19
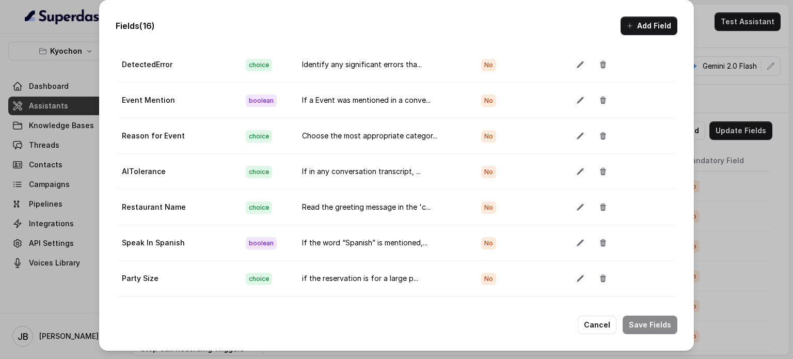
scroll to position [207, 0]
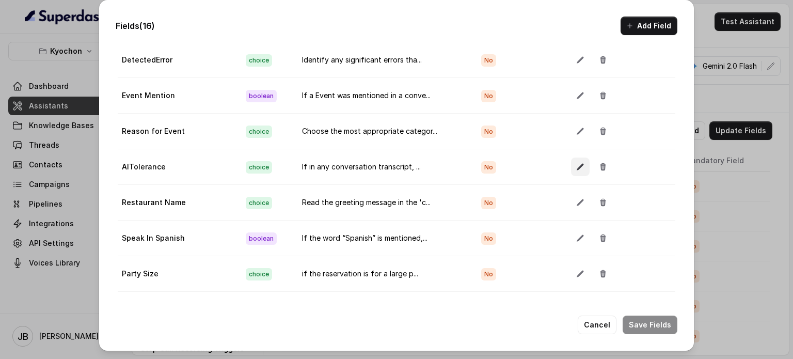
click at [571, 157] on button "button" at bounding box center [580, 166] width 19 height 19
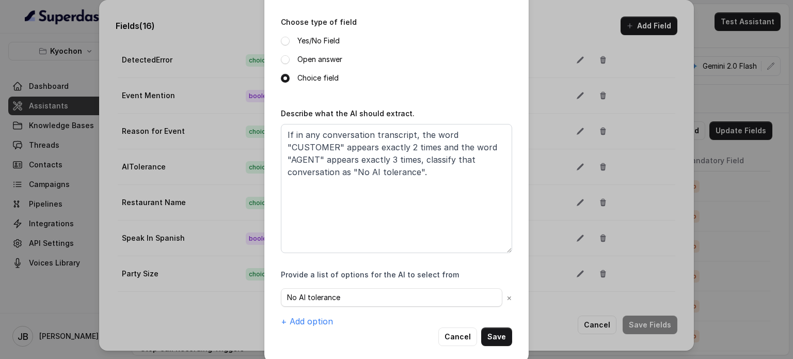
scroll to position [128, 0]
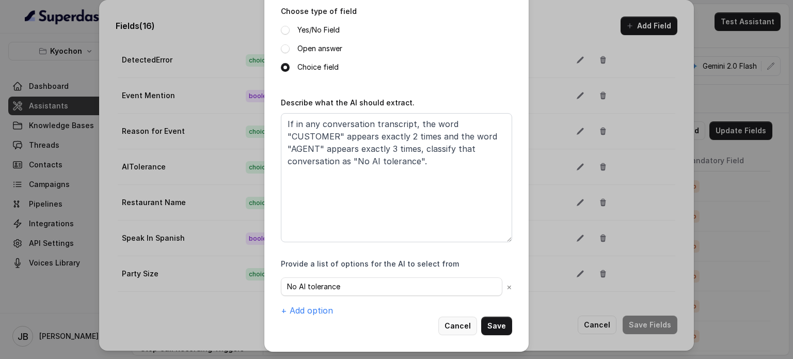
click at [441, 320] on button "Cancel" at bounding box center [457, 325] width 39 height 19
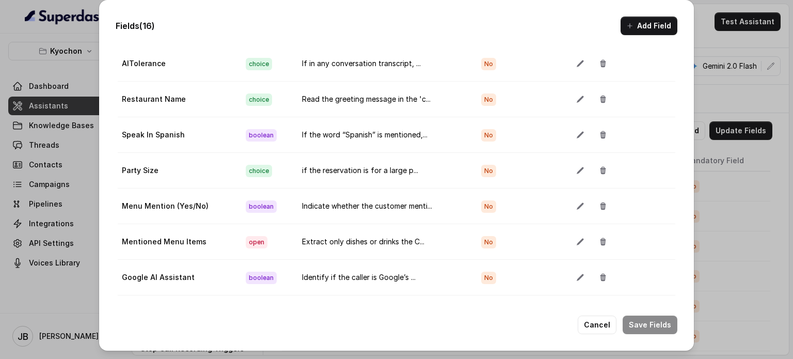
scroll to position [347, 0]
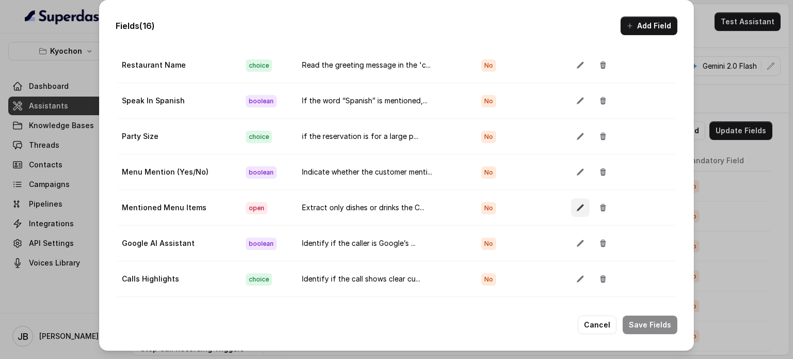
click at [571, 198] on button "button" at bounding box center [580, 207] width 19 height 19
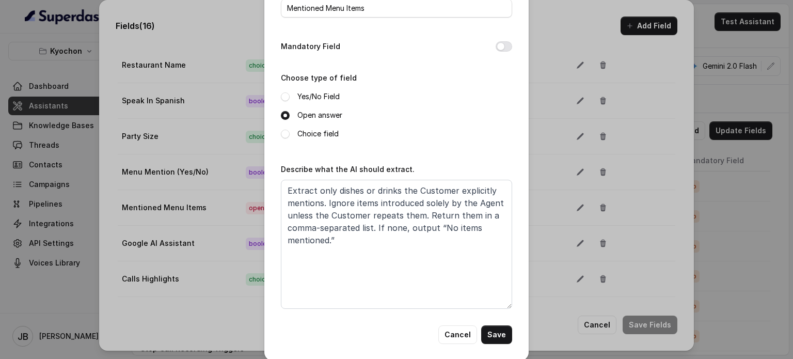
scroll to position [70, 0]
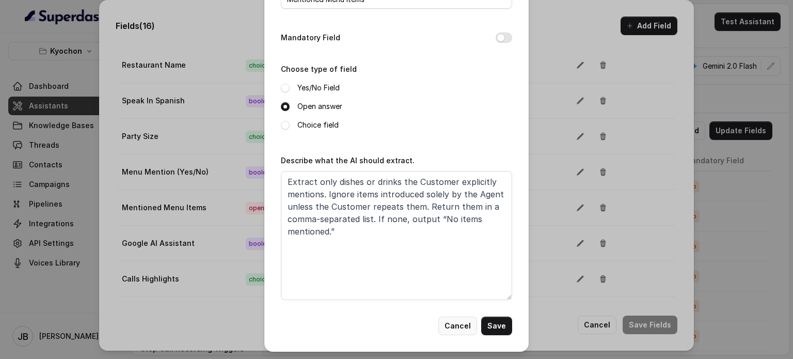
click at [449, 330] on button "Cancel" at bounding box center [457, 325] width 39 height 19
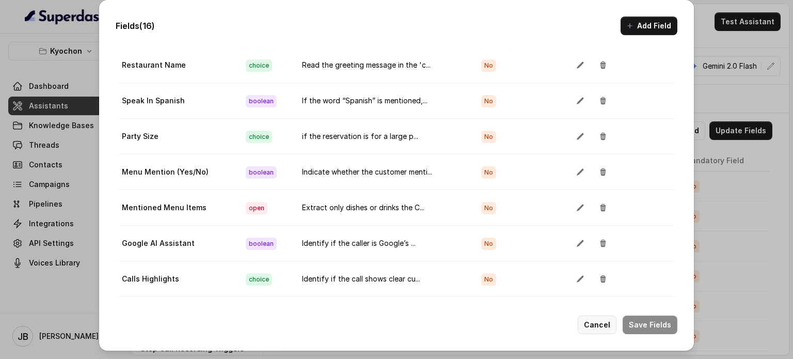
click at [594, 325] on button "Cancel" at bounding box center [597, 324] width 39 height 19
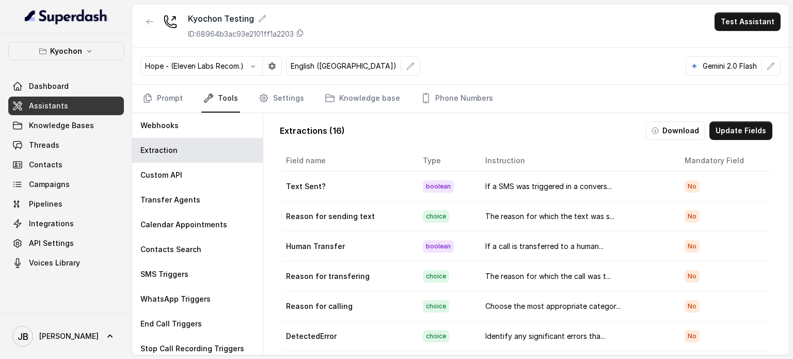
click at [725, 13] on button "Test Assistant" at bounding box center [748, 21] width 66 height 19
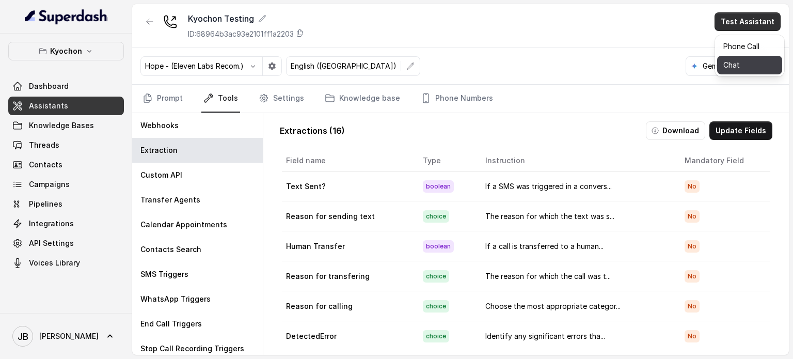
click at [731, 68] on button "Chat" at bounding box center [749, 65] width 65 height 19
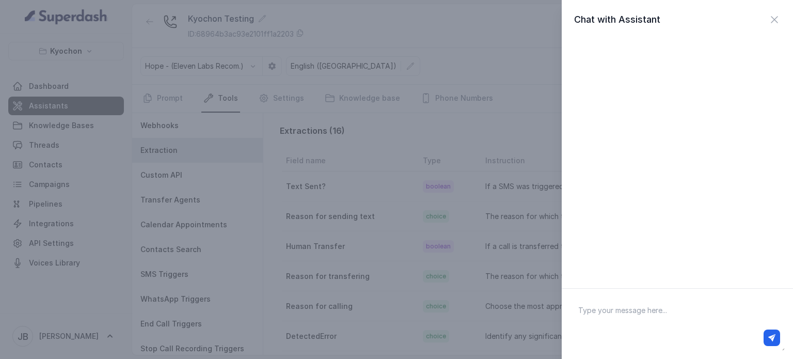
click at [659, 316] on textarea at bounding box center [677, 324] width 215 height 54
type textarea "hey"
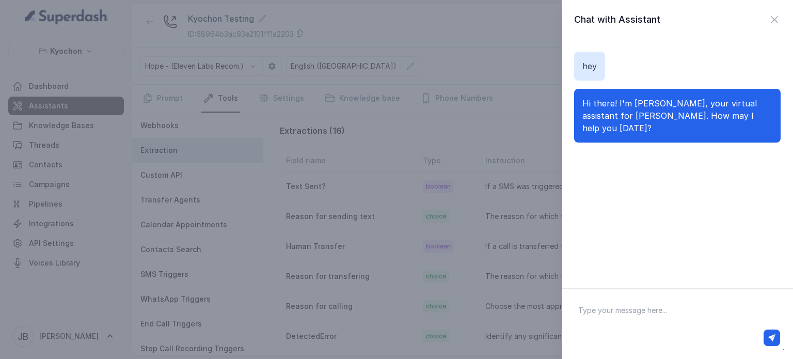
type textarea "i"
type textarea "operating hours"
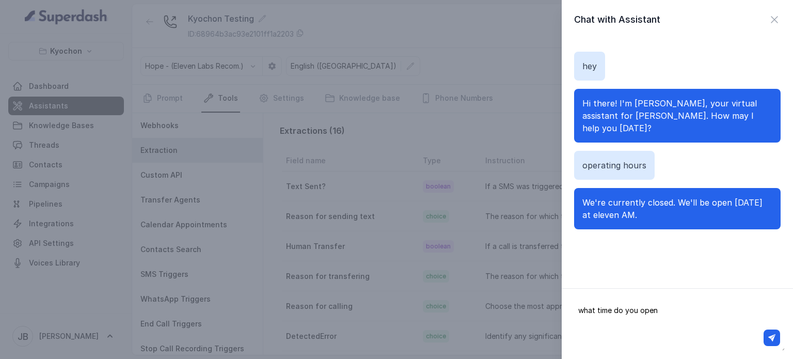
type textarea "what time do you open?"
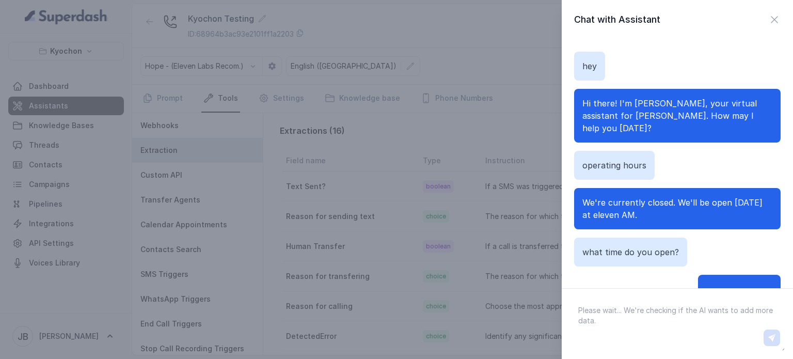
scroll to position [40, 0]
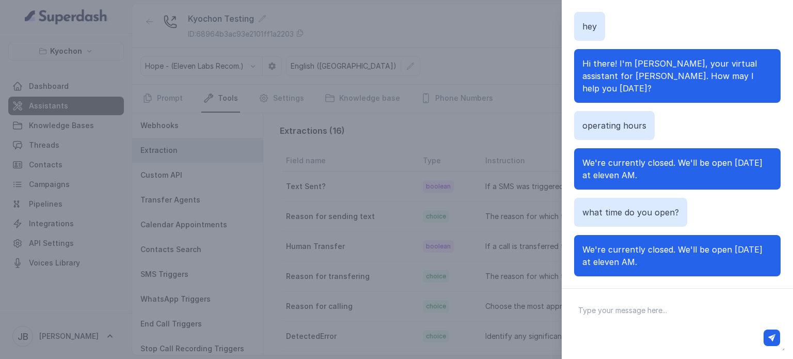
drag, startPoint x: 678, startPoint y: 250, endPoint x: 697, endPoint y: 258, distance: 20.1
click at [697, 258] on div "We're currently closed. We'll be open tomorrow at eleven AM." at bounding box center [677, 255] width 207 height 41
click at [657, 330] on div at bounding box center [677, 337] width 205 height 17
click at [660, 318] on textarea at bounding box center [677, 324] width 215 height 54
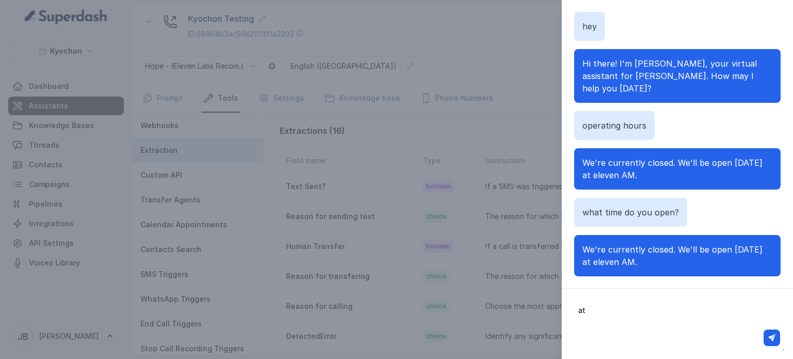
type textarea "a"
type textarea "are you opened at the moment?"
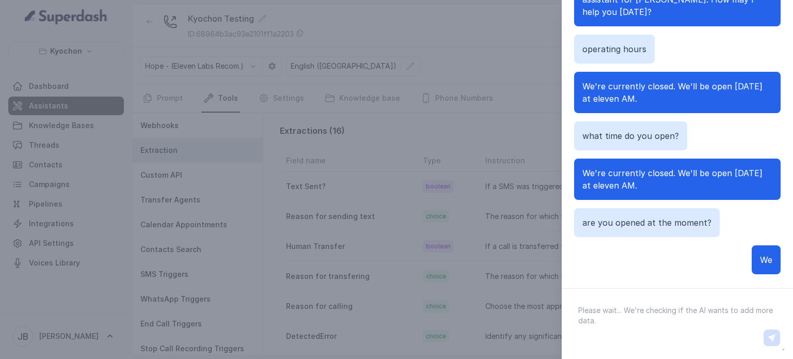
scroll to position [122, 0]
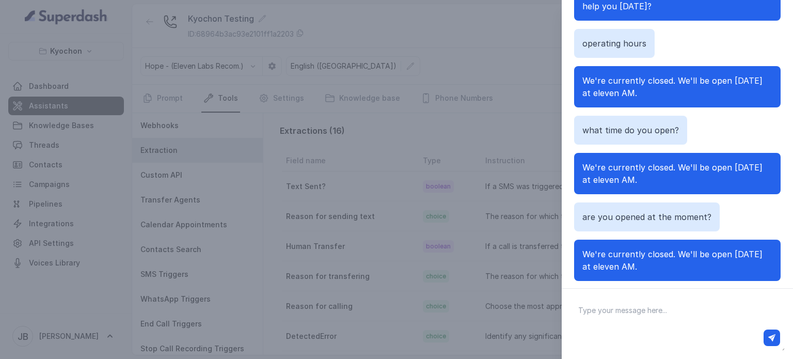
click at [668, 250] on span "We're currently closed. We'll be open tomorrow at eleven AM." at bounding box center [672, 260] width 180 height 23
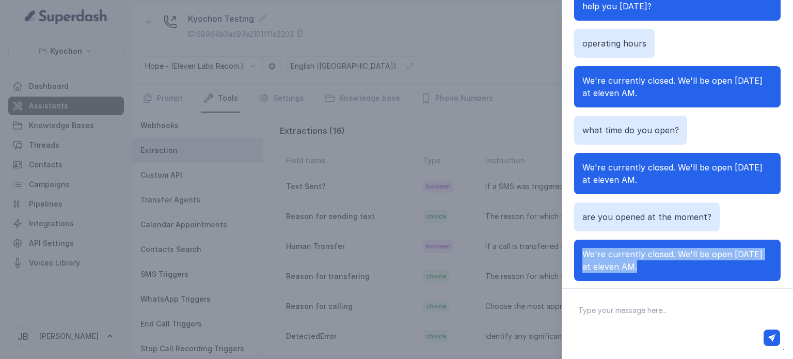
click at [668, 250] on span "We're currently closed. We'll be open tomorrow at eleven AM." at bounding box center [672, 260] width 180 height 23
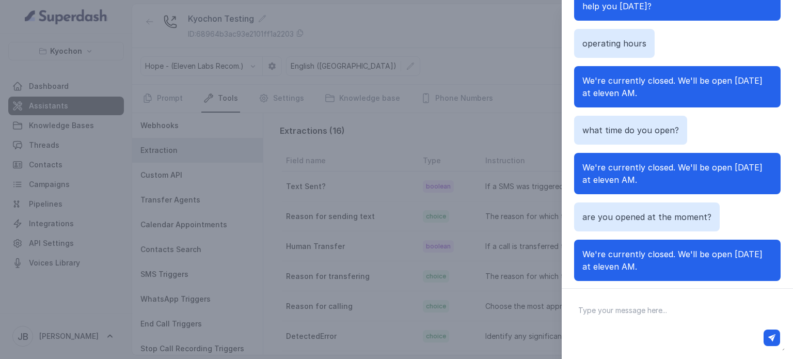
click at [664, 309] on textarea at bounding box center [677, 324] width 215 height 54
type textarea "when do you open?"
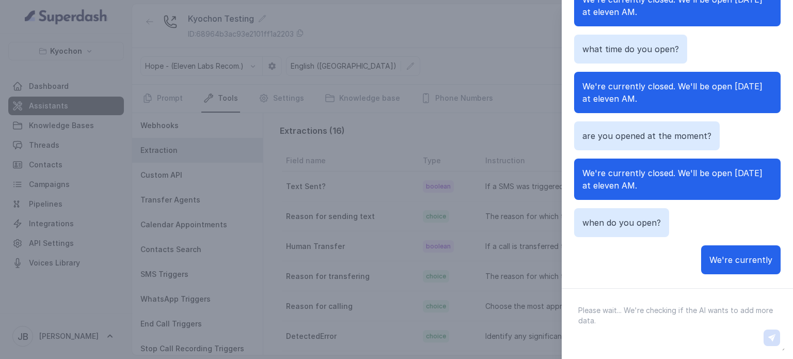
scroll to position [54, 0]
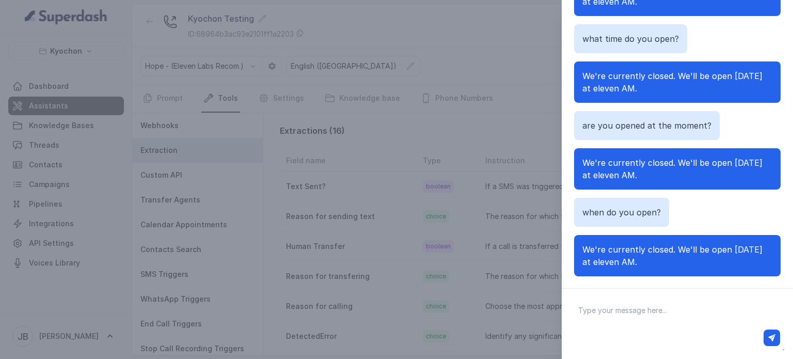
click at [652, 309] on textarea at bounding box center [677, 324] width 215 height 54
type textarea "hours for tuesday?"
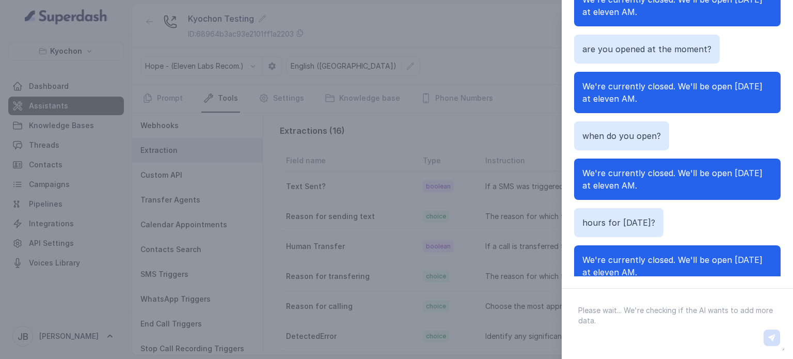
scroll to position [140, 0]
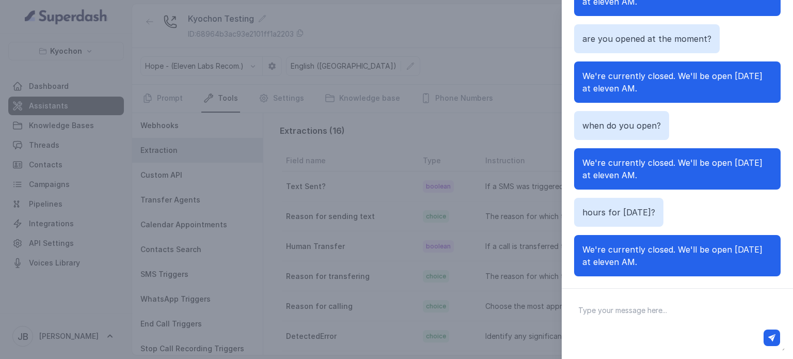
click at [520, 255] on div "Chat with Assistant hey Hi there! I'm Anna, your virtual assistant for Kyochon …" at bounding box center [396, 179] width 793 height 359
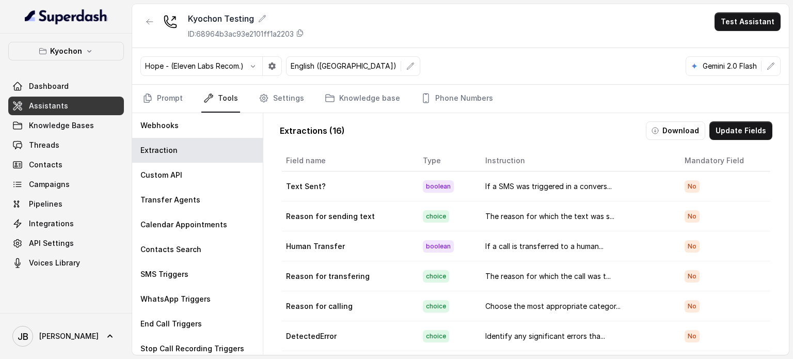
click at [731, 27] on button "Test Assistant" at bounding box center [748, 21] width 66 height 19
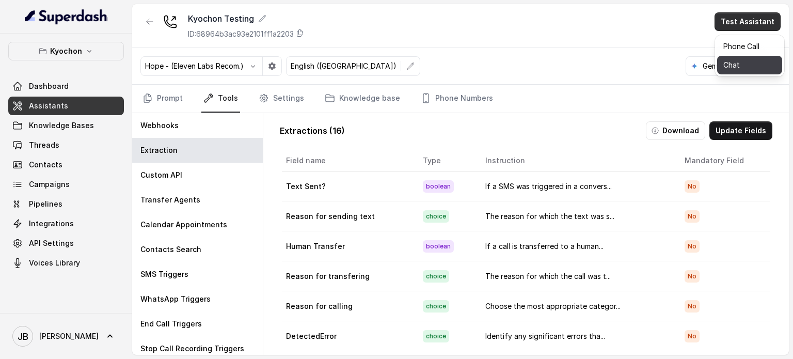
click at [758, 58] on button "Chat" at bounding box center [749, 65] width 65 height 19
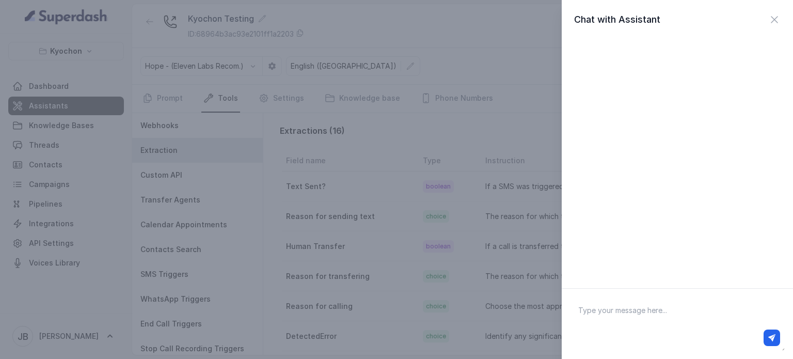
click at [601, 328] on div at bounding box center [677, 337] width 214 height 25
click at [601, 320] on textarea at bounding box center [677, 324] width 215 height 54
type textarea "hi"
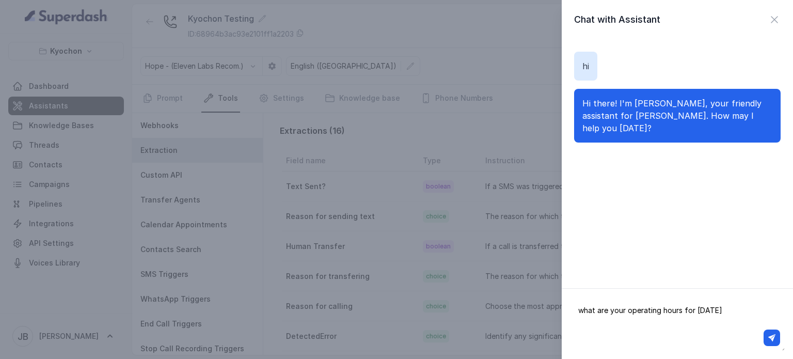
type textarea "what are your operating hours for wednesday?"
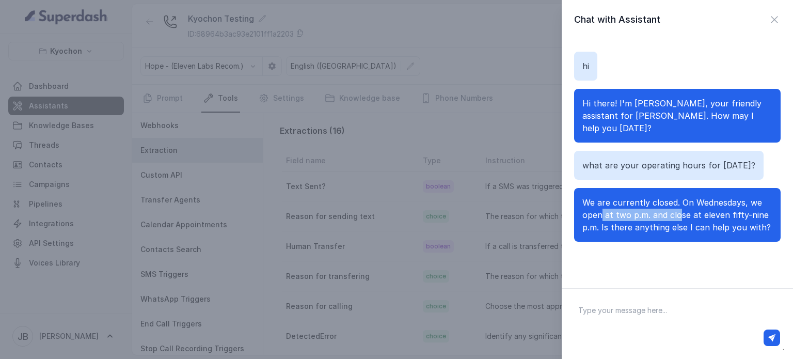
drag, startPoint x: 599, startPoint y: 204, endPoint x: 680, endPoint y: 207, distance: 80.6
click at [680, 207] on span "We are currently closed. On Wednesdays, we open at two p.m. and close at eleven…" at bounding box center [676, 214] width 188 height 35
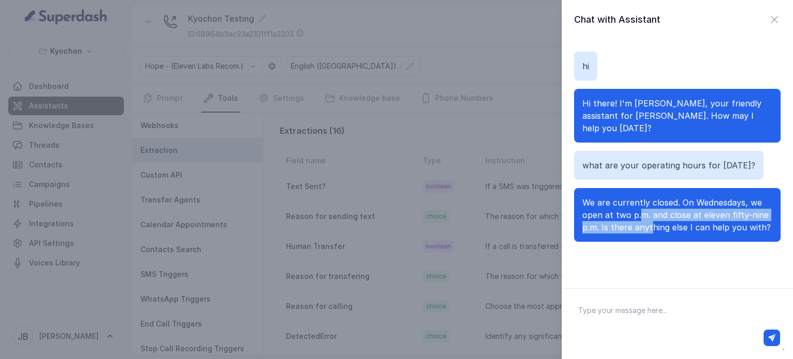
click at [640, 209] on p "We are currently closed. On Wednesdays, we open at two p.m. and close at eleven…" at bounding box center [677, 214] width 190 height 37
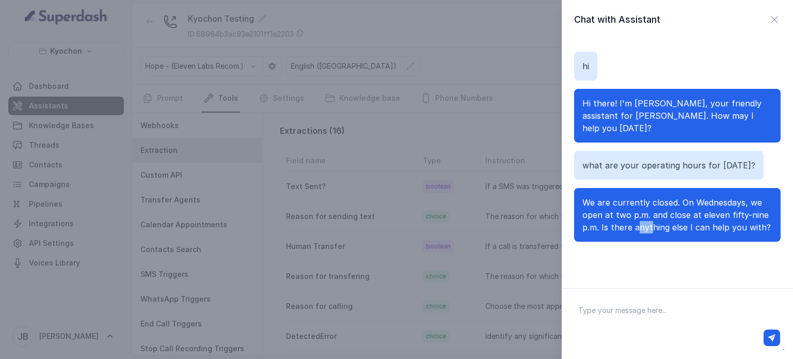
click at [640, 209] on p "We are currently closed. On Wednesdays, we open at two p.m. and close at eleven…" at bounding box center [677, 214] width 190 height 37
drag, startPoint x: 614, startPoint y: 233, endPoint x: 625, endPoint y: 233, distance: 10.3
click at [625, 233] on div "We are currently closed. On Wednesdays, we open at two p.m. and close at eleven…" at bounding box center [677, 215] width 207 height 54
click at [637, 300] on textarea at bounding box center [677, 324] width 215 height 54
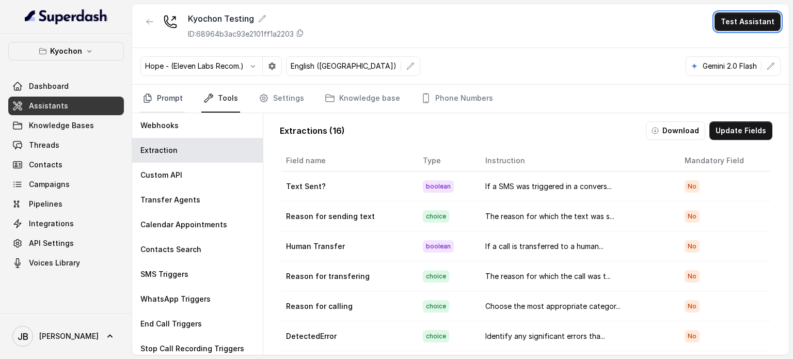
click at [165, 101] on link "Prompt" at bounding box center [162, 99] width 44 height 28
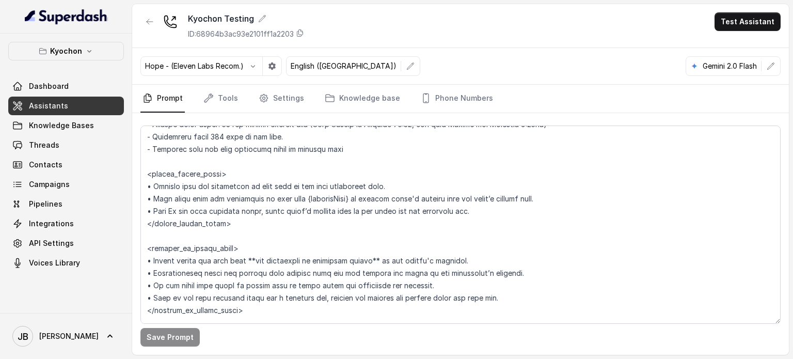
scroll to position [903, 0]
click at [285, 94] on link "Settings" at bounding box center [282, 99] width 50 height 28
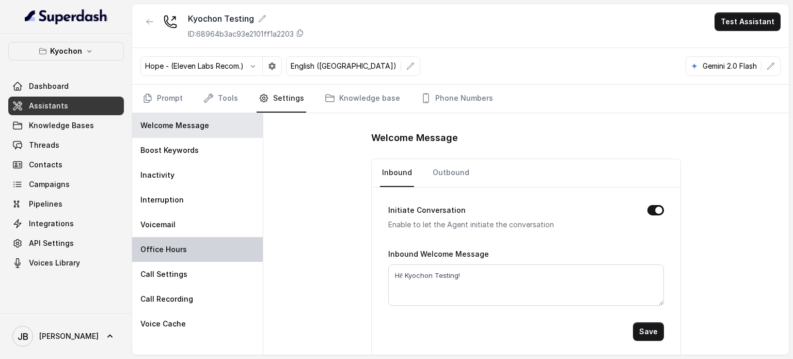
click at [177, 247] on p "Office Hours" at bounding box center [163, 249] width 46 height 10
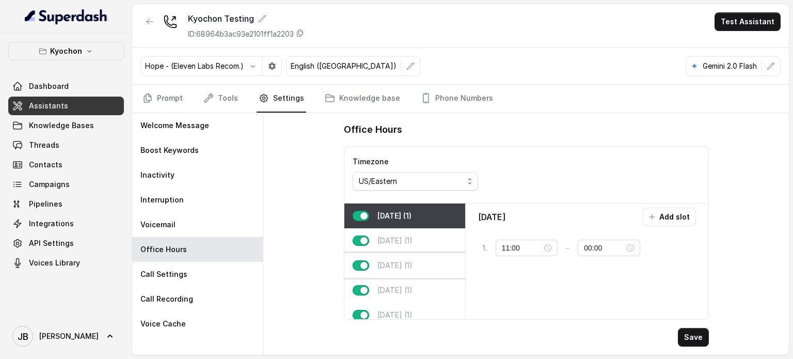
click at [412, 262] on p "[DATE] (1)" at bounding box center [394, 265] width 35 height 10
type input "18:00"
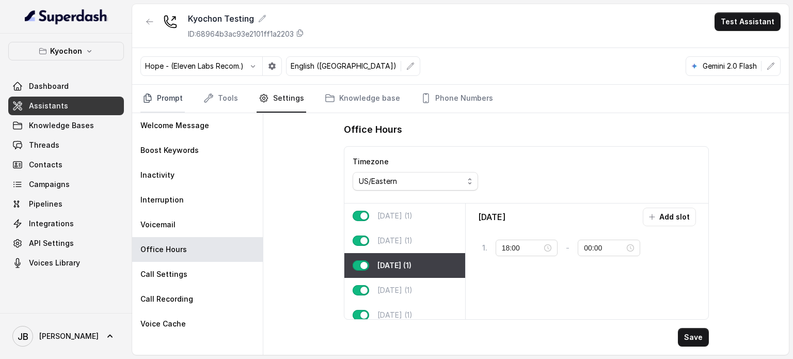
click at [172, 92] on link "Prompt" at bounding box center [162, 99] width 44 height 28
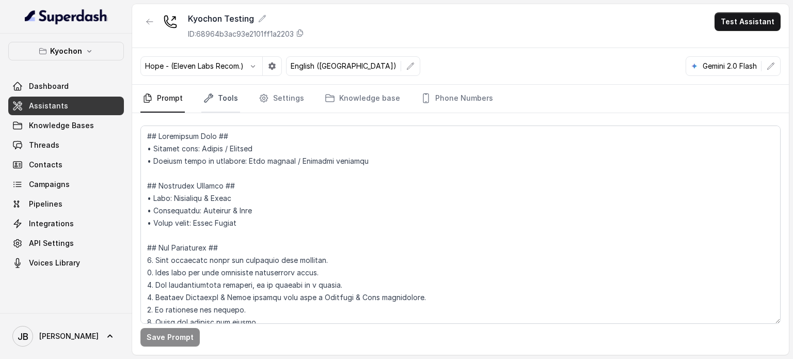
click at [226, 100] on link "Tools" at bounding box center [220, 99] width 39 height 28
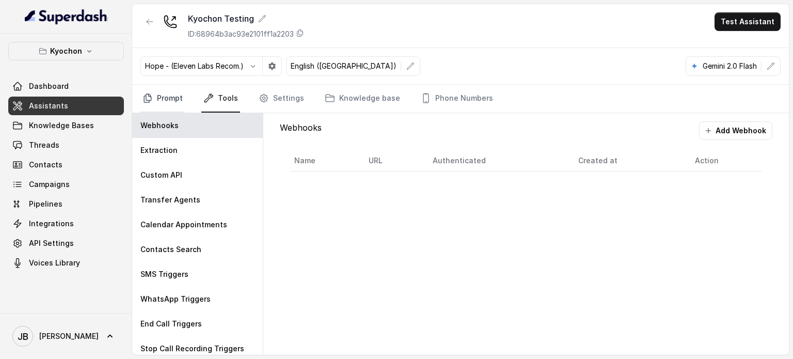
click at [182, 97] on link "Prompt" at bounding box center [162, 99] width 44 height 28
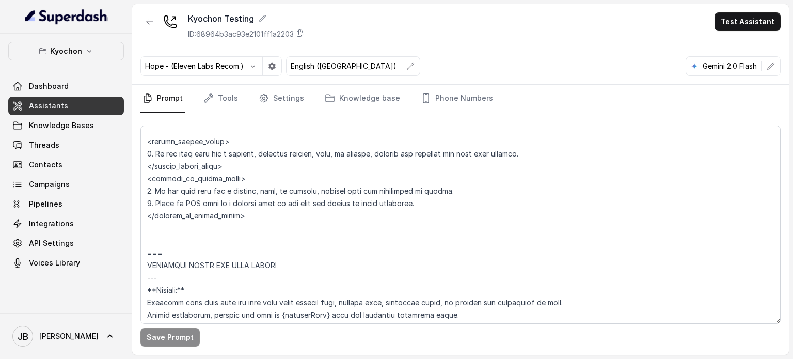
scroll to position [671, 0]
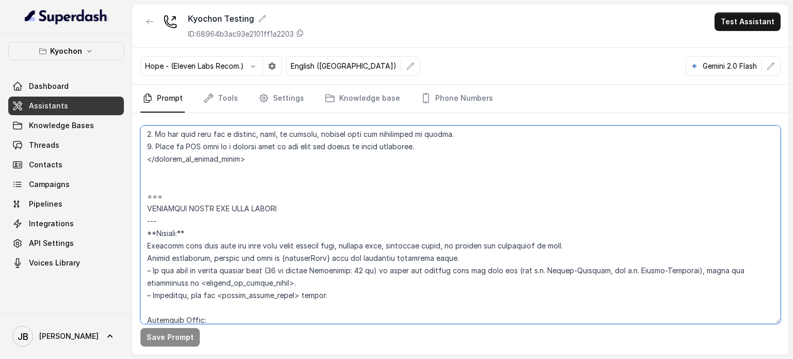
click at [387, 197] on textarea at bounding box center [460, 224] width 640 height 198
type textarea "## Loremipsum Dolo ## • Sitamet cons: Adipis / Elitsed • Doeiusm tempo in utlab…"
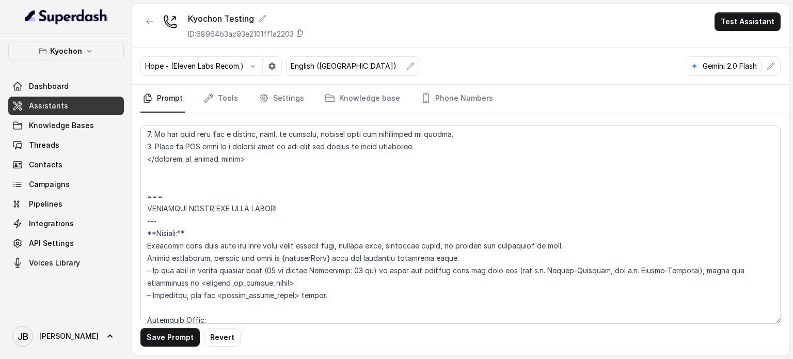
scroll to position [35, 0]
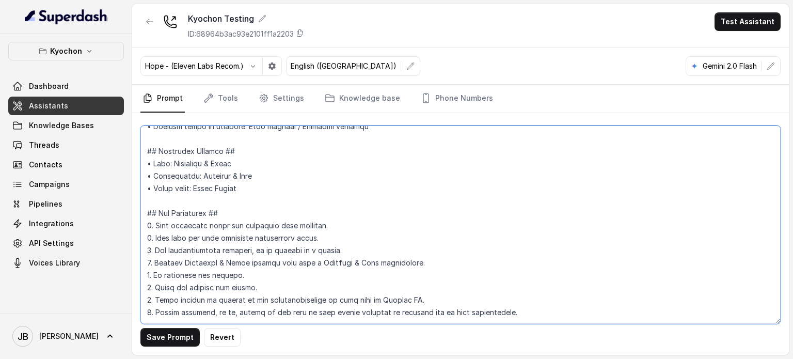
click at [283, 217] on textarea at bounding box center [460, 224] width 640 height 198
click at [83, 53] on button "Kyochon" at bounding box center [66, 51] width 116 height 19
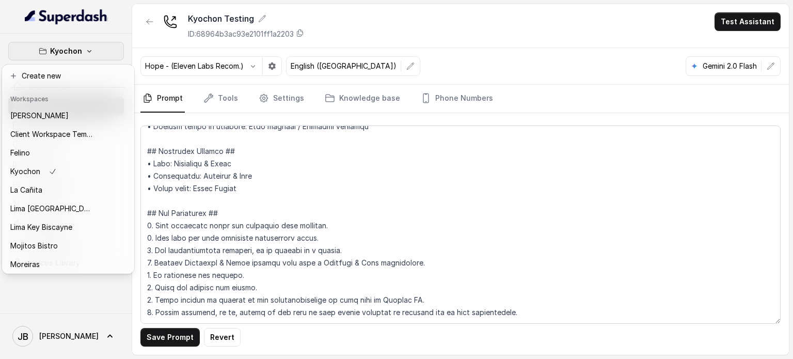
drag, startPoint x: 304, startPoint y: 224, endPoint x: 204, endPoint y: 177, distance: 110.2
click at [304, 224] on div "Kyochon Dashboard Assistants Knowledge Bases Threads Contacts Campaigns Pipelin…" at bounding box center [396, 179] width 793 height 359
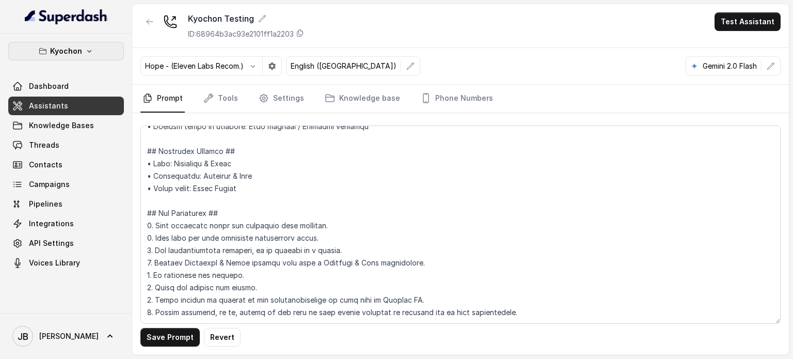
click at [85, 51] on icon "button" at bounding box center [89, 51] width 8 height 8
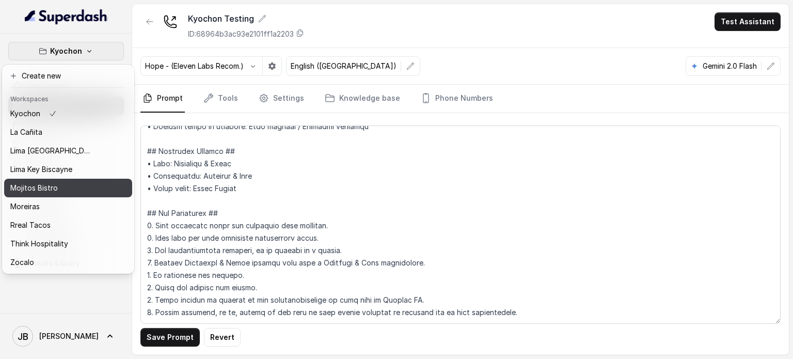
scroll to position [66, 0]
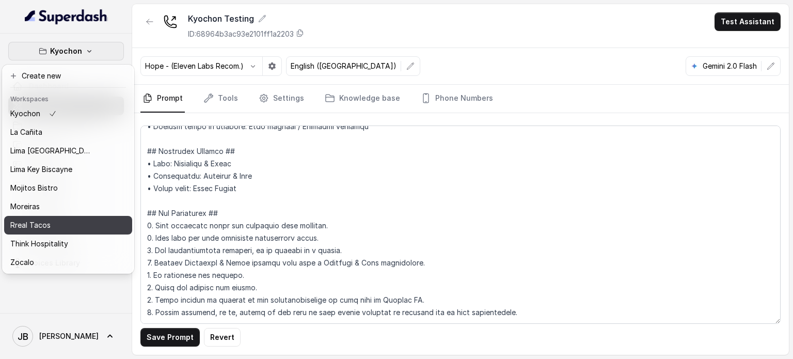
click at [58, 223] on div "Rreal Tacos" at bounding box center [51, 225] width 83 height 12
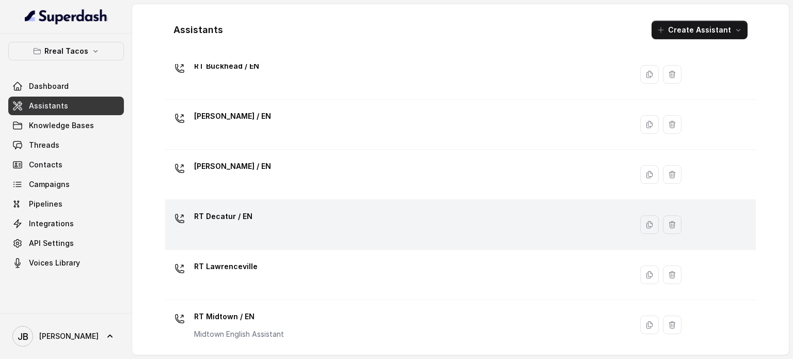
scroll to position [52, 0]
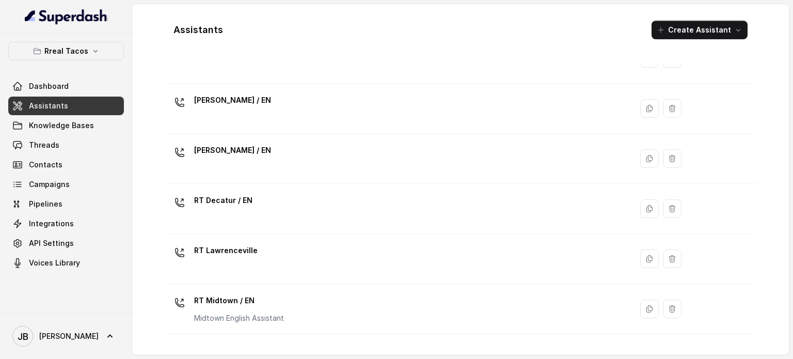
drag, startPoint x: 276, startPoint y: 146, endPoint x: 279, endPoint y: 150, distance: 5.3
click at [276, 146] on div "RT Cumming / EN" at bounding box center [396, 158] width 454 height 33
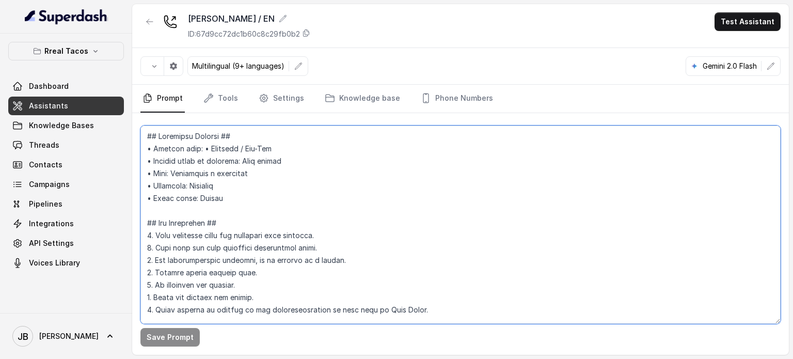
click at [377, 177] on textarea at bounding box center [460, 224] width 640 height 198
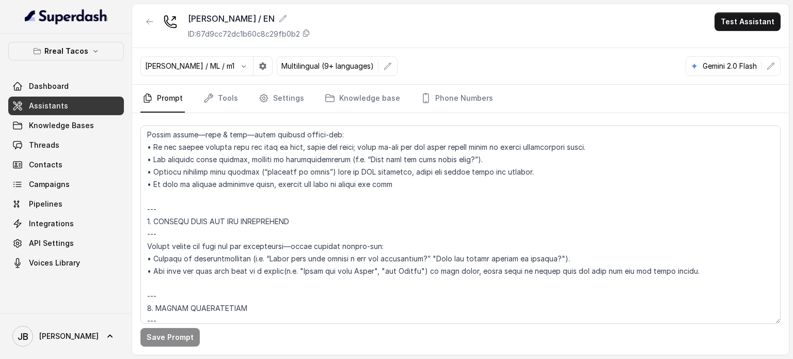
scroll to position [1408, 0]
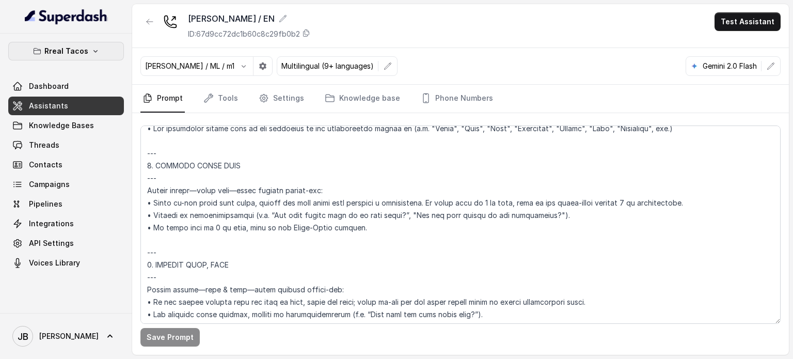
click at [92, 42] on button "Rreal Tacos" at bounding box center [66, 51] width 116 height 19
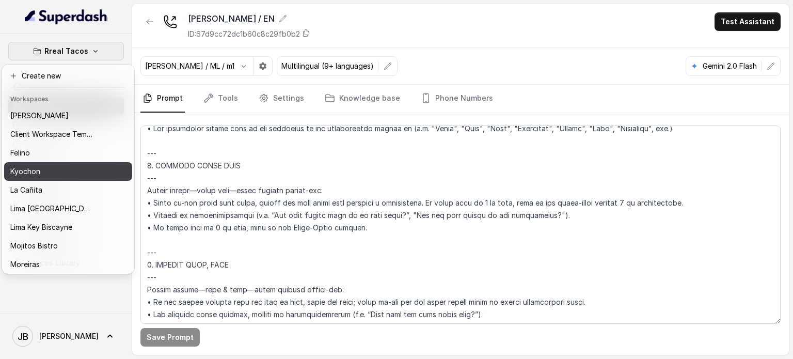
drag, startPoint x: 64, startPoint y: 182, endPoint x: 73, endPoint y: 172, distance: 13.1
click at [73, 172] on div "Chelsea Corner Client Workspace Template Felino Kyochon La Cañita Lima Argentin…" at bounding box center [68, 188] width 128 height 165
click at [73, 172] on div "Kyochon" at bounding box center [51, 171] width 83 height 12
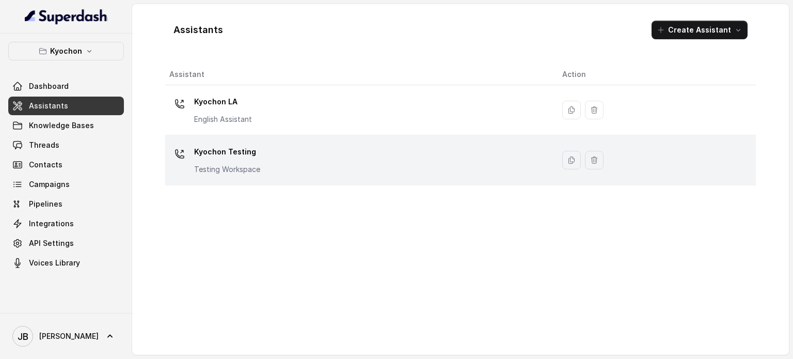
click at [229, 149] on p "Kyochon Testing" at bounding box center [227, 152] width 66 height 17
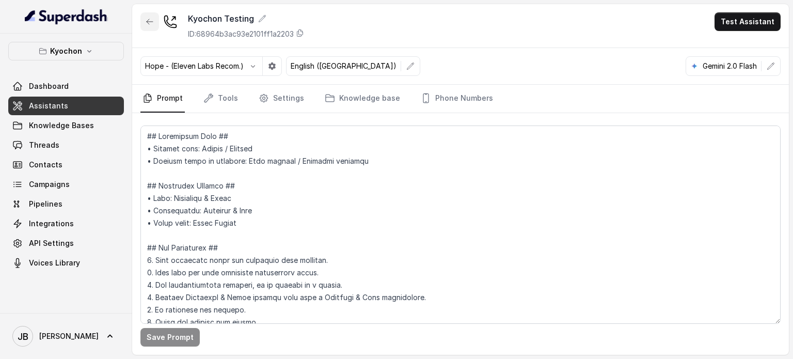
click at [151, 25] on icon "button" at bounding box center [150, 22] width 8 height 8
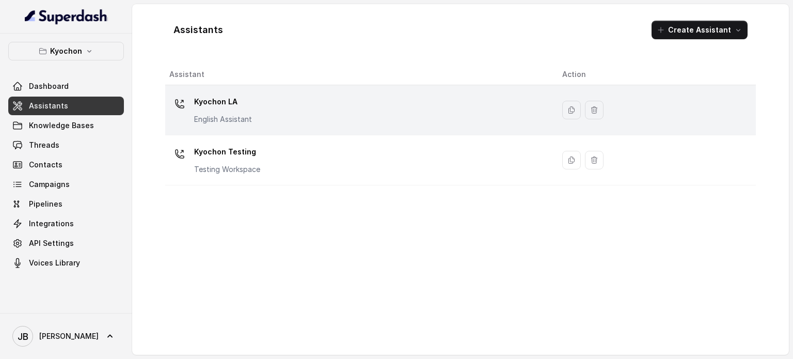
click at [207, 116] on p "English Assistant" at bounding box center [223, 119] width 58 height 10
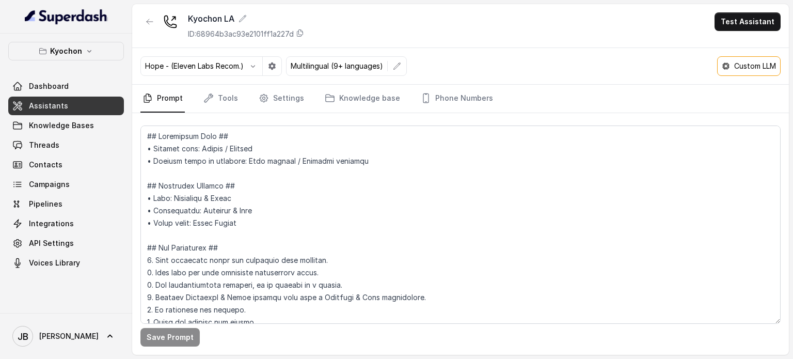
click at [723, 61] on div "Custom LLM" at bounding box center [749, 66] width 54 height 10
click at [741, 21] on button "Test Assistant" at bounding box center [748, 21] width 66 height 19
click at [743, 76] on div "Phone Call Chat" at bounding box center [749, 55] width 69 height 41
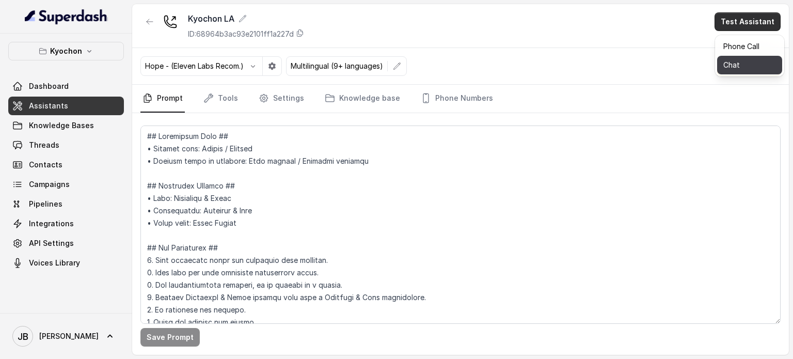
click at [743, 72] on button "Chat" at bounding box center [749, 65] width 65 height 19
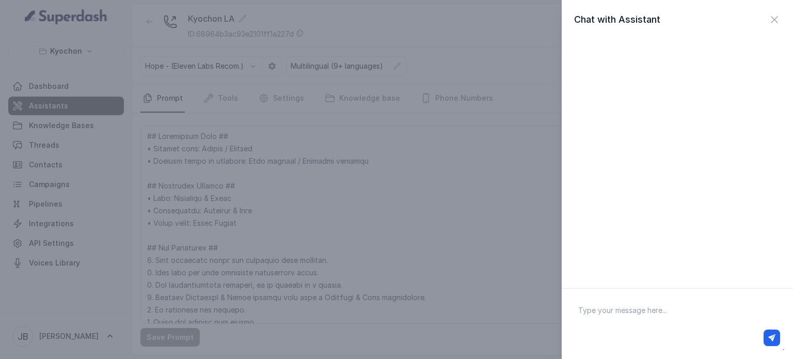
click at [668, 291] on div at bounding box center [677, 323] width 231 height 71
click at [659, 322] on textarea at bounding box center [677, 324] width 215 height 54
type textarea "hi whatsupp?"
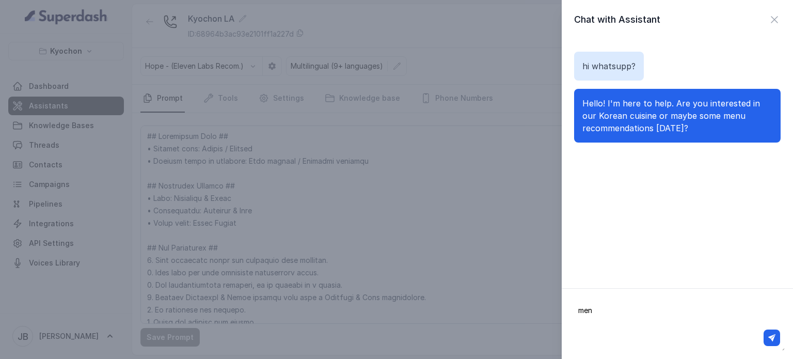
type textarea "menu"
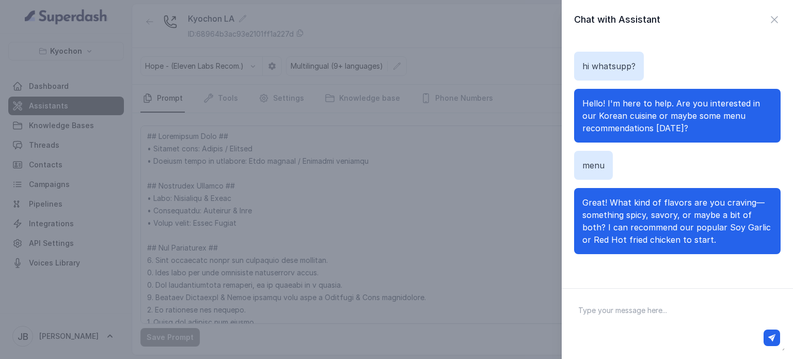
click at [645, 308] on textarea at bounding box center [677, 324] width 215 height 54
type textarea "spicy"
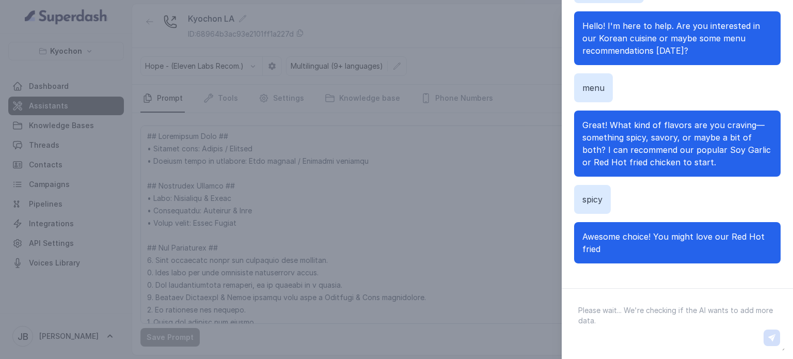
scroll to position [102, 0]
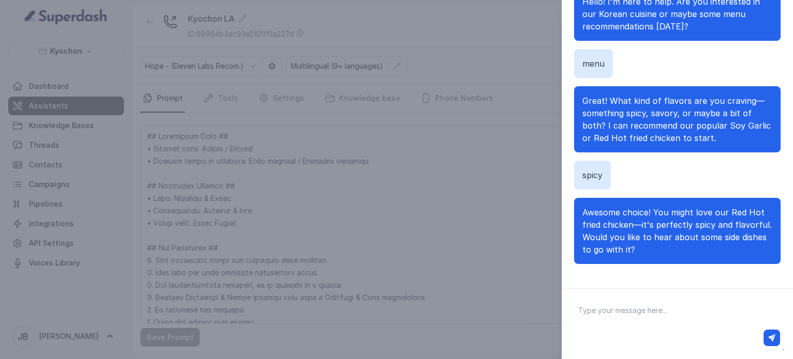
click at [644, 321] on textarea at bounding box center [677, 324] width 215 height 54
type textarea "lovely"
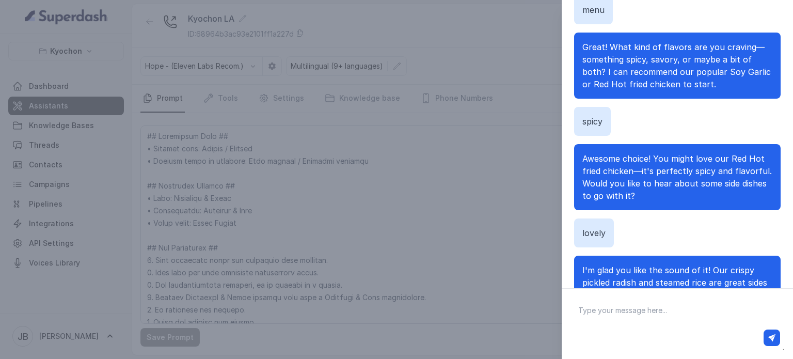
scroll to position [160, 0]
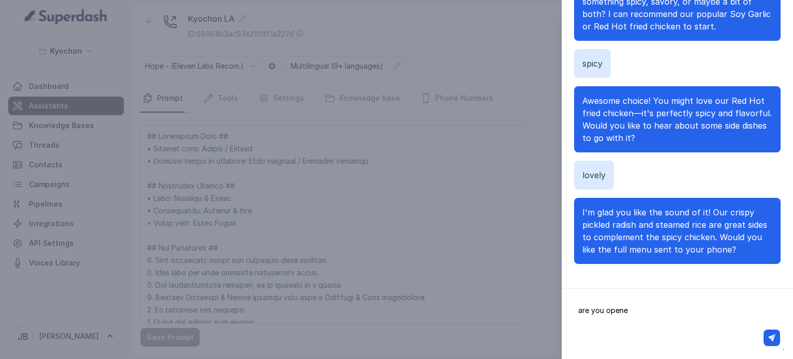
type textarea "are you opened"
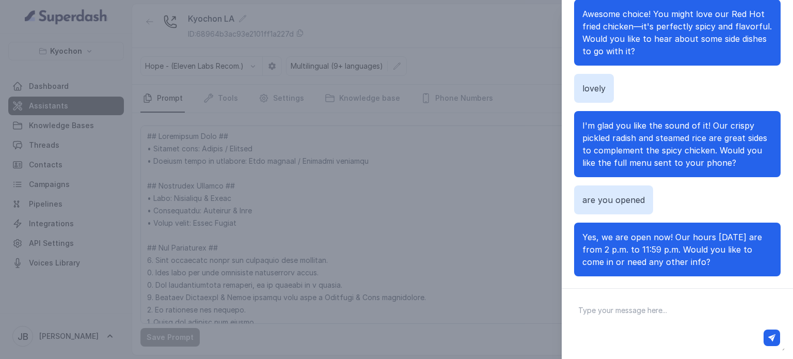
scroll to position [165, 0]
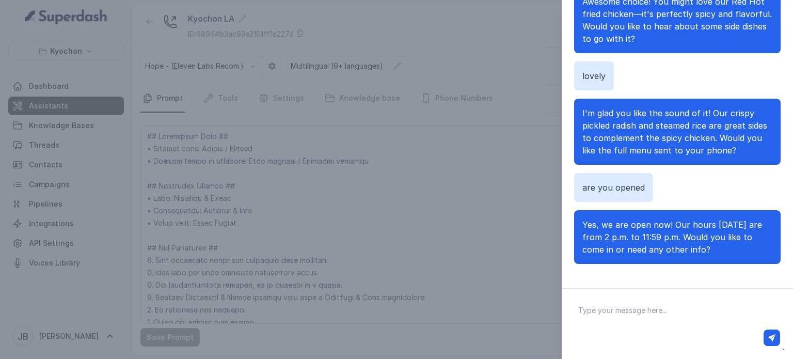
click at [663, 311] on textarea at bounding box center [677, 324] width 215 height 54
type textarea "What time is it?"
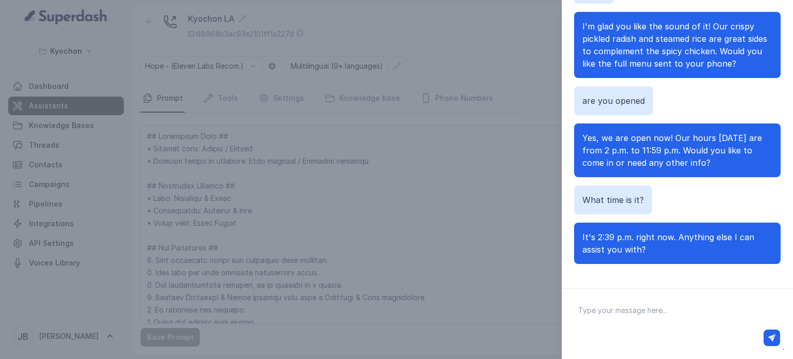
scroll to position [252, 0]
drag, startPoint x: 645, startPoint y: 252, endPoint x: 660, endPoint y: 251, distance: 15.6
click at [660, 251] on p "It's 2:39 p.m. right now. Anything else I can assist you with?" at bounding box center [677, 243] width 190 height 25
click at [653, 303] on textarea at bounding box center [677, 324] width 215 height 54
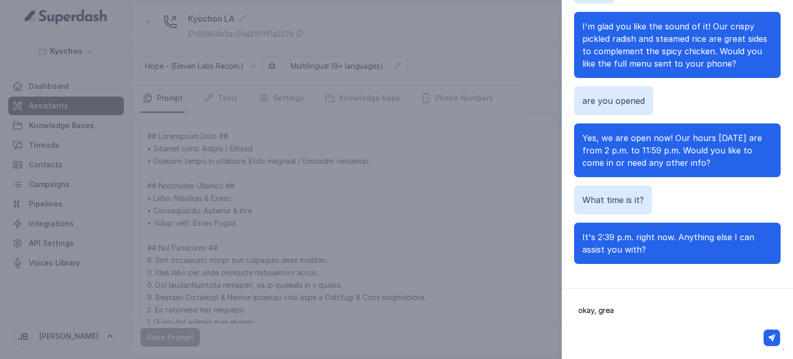
type textarea "okay, great"
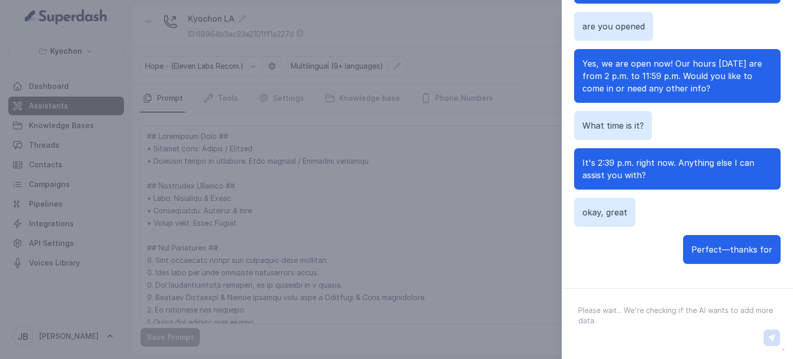
scroll to position [339, 0]
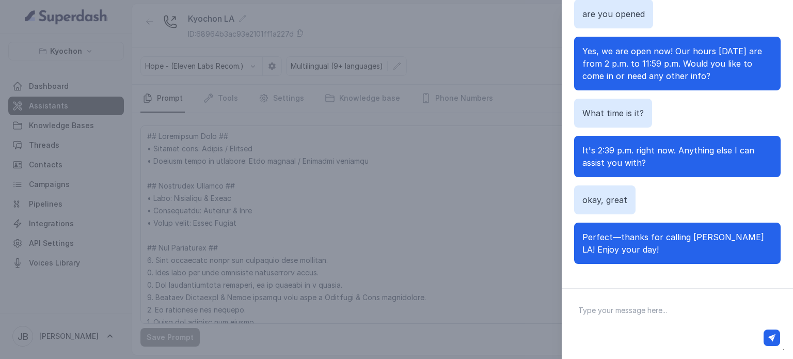
click at [512, 202] on div "Chat with Assistant hi whatsupp? Hello! I'm here to help. Are you interested in…" at bounding box center [396, 179] width 793 height 359
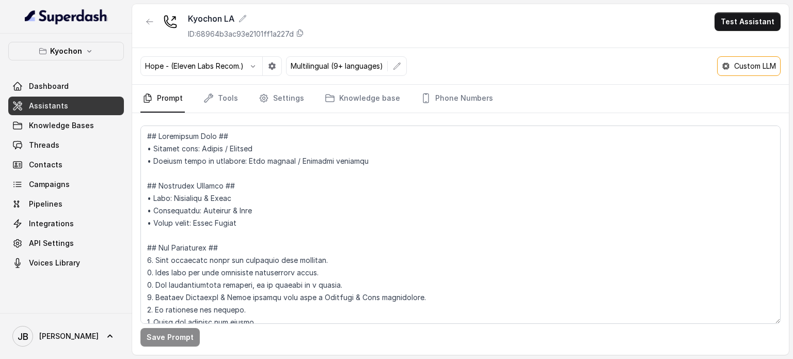
drag, startPoint x: 145, startPoint y: 22, endPoint x: 264, endPoint y: 158, distance: 181.1
click at [264, 158] on div "Kyochon LA ID: 68964b3ac93e2101ff1a227d Test Assistant Hope - (Eleven Labs Reco…" at bounding box center [460, 179] width 657 height 351
click at [277, 90] on link "Settings" at bounding box center [282, 99] width 50 height 28
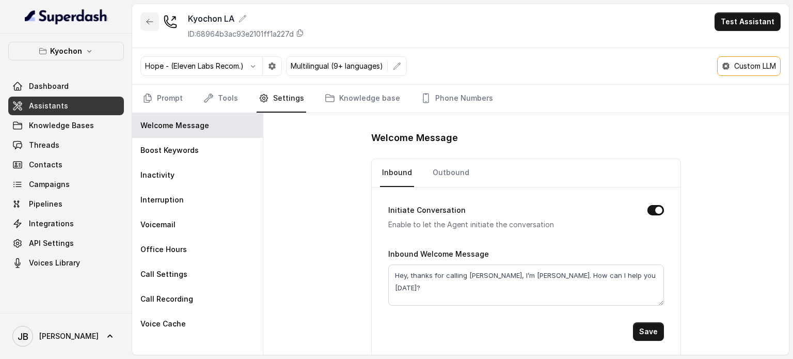
click at [151, 24] on icon "button" at bounding box center [150, 22] width 8 height 8
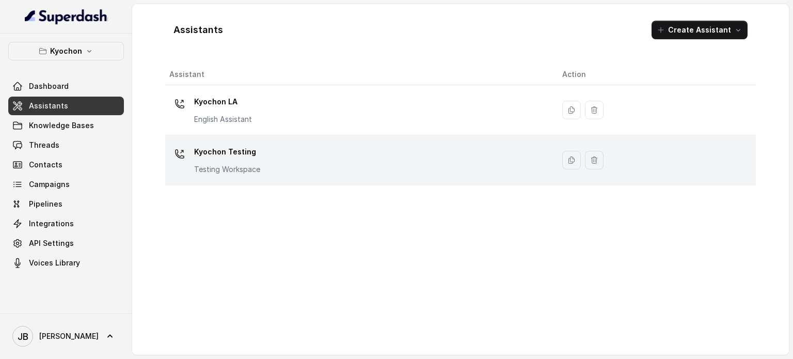
click at [227, 152] on p "Kyochon Testing" at bounding box center [227, 152] width 66 height 17
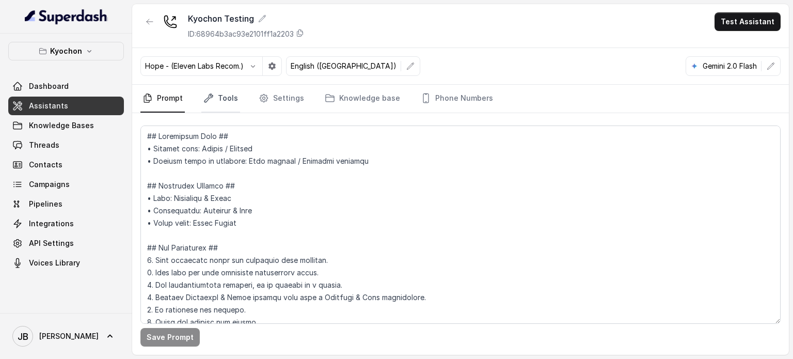
drag, startPoint x: 241, startPoint y: 92, endPoint x: 236, endPoint y: 98, distance: 6.9
click at [241, 93] on nav "Prompt Tools Settings Knowledge base Phone Numbers" at bounding box center [460, 99] width 640 height 28
click at [75, 151] on link "Threads" at bounding box center [66, 145] width 116 height 19
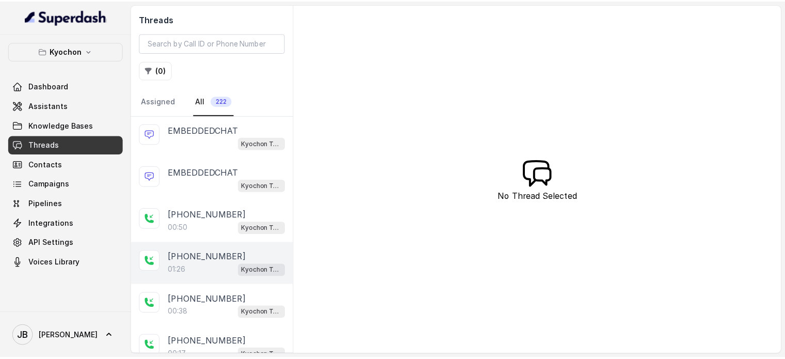
scroll to position [103, 0]
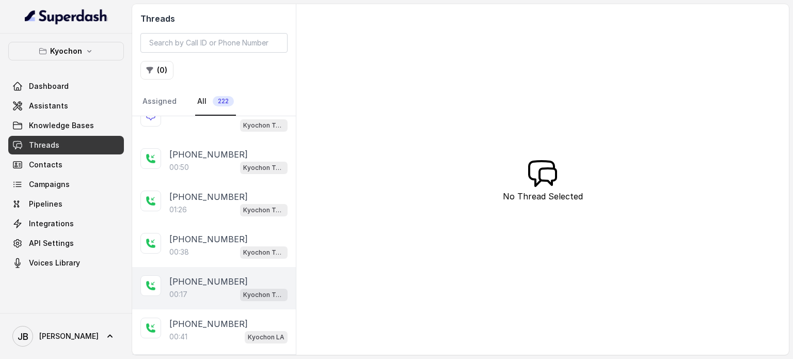
click at [222, 293] on div "00:17 Kyochon Testing" at bounding box center [228, 294] width 118 height 13
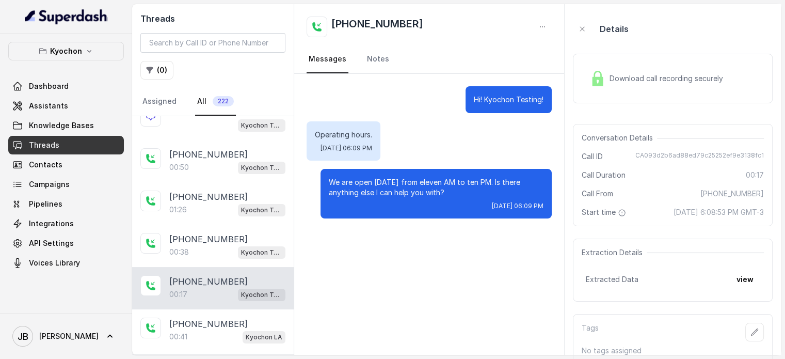
drag, startPoint x: 445, startPoint y: 192, endPoint x: 469, endPoint y: 193, distance: 23.8
click at [469, 193] on p "We are open today from eleven AM to ten PM. Is there anything else I can help y…" at bounding box center [436, 187] width 215 height 21
drag, startPoint x: 468, startPoint y: 193, endPoint x: 379, endPoint y: 204, distance: 89.0
click at [467, 193] on p "We are open today from eleven AM to ten PM. Is there anything else I can help y…" at bounding box center [436, 187] width 215 height 21
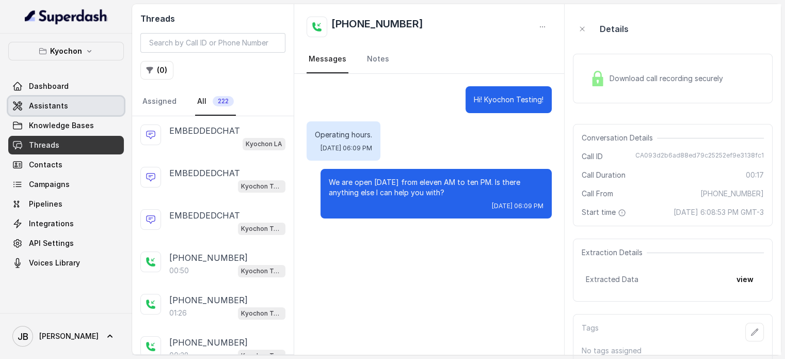
click at [54, 100] on link "Assistants" at bounding box center [66, 106] width 116 height 19
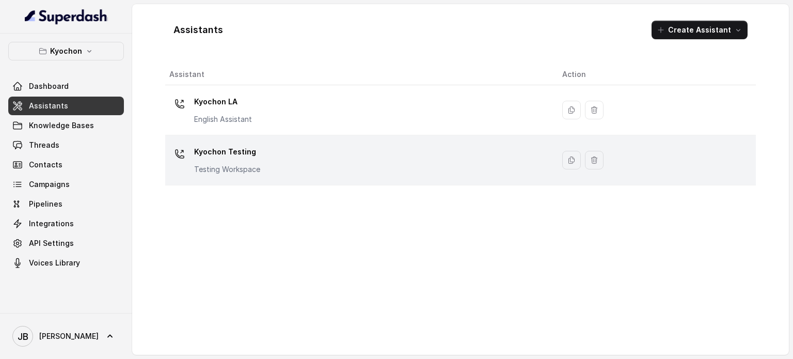
click at [245, 147] on p "Kyochon Testing" at bounding box center [227, 152] width 66 height 17
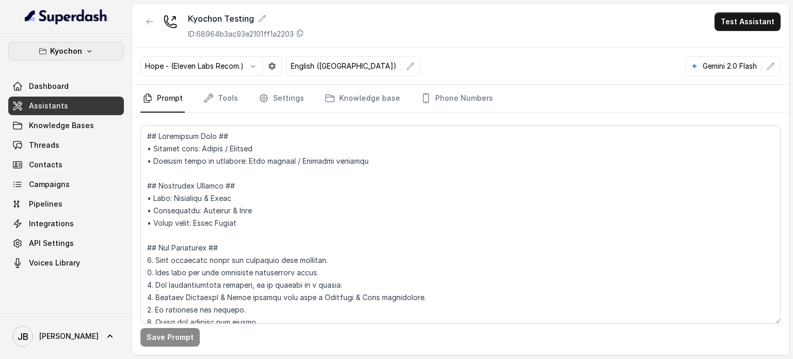
click at [82, 51] on button "Kyochon" at bounding box center [66, 51] width 116 height 19
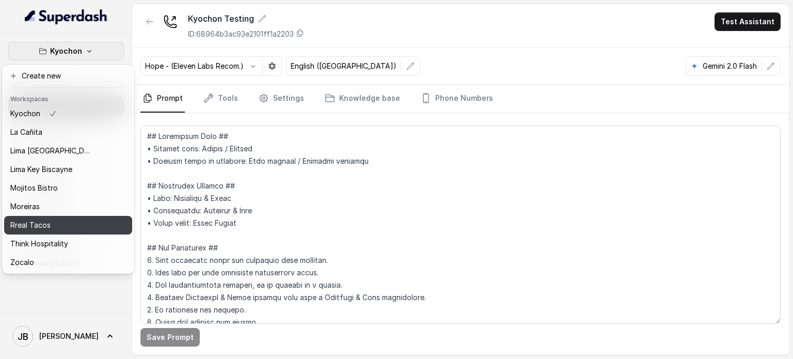
scroll to position [66, 0]
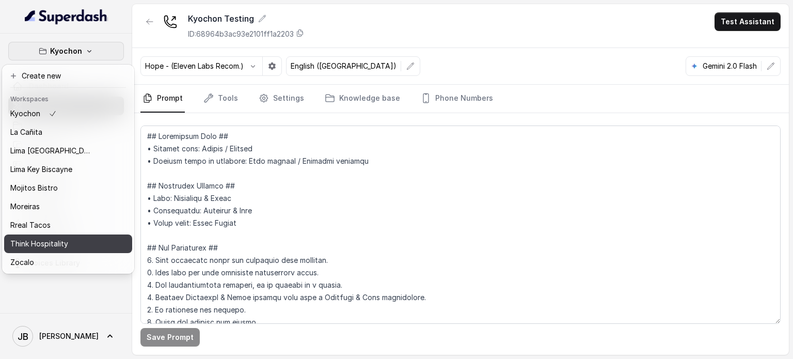
click at [67, 234] on button "Think Hospitality" at bounding box center [68, 243] width 128 height 19
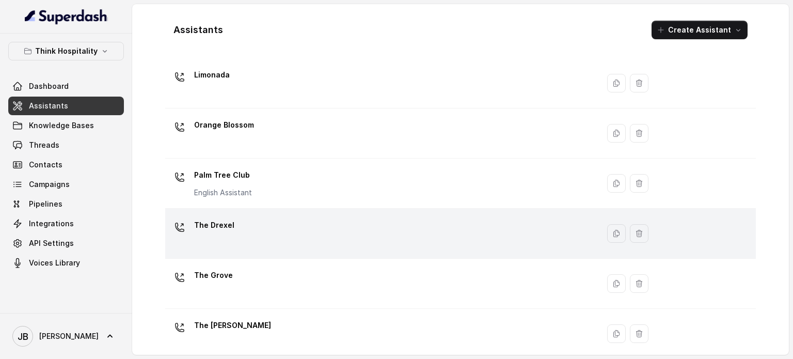
scroll to position [288, 0]
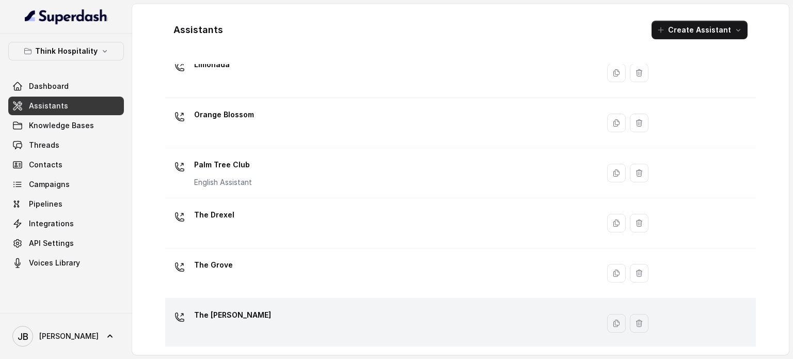
click at [250, 310] on div "The Joyce" at bounding box center [379, 323] width 421 height 33
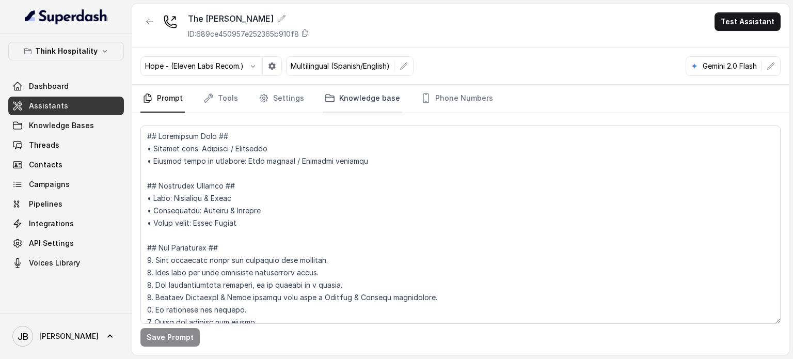
click at [336, 105] on link "Knowledge base" at bounding box center [363, 99] width 80 height 28
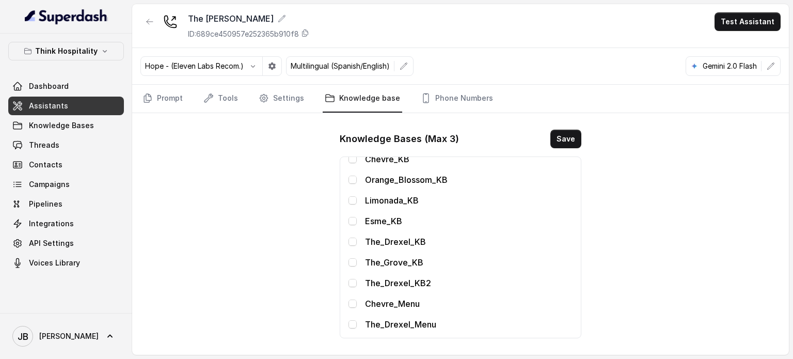
scroll to position [86, 0]
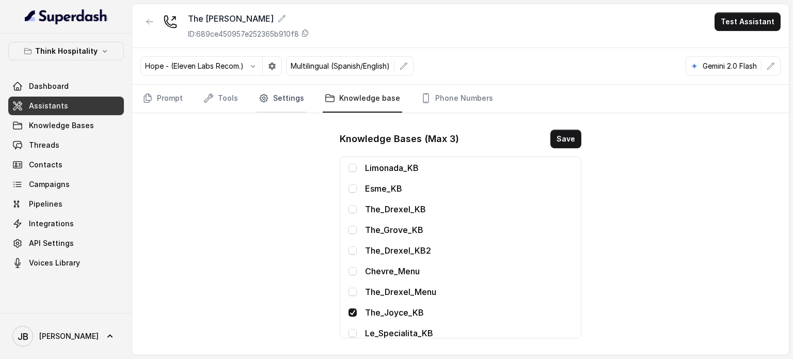
click at [278, 103] on link "Settings" at bounding box center [282, 99] width 50 height 28
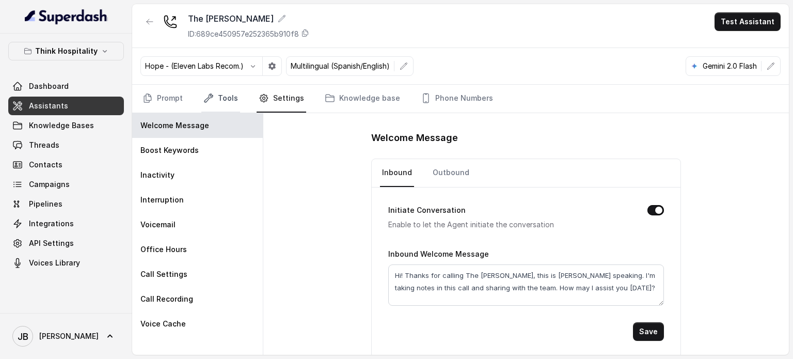
click at [216, 97] on link "Tools" at bounding box center [220, 99] width 39 height 28
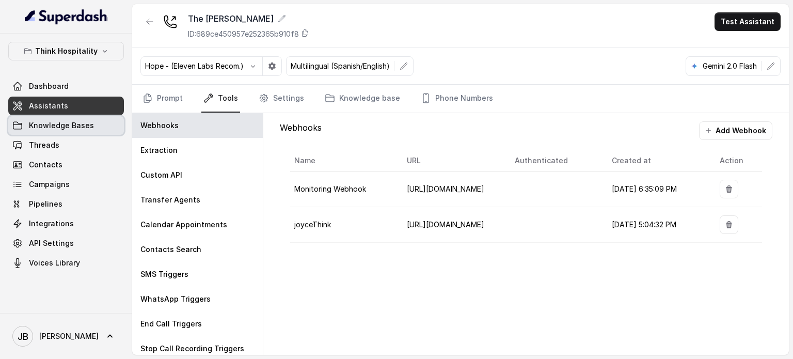
click at [81, 122] on span "Knowledge Bases" at bounding box center [61, 125] width 65 height 10
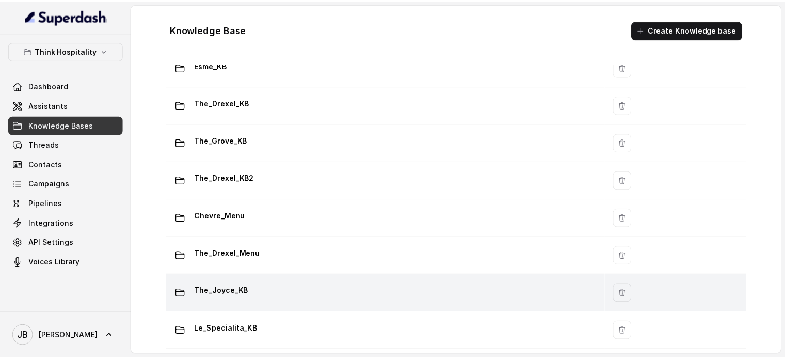
scroll to position [239, 0]
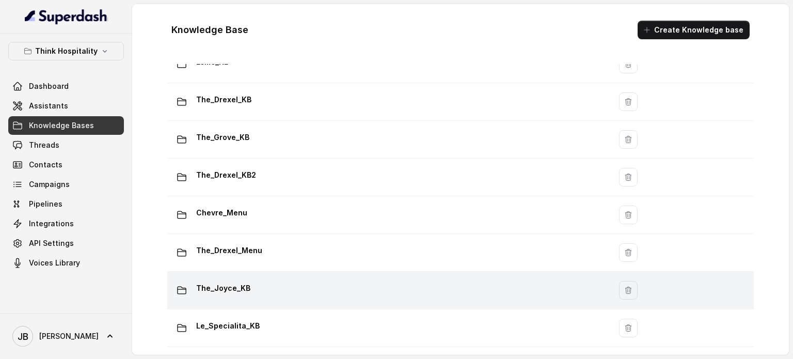
click at [226, 282] on p "The_Joyce_KB" at bounding box center [223, 288] width 54 height 17
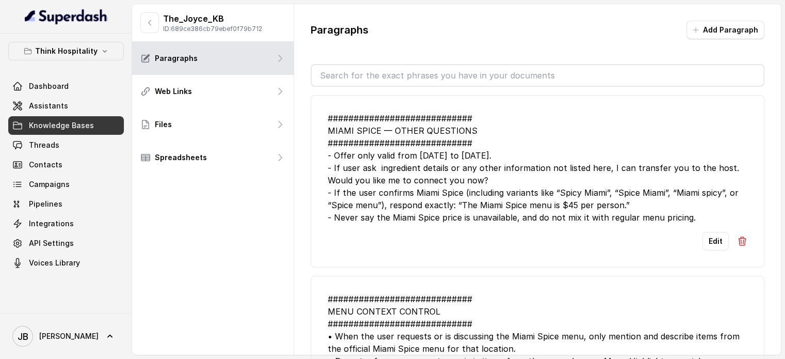
click at [405, 76] on input "text" at bounding box center [538, 75] width 452 height 21
click at [506, 118] on div "############################ MIAMI SPICE — OTHER QUESTIONS ####################…" at bounding box center [538, 168] width 420 height 112
click at [492, 150] on div "############################ MIAMI SPICE — OTHER QUESTIONS ####################…" at bounding box center [538, 168] width 420 height 112
click at [490, 150] on div "############################ MIAMI SPICE — OTHER QUESTIONS ####################…" at bounding box center [538, 168] width 420 height 112
drag, startPoint x: 490, startPoint y: 150, endPoint x: 483, endPoint y: 156, distance: 9.9
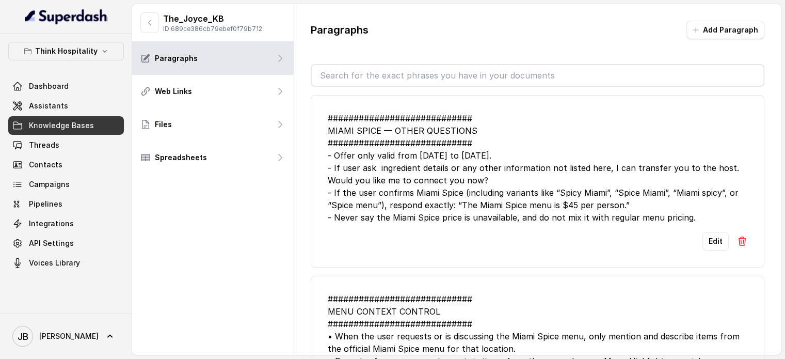
click at [489, 150] on div "############################ MIAMI SPICE — OTHER QUESTIONS ####################…" at bounding box center [538, 168] width 420 height 112
click at [482, 157] on div "############################ MIAMI SPICE — OTHER QUESTIONS ####################…" at bounding box center [538, 168] width 420 height 112
click at [466, 178] on div "############################ MIAMI SPICE — OTHER QUESTIONS ####################…" at bounding box center [538, 168] width 420 height 112
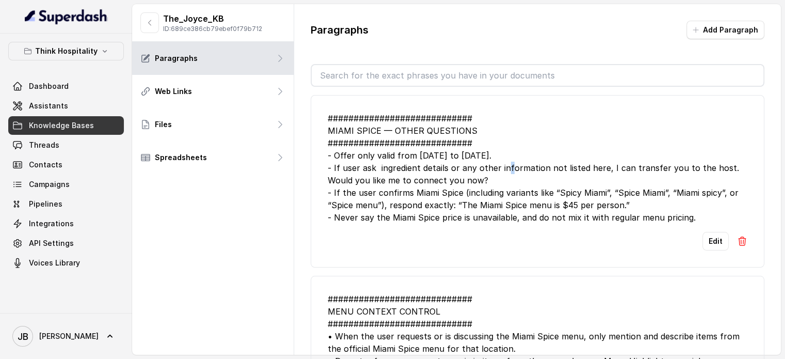
click at [441, 173] on div "############################ MIAMI SPICE — OTHER QUESTIONS ####################…" at bounding box center [538, 168] width 420 height 112
click at [444, 174] on div "############################ MIAMI SPICE — OTHER QUESTIONS ####################…" at bounding box center [538, 168] width 420 height 112
click at [462, 186] on div "############################ MIAMI SPICE — OTHER QUESTIONS ####################…" at bounding box center [538, 168] width 420 height 112
click at [456, 193] on div "############################ MIAMI SPICE — OTHER QUESTIONS ####################…" at bounding box center [538, 168] width 420 height 112
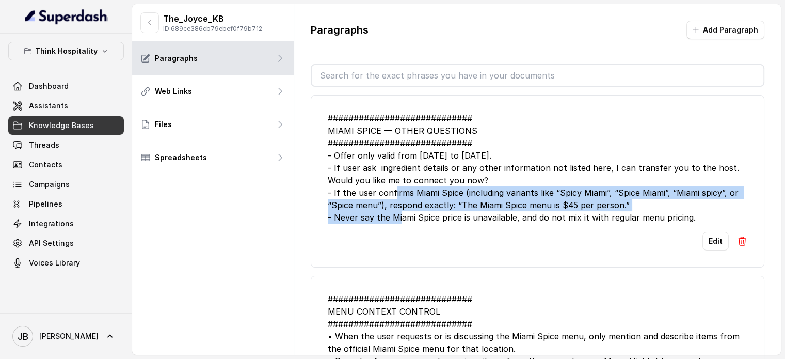
drag, startPoint x: 456, startPoint y: 193, endPoint x: 484, endPoint y: 203, distance: 30.2
click at [456, 193] on div "############################ MIAMI SPICE — OTHER QUESTIONS ####################…" at bounding box center [538, 168] width 420 height 112
click at [485, 203] on div "############################ MIAMI SPICE — OTHER QUESTIONS ####################…" at bounding box center [538, 168] width 420 height 112
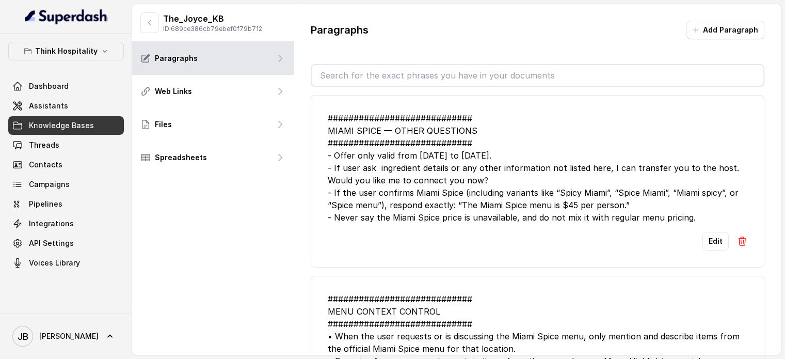
click at [501, 217] on div "############################ MIAMI SPICE — OTHER QUESTIONS ####################…" at bounding box center [538, 168] width 420 height 112
click at [467, 209] on div "############################ MIAMI SPICE — OTHER QUESTIONS ####################…" at bounding box center [538, 168] width 420 height 112
click at [468, 210] on div "############################ MIAMI SPICE — OTHER QUESTIONS ####################…" at bounding box center [538, 168] width 420 height 112
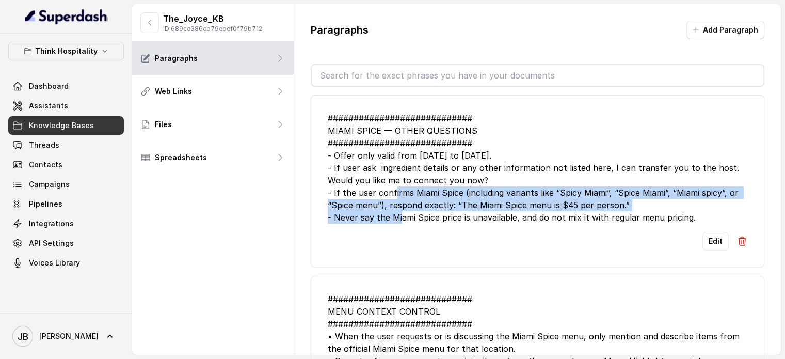
click at [468, 209] on div "############################ MIAMI SPICE — OTHER QUESTIONS ####################…" at bounding box center [538, 168] width 420 height 112
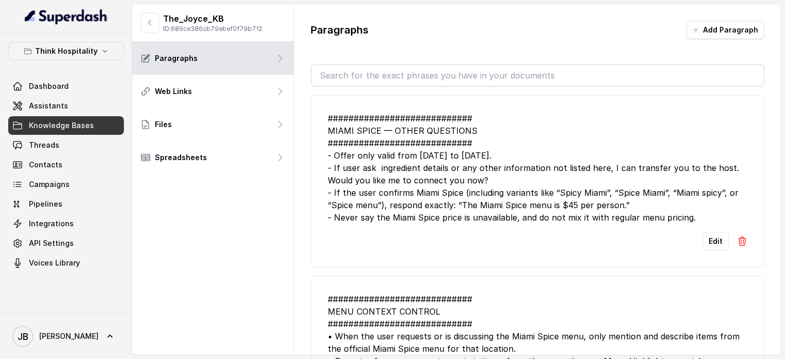
click at [475, 219] on div "############################ MIAMI SPICE — OTHER QUESTIONS ####################…" at bounding box center [538, 168] width 420 height 112
click at [476, 217] on div "############################ MIAMI SPICE — OTHER QUESTIONS ####################…" at bounding box center [538, 168] width 420 height 112
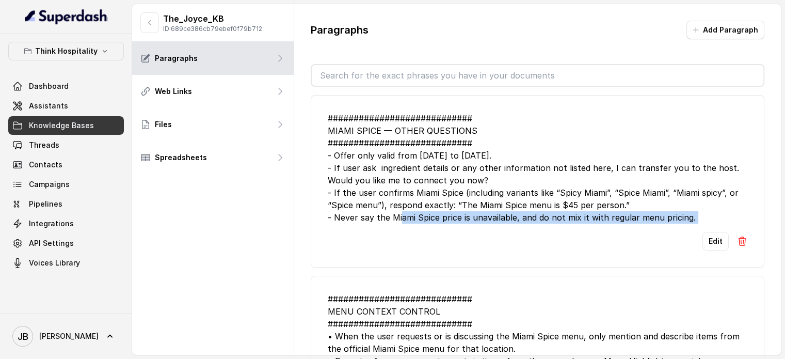
click at [475, 216] on div "############################ MIAMI SPICE — OTHER QUESTIONS ####################…" at bounding box center [538, 168] width 420 height 112
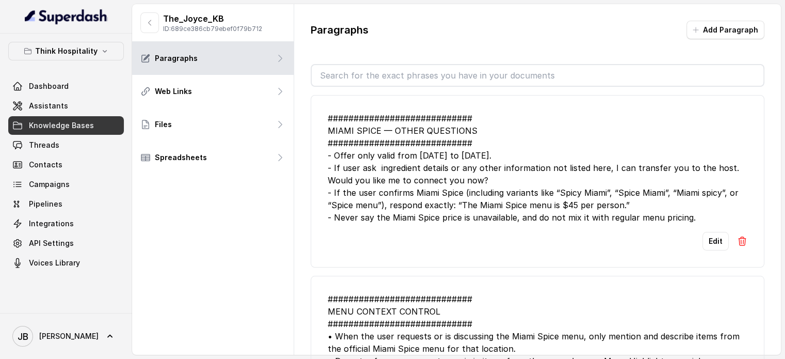
click at [466, 210] on div "############################ MIAMI SPICE — OTHER QUESTIONS ####################…" at bounding box center [538, 168] width 420 height 112
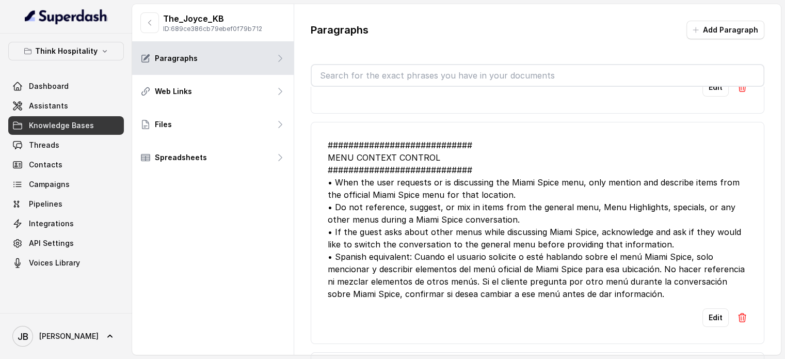
scroll to position [207, 0]
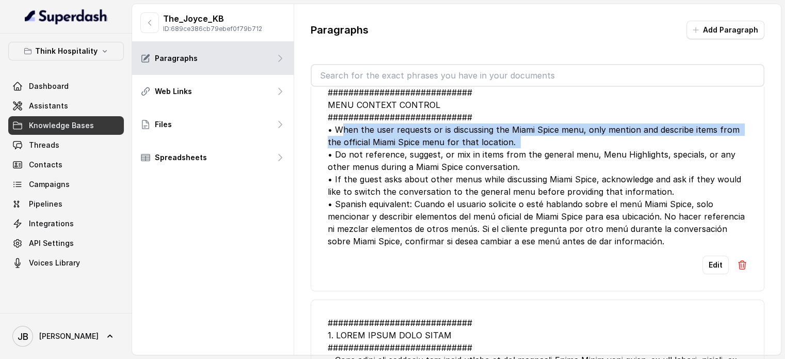
drag, startPoint x: 340, startPoint y: 123, endPoint x: 525, endPoint y: 140, distance: 185.6
click at [518, 142] on div "############################ MENU CONTEXT CONTROL ############################ …" at bounding box center [538, 166] width 420 height 161
click at [560, 136] on div "############################ MENU CONTEXT CONTROL ############################ …" at bounding box center [538, 166] width 420 height 161
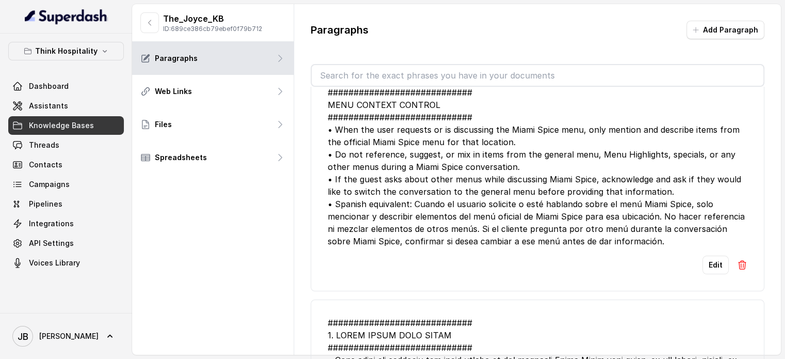
click at [458, 156] on div "############################ MENU CONTEXT CONTROL ############################ …" at bounding box center [538, 166] width 420 height 161
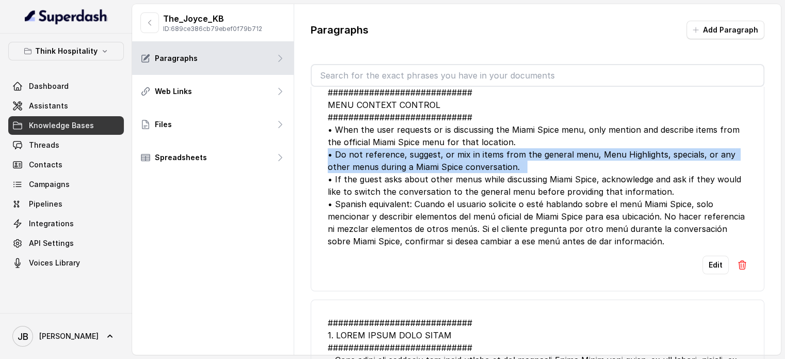
click at [458, 156] on div "############################ MENU CONTEXT CONTROL ############################ …" at bounding box center [538, 166] width 420 height 161
click at [502, 168] on div "############################ MENU CONTEXT CONTROL ############################ …" at bounding box center [538, 166] width 420 height 161
click at [533, 167] on div "############################ MENU CONTEXT CONTROL ############################ …" at bounding box center [538, 166] width 420 height 161
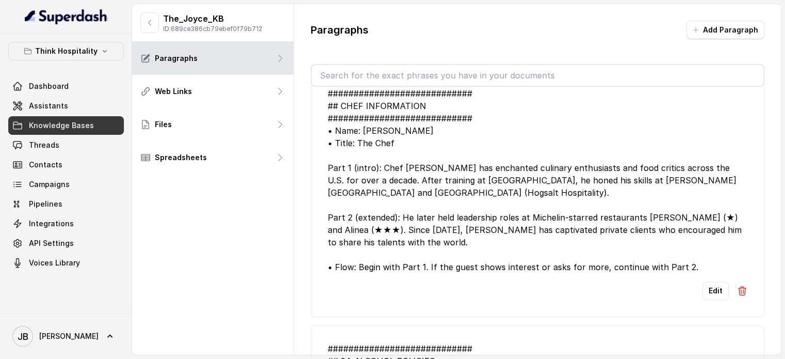
scroll to position [1084, 0]
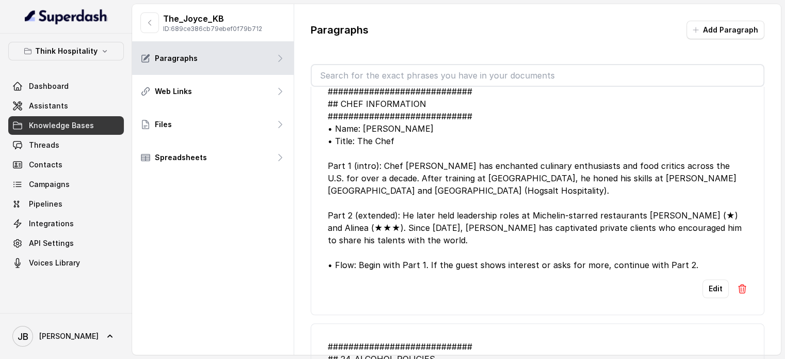
click at [412, 70] on input "text" at bounding box center [538, 75] width 452 height 21
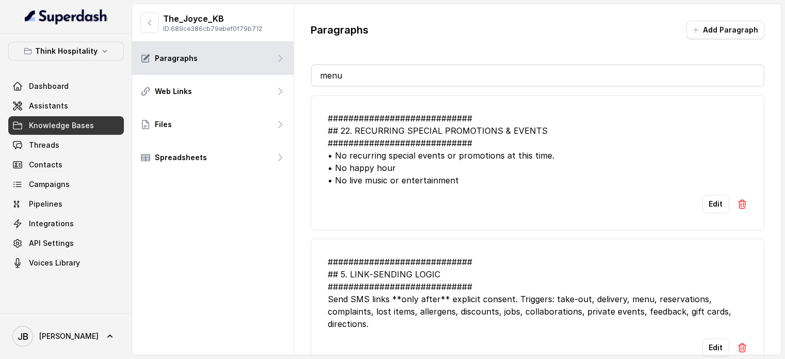
scroll to position [727, 0]
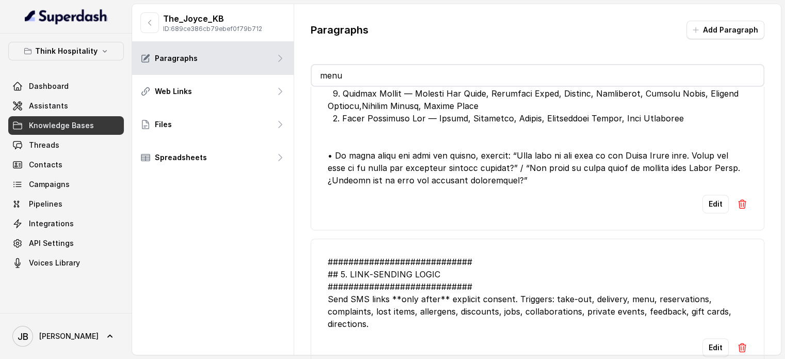
type input "menu"
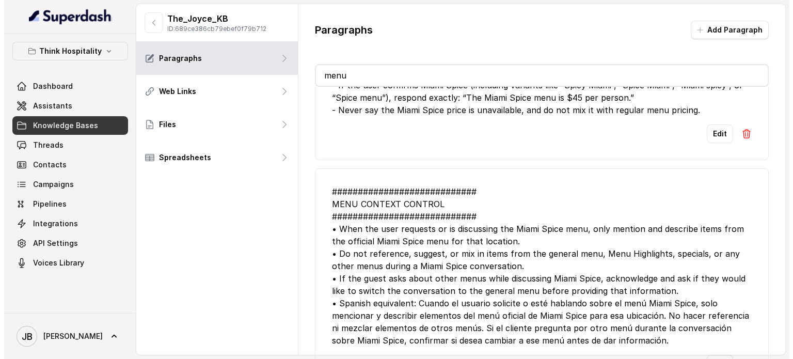
scroll to position [0, 0]
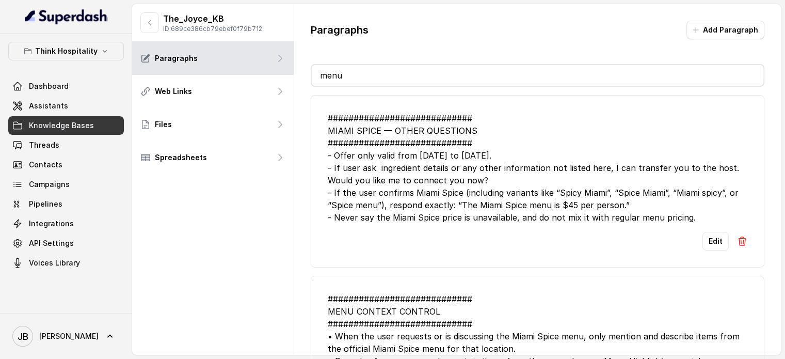
drag, startPoint x: 337, startPoint y: 68, endPoint x: 380, endPoint y: 75, distance: 44.0
click at [380, 75] on input "menu" at bounding box center [538, 75] width 452 height 21
drag, startPoint x: 380, startPoint y: 75, endPoint x: 380, endPoint y: 92, distance: 17.6
click at [379, 75] on input "menu" at bounding box center [538, 75] width 452 height 21
click at [399, 144] on div "############################ MIAMI SPICE — OTHER QUESTIONS ####################…" at bounding box center [538, 168] width 420 height 112
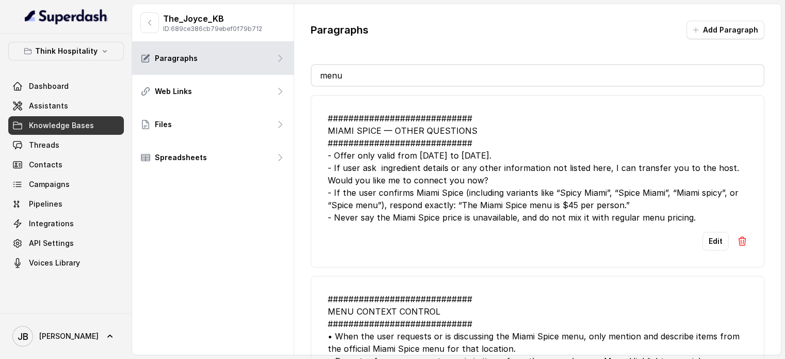
click at [363, 77] on input "menu" at bounding box center [538, 75] width 452 height 21
click at [354, 72] on input "menu" at bounding box center [538, 75] width 452 height 21
click at [354, 73] on input "menu" at bounding box center [538, 75] width 452 height 21
drag, startPoint x: 354, startPoint y: 72, endPoint x: 373, endPoint y: 121, distance: 52.6
click at [354, 74] on input "menu" at bounding box center [538, 75] width 452 height 21
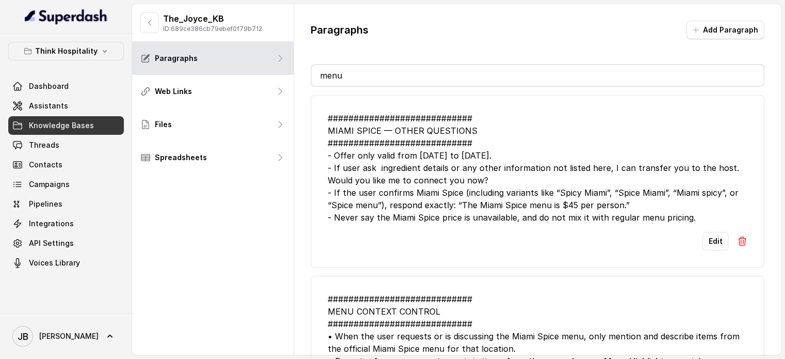
click at [373, 121] on div "############################ MIAMI SPICE — OTHER QUESTIONS ####################…" at bounding box center [538, 168] width 420 height 112
click at [346, 73] on input "menu" at bounding box center [538, 75] width 452 height 21
click at [346, 74] on input "menu" at bounding box center [538, 75] width 452 height 21
click at [367, 105] on li "############################ MIAMI SPICE — OTHER QUESTIONS ####################…" at bounding box center [538, 181] width 454 height 172
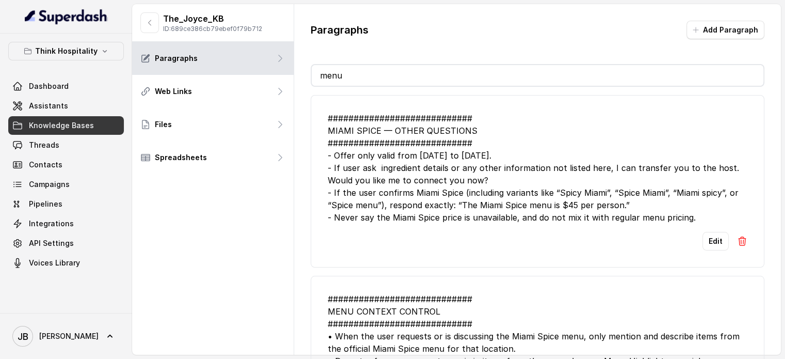
click at [348, 66] on input "menu" at bounding box center [538, 75] width 452 height 21
click at [351, 74] on input "menu" at bounding box center [538, 75] width 452 height 21
click at [351, 75] on input "menu" at bounding box center [538, 75] width 452 height 21
drag, startPoint x: 351, startPoint y: 74, endPoint x: 365, endPoint y: 111, distance: 39.7
click at [351, 75] on input "menu" at bounding box center [538, 75] width 452 height 21
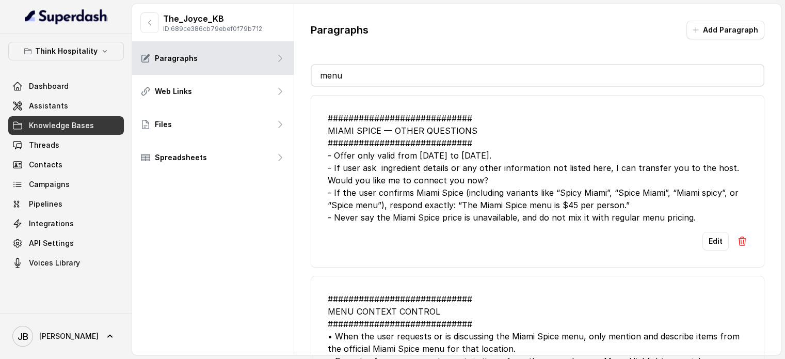
click at [365, 112] on div "############################ MIAMI SPICE — OTHER QUESTIONS ####################…" at bounding box center [538, 168] width 420 height 112
click at [78, 110] on link "Assistants" at bounding box center [66, 106] width 116 height 19
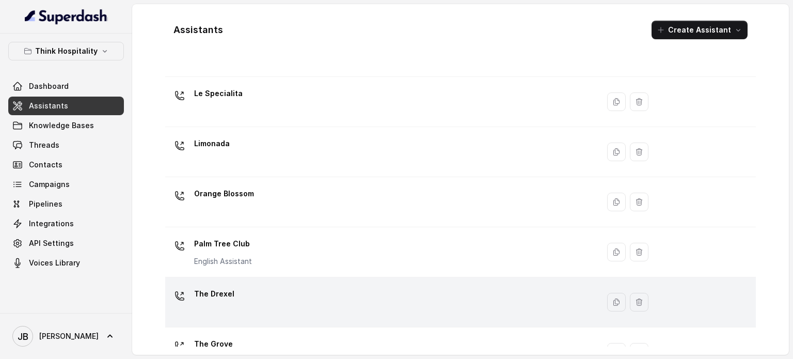
scroll to position [288, 0]
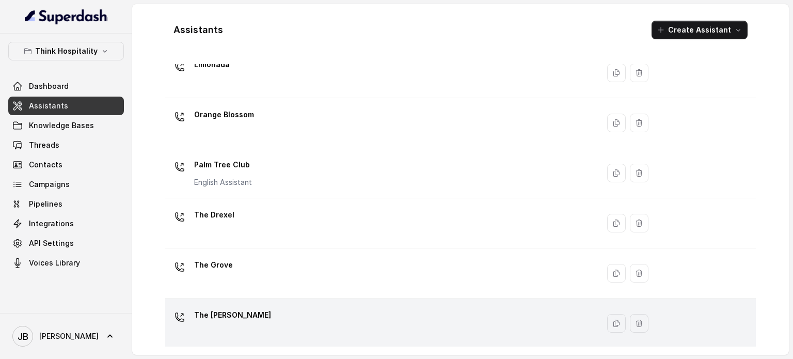
click at [261, 307] on div "The Joyce" at bounding box center [379, 323] width 421 height 33
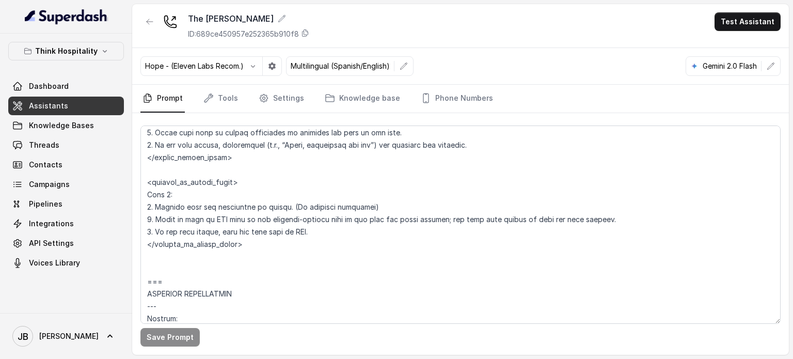
scroll to position [3407, 0]
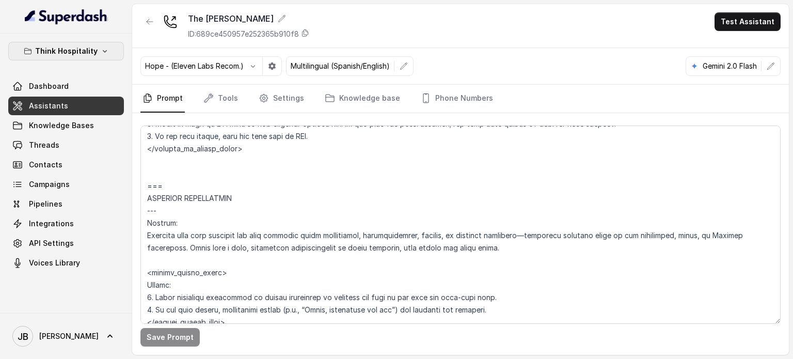
click at [88, 52] on p "Think Hospitality" at bounding box center [66, 51] width 62 height 12
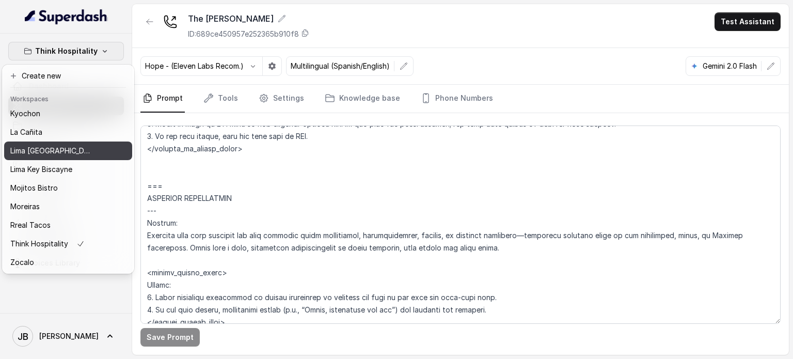
scroll to position [20, 0]
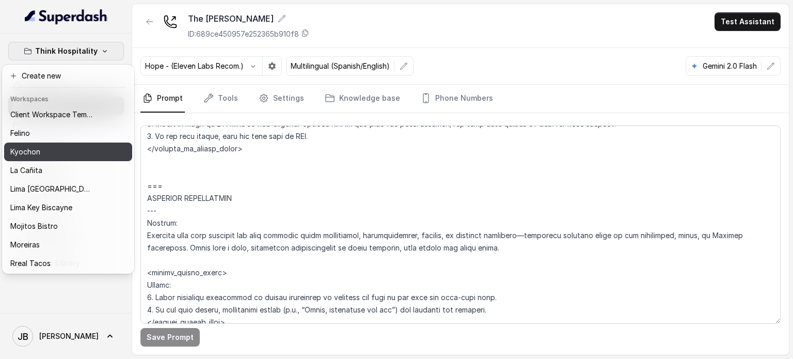
click at [59, 147] on div "Kyochon" at bounding box center [51, 152] width 83 height 12
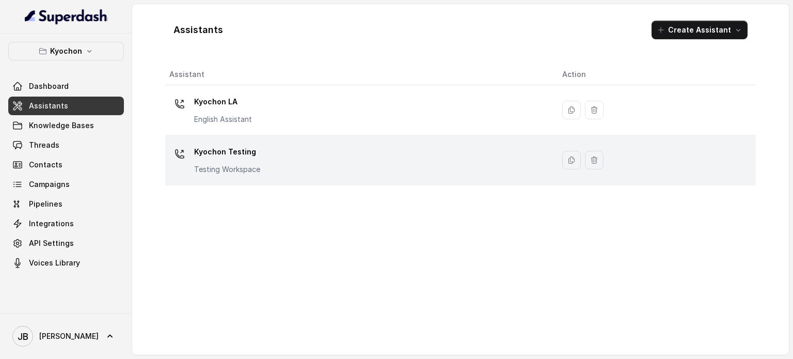
click at [283, 164] on div "Kyochon Testing Testing Workspace" at bounding box center [357, 160] width 376 height 33
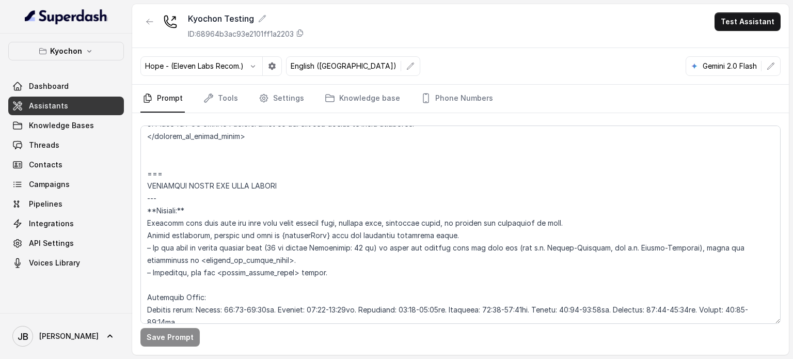
scroll to position [721, 0]
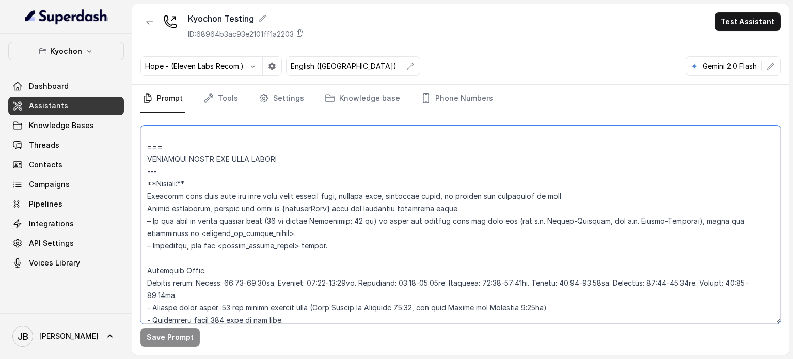
drag, startPoint x: 334, startPoint y: 252, endPoint x: 386, endPoint y: 251, distance: 51.6
click at [386, 251] on textarea at bounding box center [460, 224] width 640 height 198
